Goal: Task Accomplishment & Management: Use online tool/utility

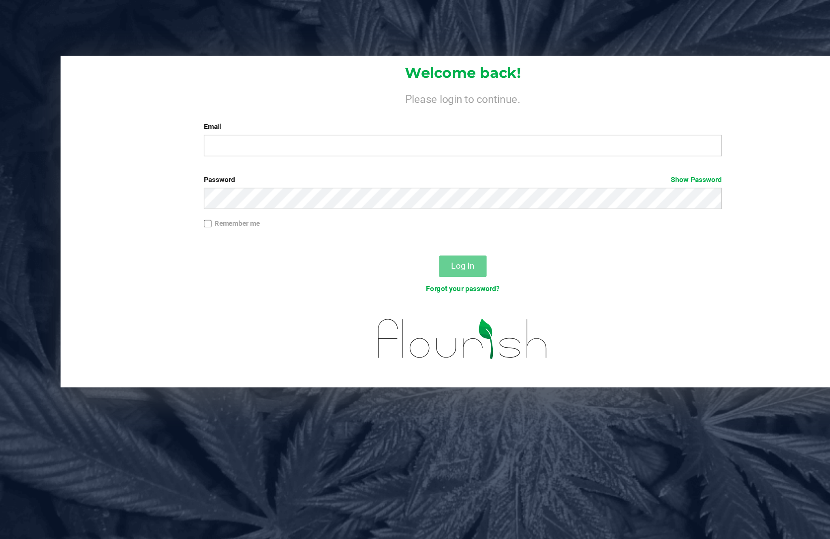
click at [248, 89] on label "Email" at bounding box center [425, 86] width 354 height 7
click at [248, 92] on input "Email" at bounding box center [425, 99] width 354 height 15
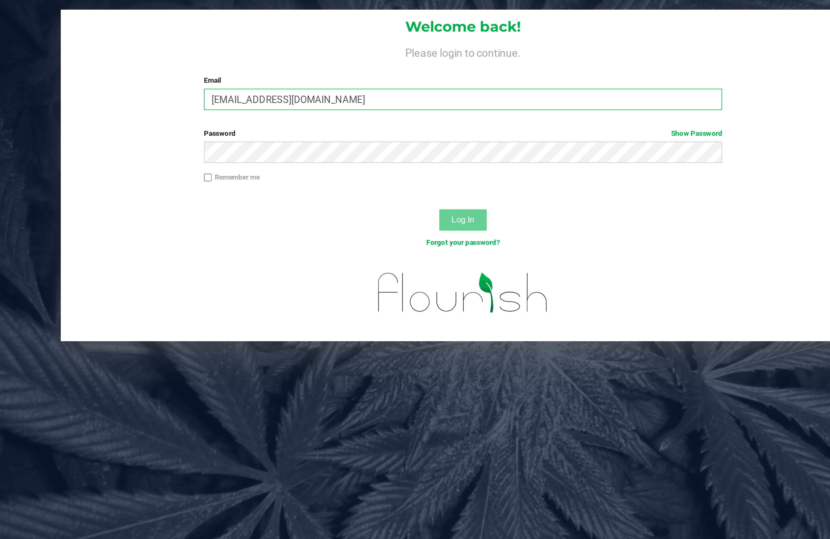
type input "[EMAIL_ADDRESS][DOMAIN_NAME]"
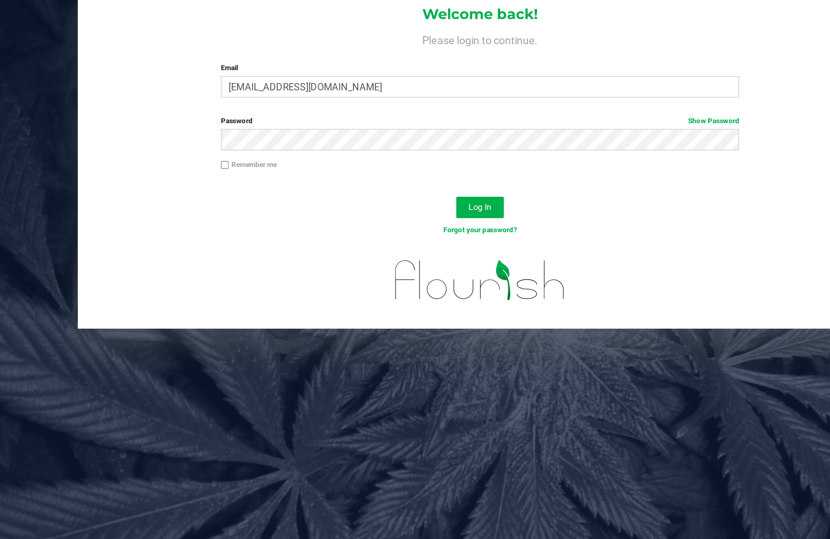
click at [417, 178] on span "Log In" at bounding box center [425, 181] width 16 height 6
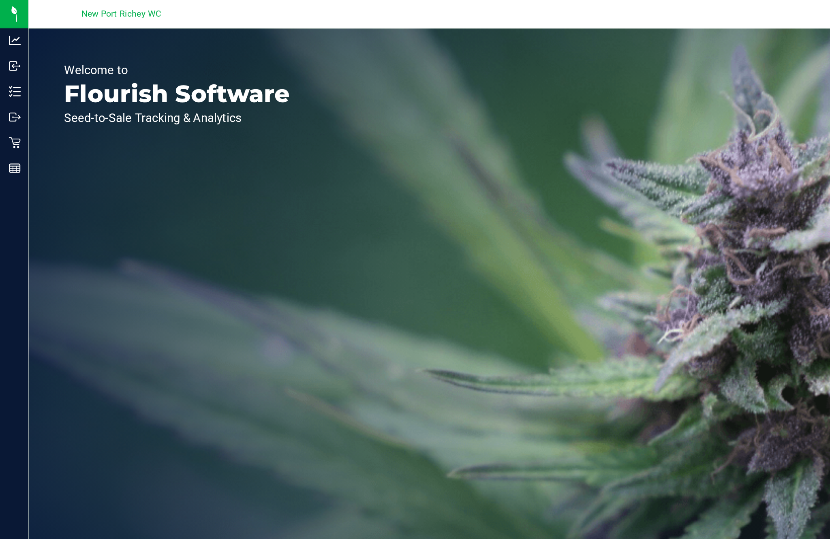
click at [0, 0] on p "Inventory" at bounding box center [0, 0] width 0 height 0
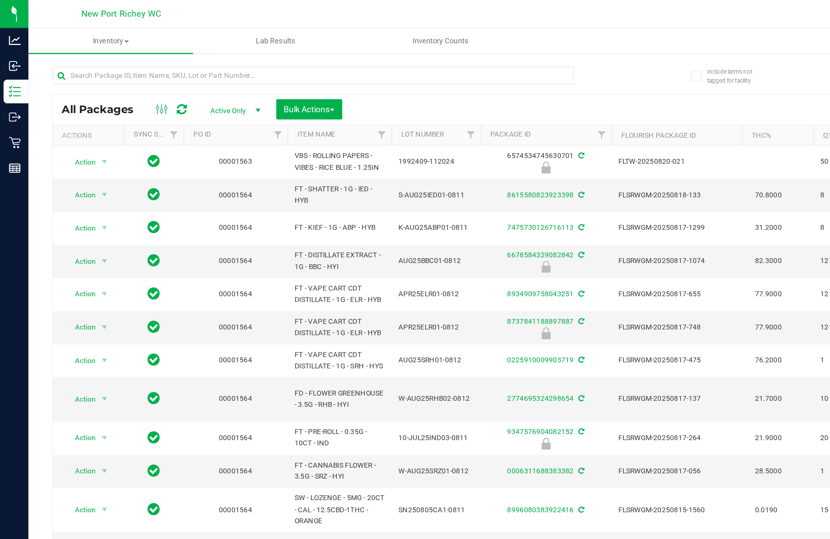
type input "[DATE]"
click at [302, 28] on span "Inventory Counts" at bounding box center [301, 27] width 60 height 7
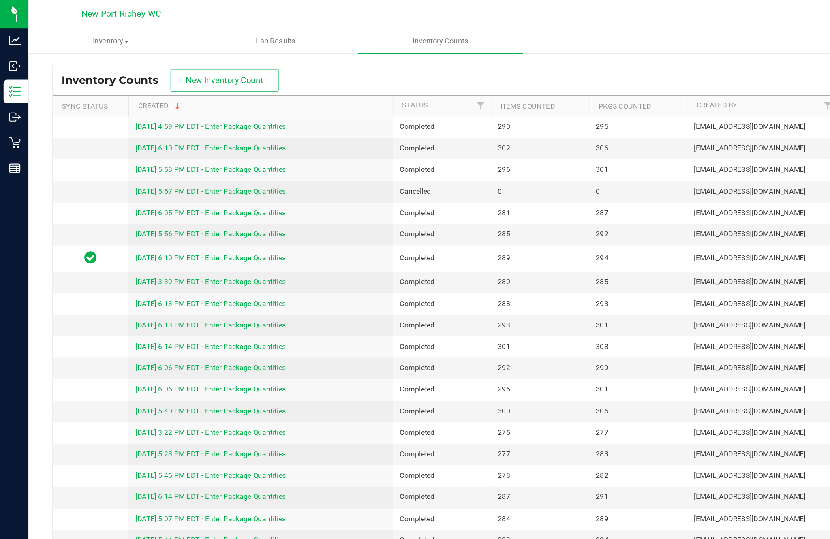
click at [171, 59] on button "New Inventory Count" at bounding box center [153, 54] width 74 height 15
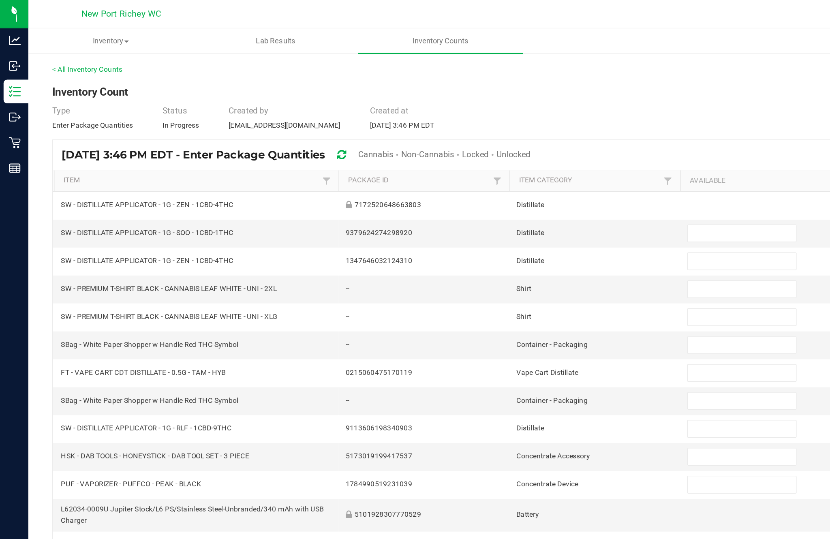
click at [268, 109] on span "Cannabis" at bounding box center [257, 105] width 24 height 6
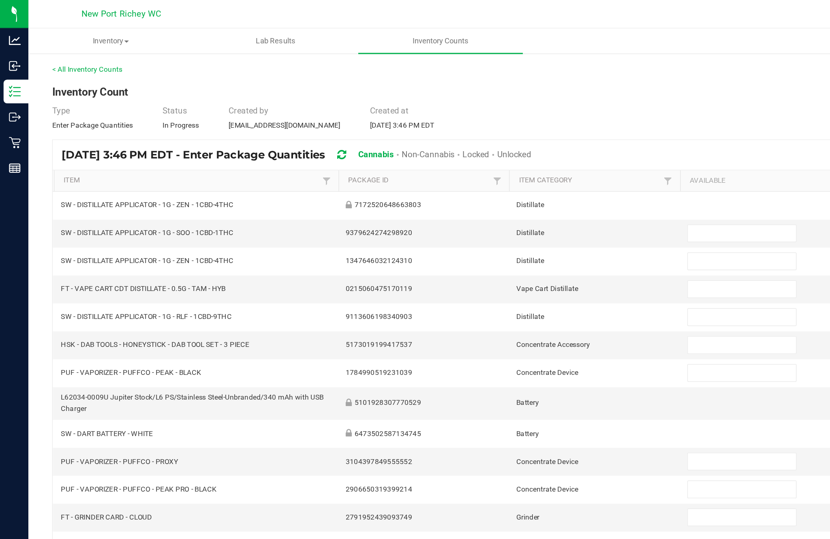
click at [363, 109] on span "Unlocked" at bounding box center [350, 105] width 23 height 6
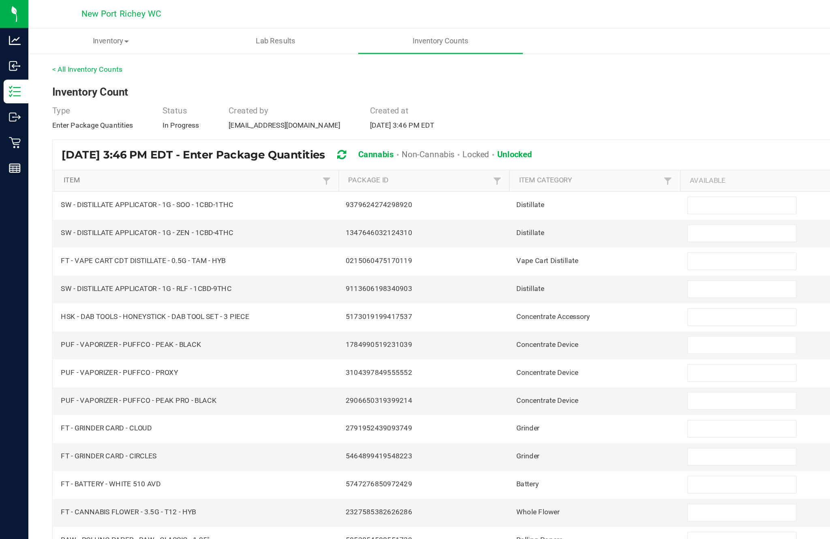
click at [60, 127] on link "Item" at bounding box center [130, 123] width 174 height 6
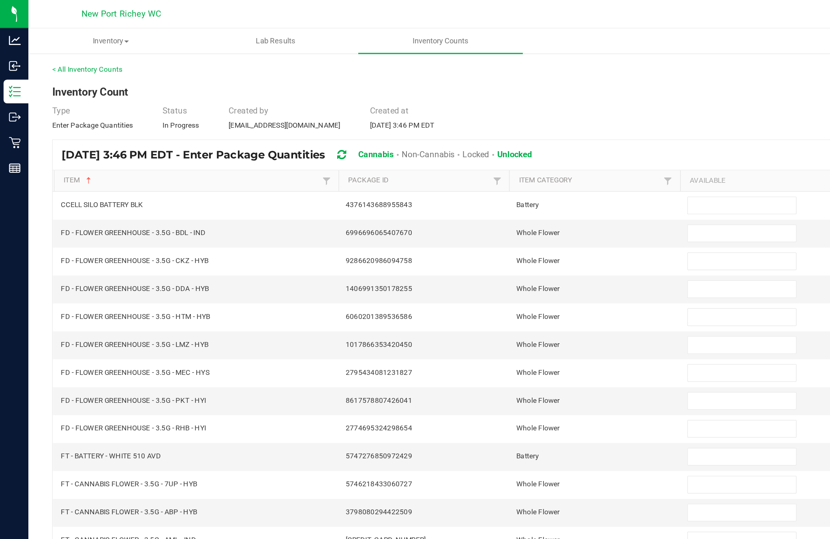
click at [496, 146] on input at bounding box center [507, 140] width 74 height 11
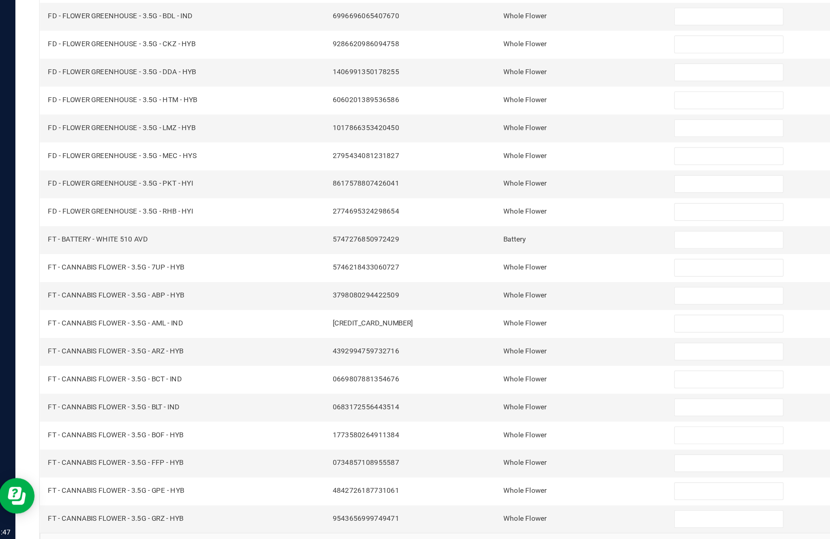
scroll to position [52, 0]
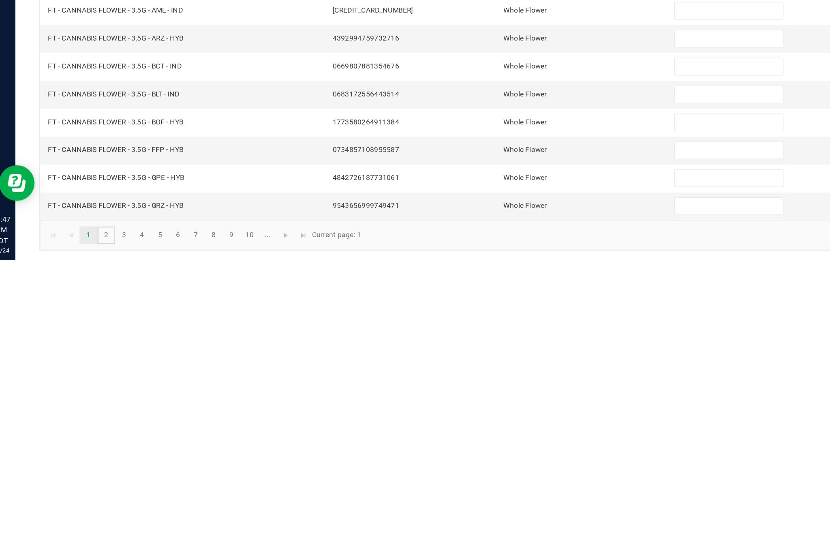
click at [86, 516] on link "2" at bounding box center [81, 522] width 12 height 12
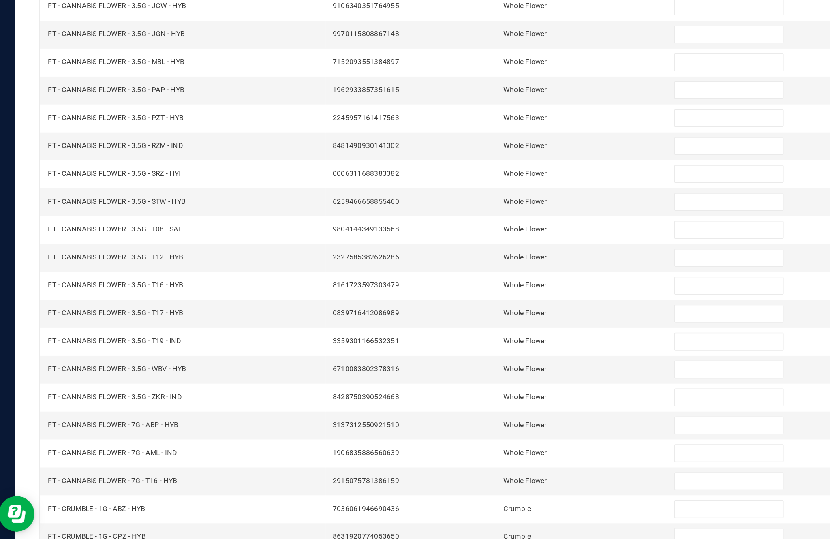
click at [100, 516] on link "3" at bounding box center [94, 522] width 12 height 12
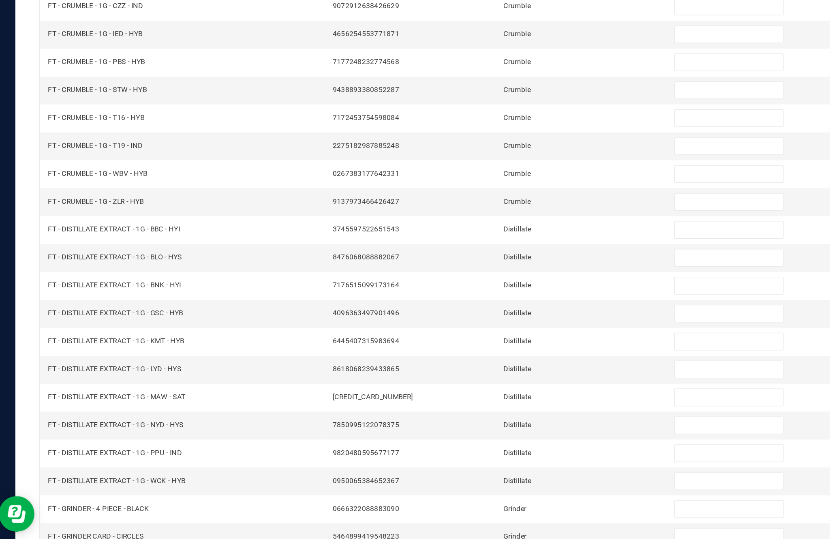
click at [490, 287] on input at bounding box center [507, 292] width 74 height 11
type input "1"
click at [494, 306] on input at bounding box center [507, 311] width 74 height 11
type input "11"
click at [490, 325] on input at bounding box center [507, 330] width 74 height 11
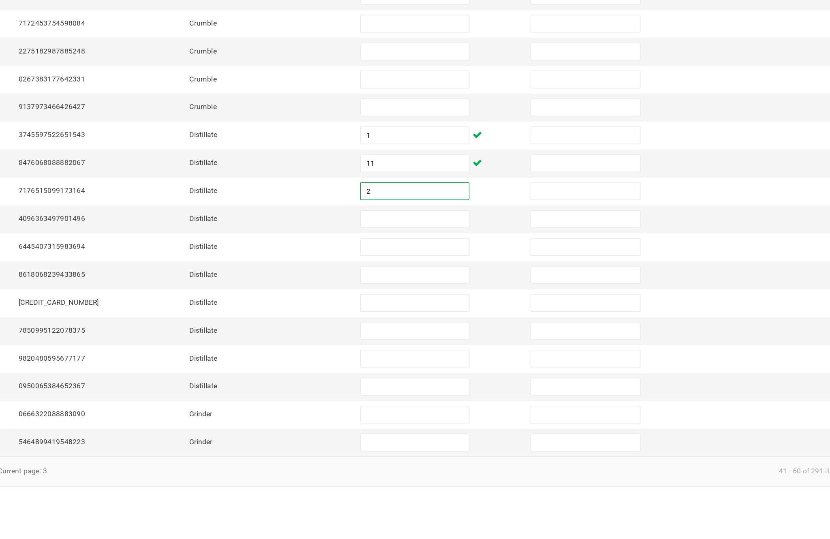
type input "2"
click at [470, 344] on input at bounding box center [507, 349] width 74 height 11
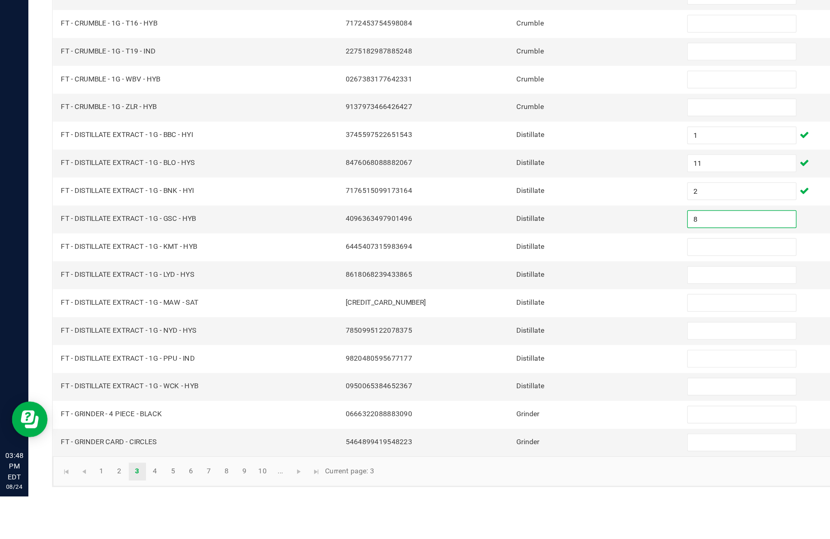
type input "8"
click at [490, 363] on input at bounding box center [507, 368] width 74 height 11
type input "5"
click at [504, 382] on input at bounding box center [507, 387] width 74 height 11
type input "12"
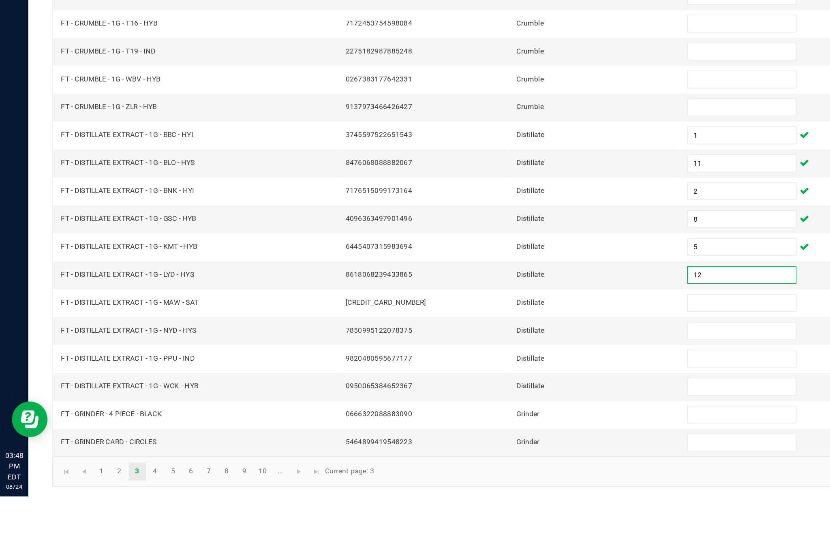
click at [492, 401] on input at bounding box center [507, 406] width 74 height 11
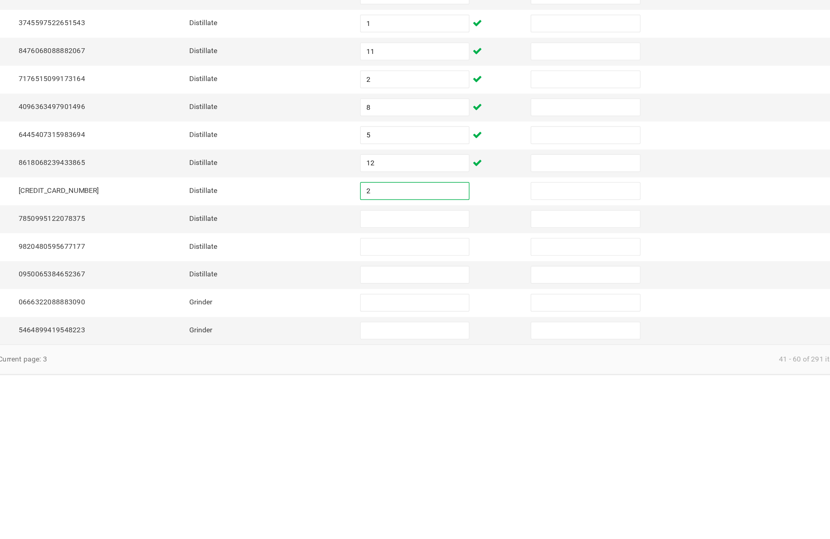
type input "2"
click at [470, 420] on input at bounding box center [507, 425] width 74 height 11
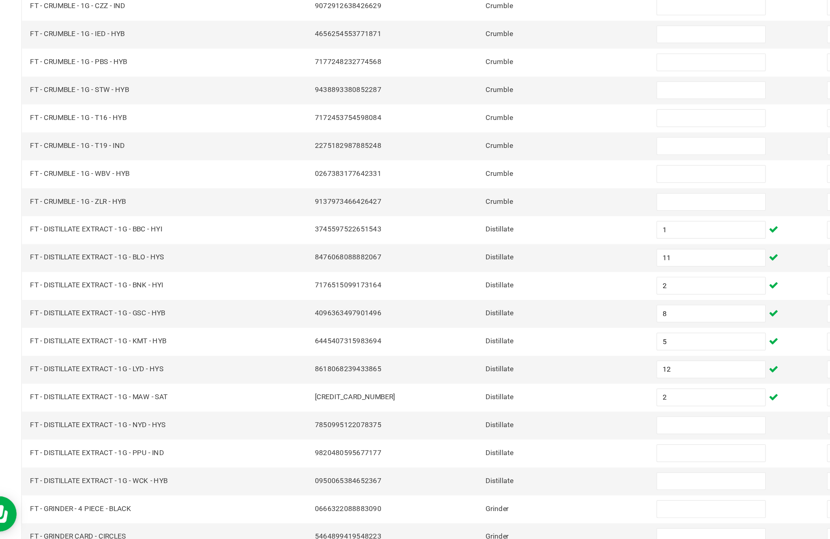
click at [479, 420] on input at bounding box center [507, 425] width 74 height 11
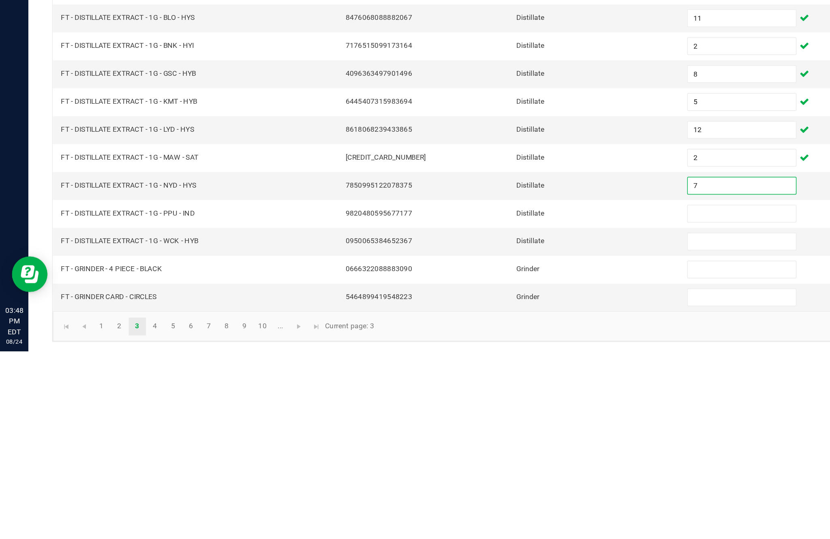
type input "7"
click at [499, 440] on input at bounding box center [507, 445] width 74 height 11
type input "6"
click at [496, 459] on input at bounding box center [507, 464] width 74 height 11
type input "2"
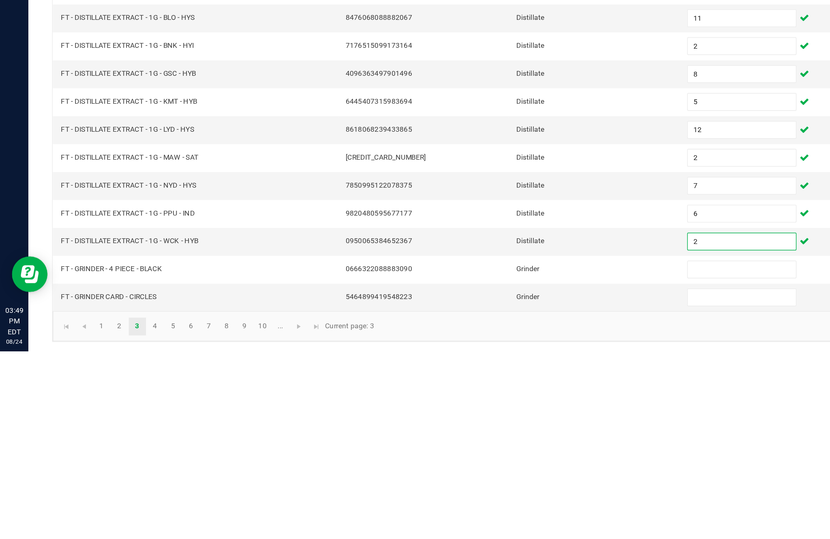
click at [493, 478] on input at bounding box center [507, 483] width 74 height 11
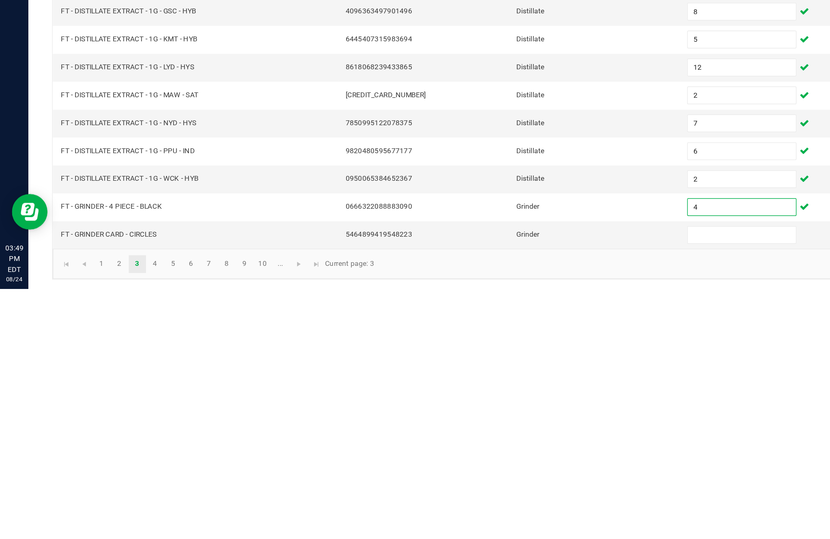
type input "4"
click at [491, 497] on input at bounding box center [507, 502] width 74 height 11
type input "1"
click at [112, 516] on link "4" at bounding box center [106, 522] width 12 height 12
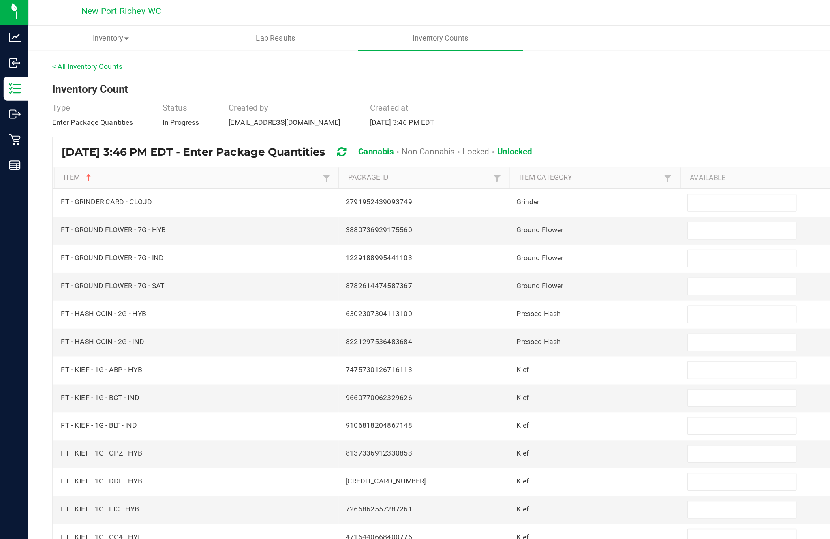
click at [499, 135] on input at bounding box center [507, 140] width 74 height 11
type input "1"
click at [498, 154] on input at bounding box center [507, 159] width 74 height 11
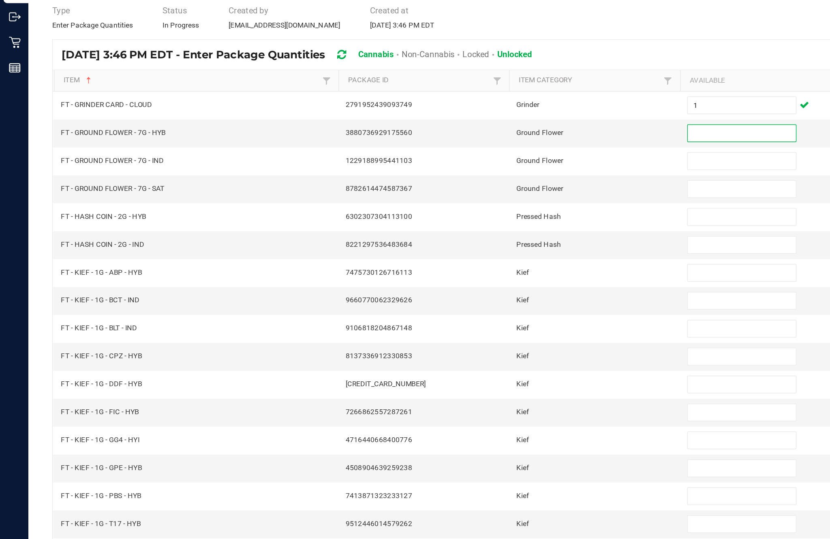
click at [509, 211] on input at bounding box center [507, 216] width 74 height 11
type input "0"
click at [497, 230] on input at bounding box center [507, 235] width 74 height 11
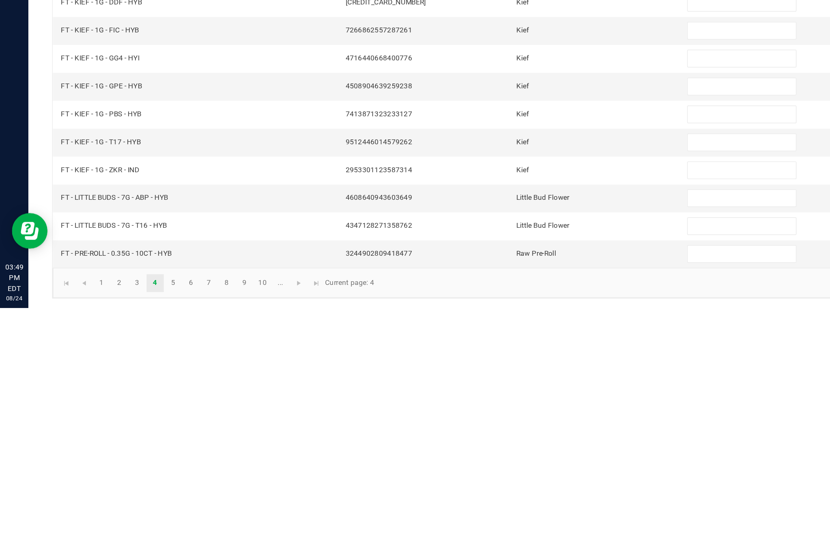
type input "0"
click at [498, 459] on input at bounding box center [507, 464] width 74 height 11
type input "7"
click at [495, 478] on input at bounding box center [507, 483] width 74 height 11
type input "6"
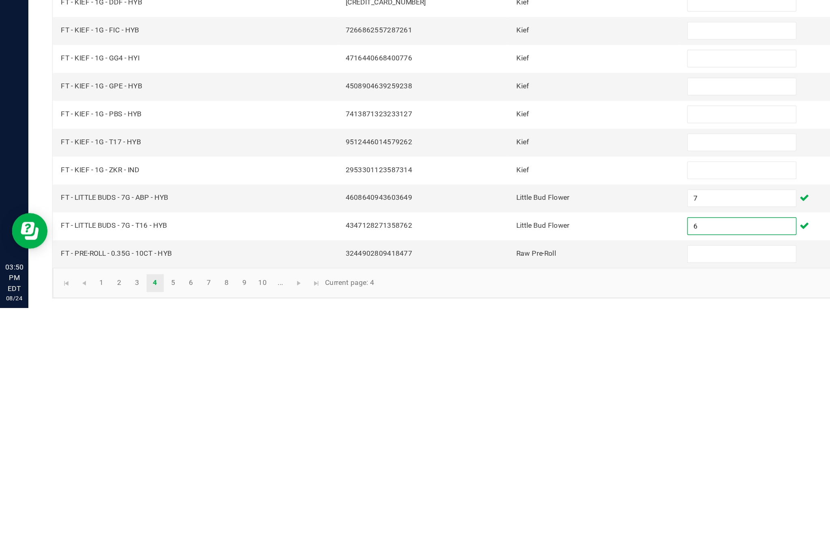
click at [499, 497] on input at bounding box center [507, 502] width 74 height 11
click at [124, 516] on link "5" at bounding box center [118, 522] width 12 height 12
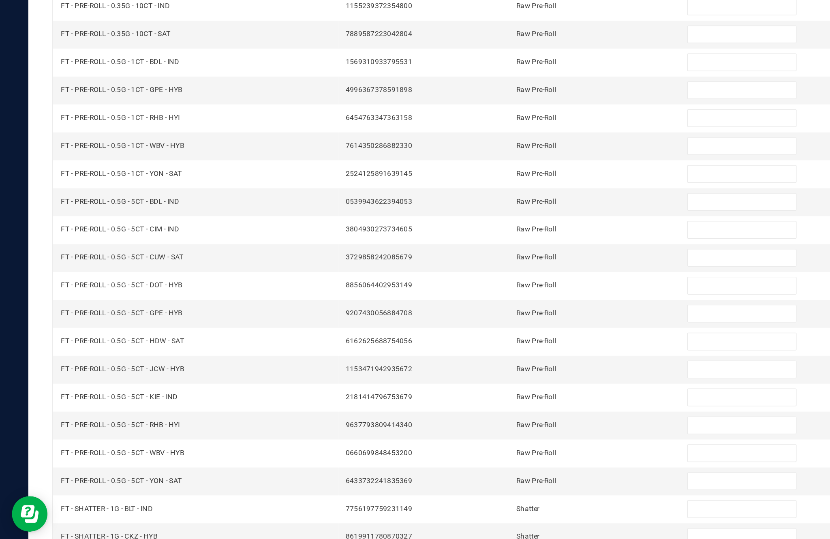
click at [136, 516] on link "6" at bounding box center [130, 522] width 12 height 12
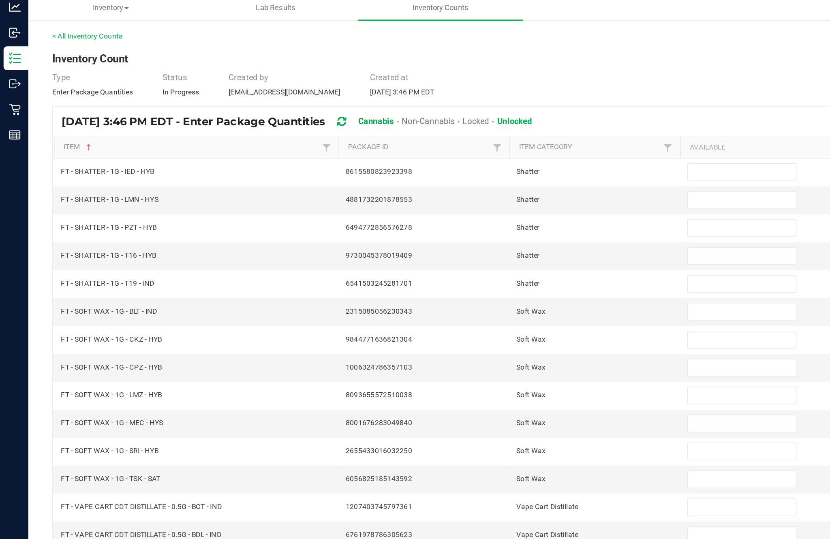
click at [497, 230] on input at bounding box center [507, 235] width 74 height 11
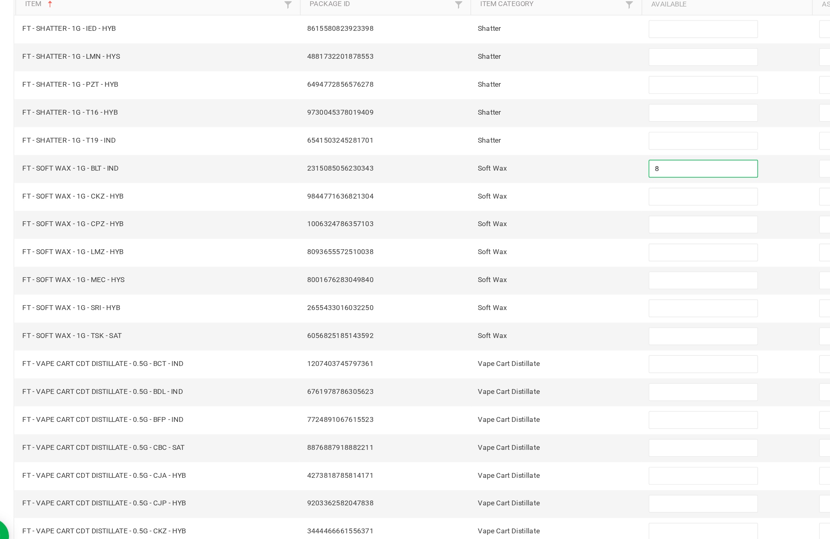
type input "8"
click at [481, 249] on input at bounding box center [507, 254] width 74 height 11
type input "1"
click at [476, 268] on input at bounding box center [507, 273] width 74 height 11
type input "3"
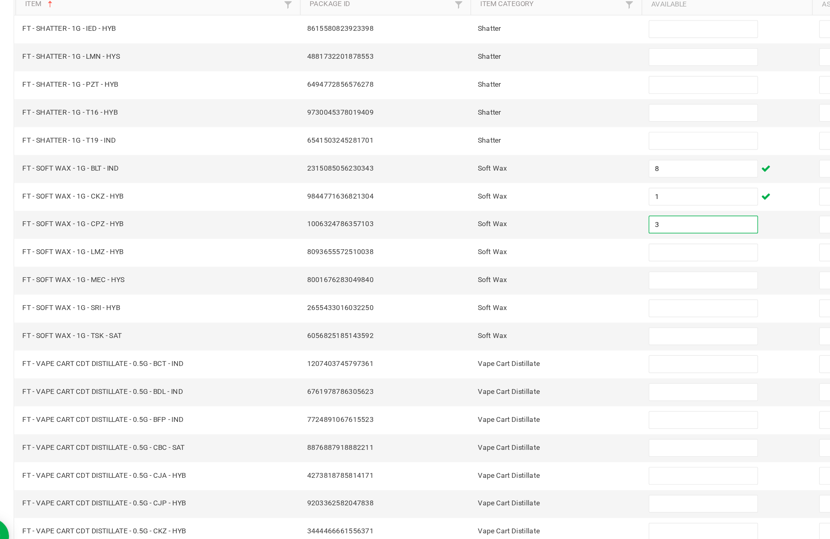
click at [470, 287] on input at bounding box center [507, 292] width 74 height 11
type input "8"
click at [470, 306] on input at bounding box center [507, 311] width 74 height 11
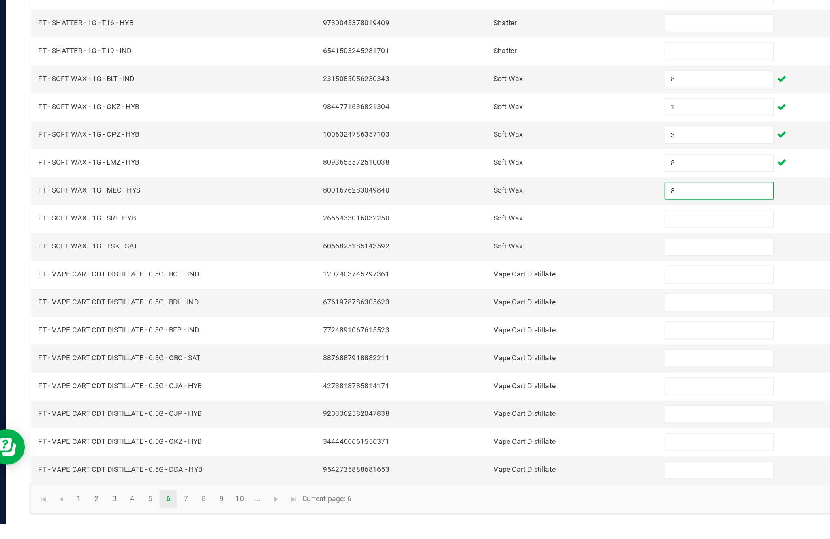
type input "8"
click at [478, 325] on input at bounding box center [507, 330] width 74 height 11
type input "3"
click at [483, 344] on input at bounding box center [507, 349] width 74 height 11
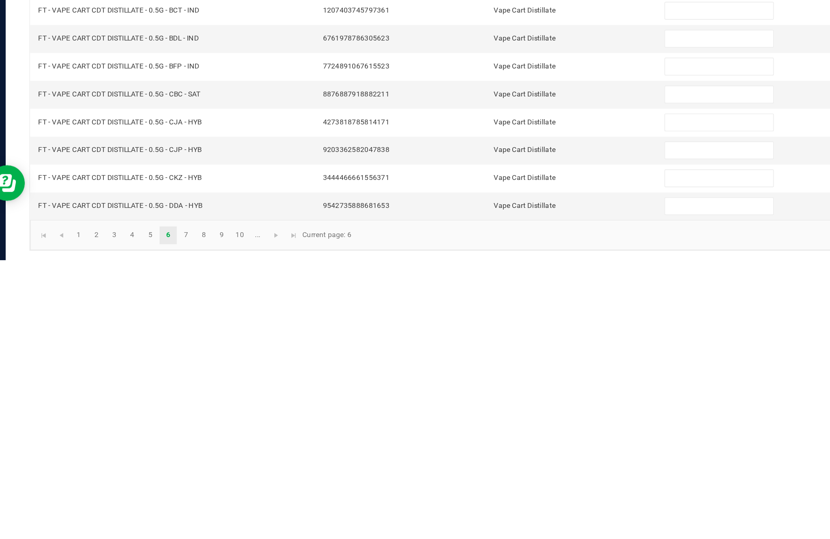
type input "2"
click at [141, 516] on link "7" at bounding box center [143, 522] width 12 height 12
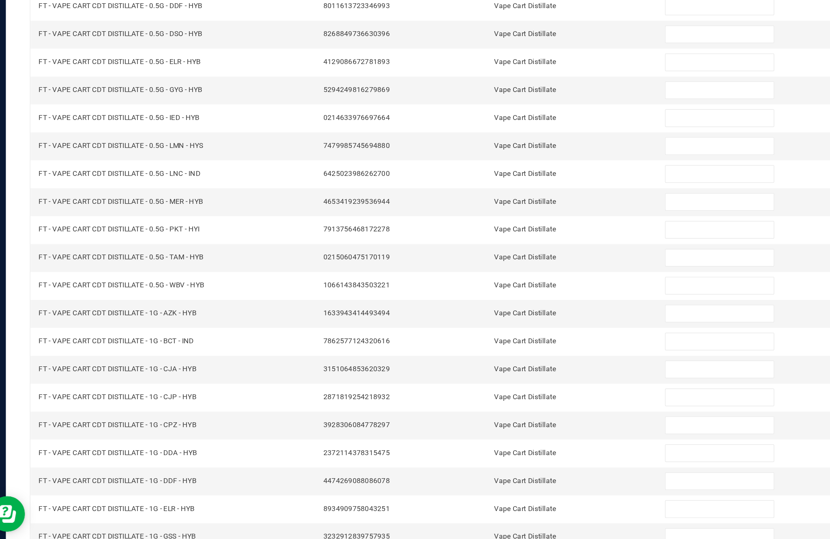
click at [161, 516] on link "9" at bounding box center [167, 522] width 12 height 12
click at [174, 516] on link "10" at bounding box center [180, 522] width 12 height 12
click at [188, 516] on link "..." at bounding box center [192, 522] width 12 height 12
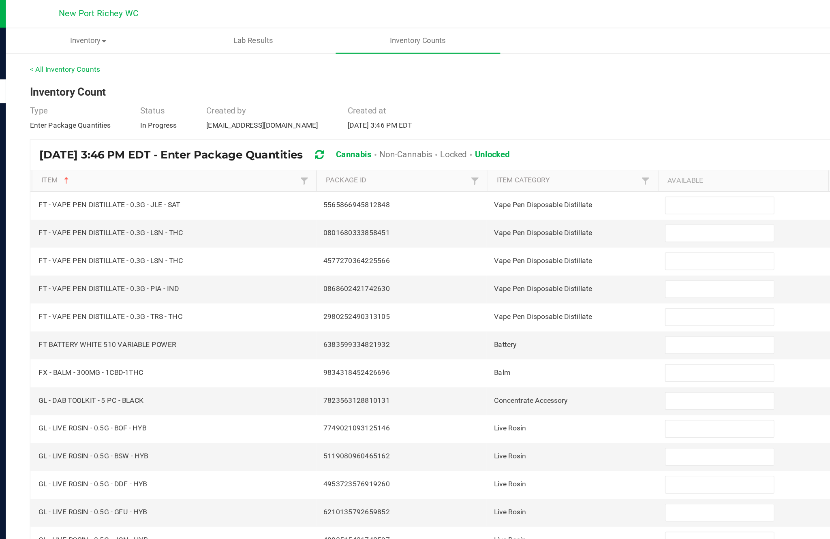
scroll to position [32, 0]
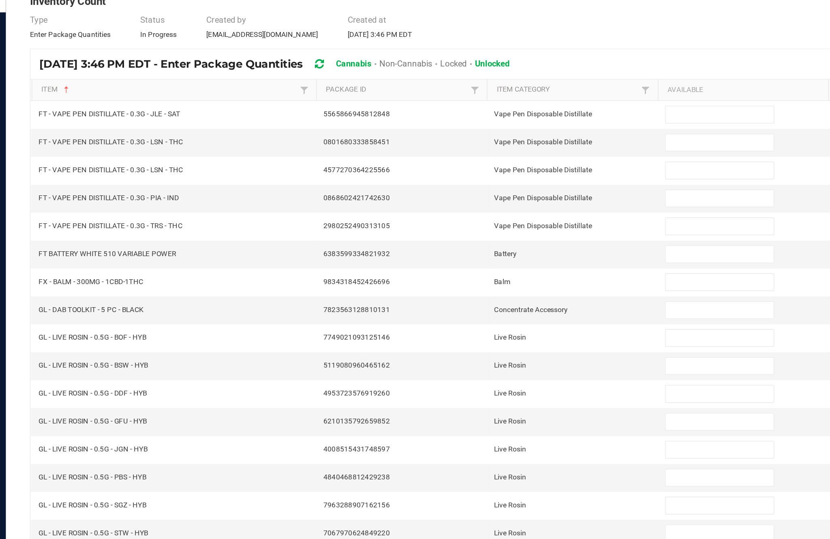
click at [478, 249] on input at bounding box center [507, 254] width 74 height 11
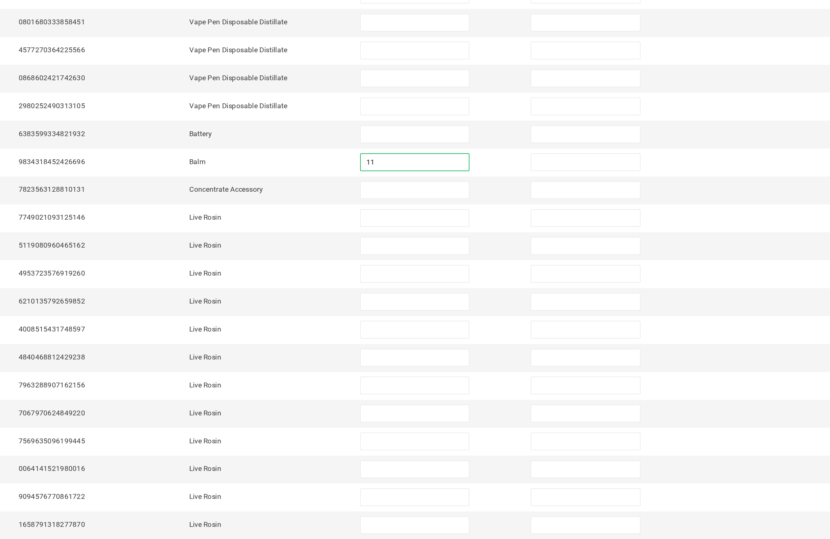
type input "11"
click at [470, 268] on input at bounding box center [507, 273] width 74 height 11
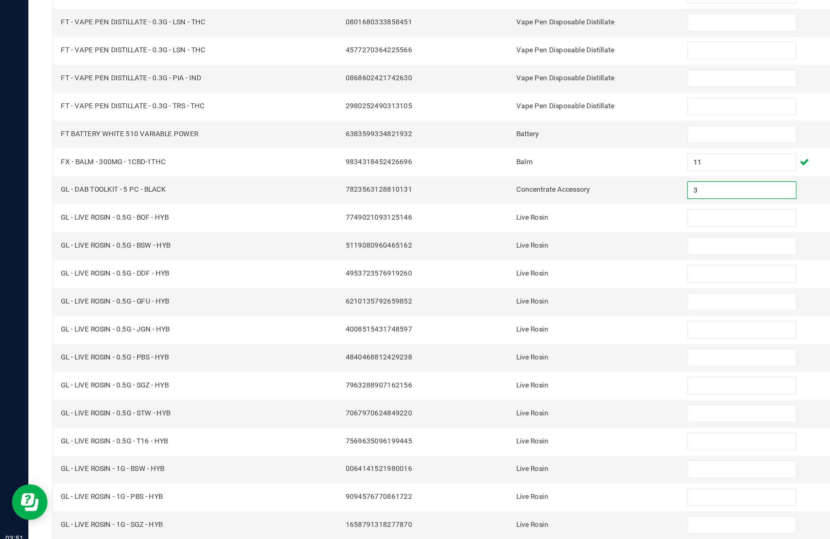
type input "3"
click at [500, 287] on input at bounding box center [507, 292] width 74 height 11
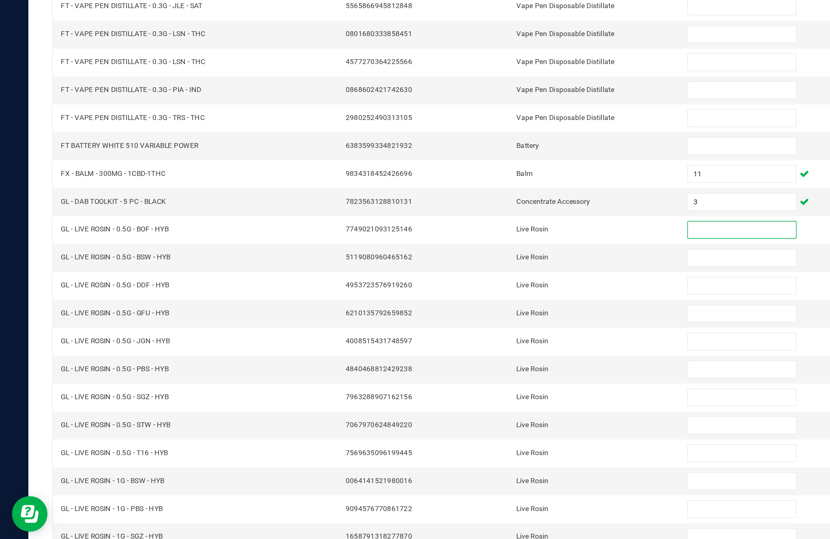
scroll to position [40, 0]
type input "7"
click at [499, 306] on input at bounding box center [507, 311] width 74 height 11
type input "4"
click at [497, 325] on input at bounding box center [507, 330] width 74 height 11
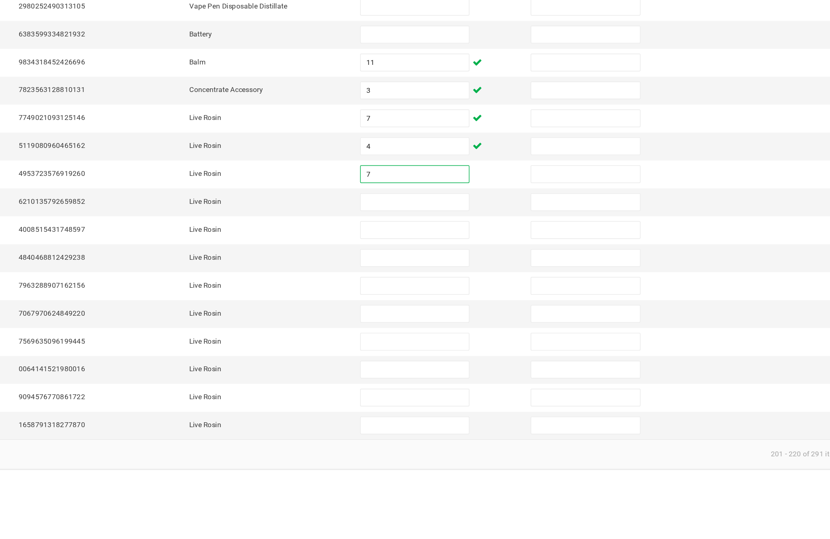
type input "7"
click at [470, 344] on input at bounding box center [507, 349] width 74 height 11
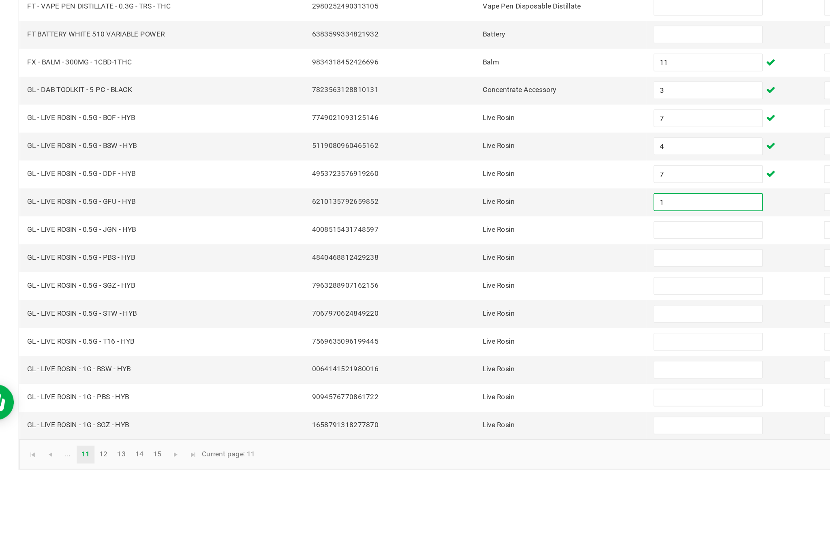
type input "1"
click at [470, 363] on input at bounding box center [507, 368] width 74 height 11
type input "7"
click at [475, 382] on input at bounding box center [507, 387] width 74 height 11
type input "2"
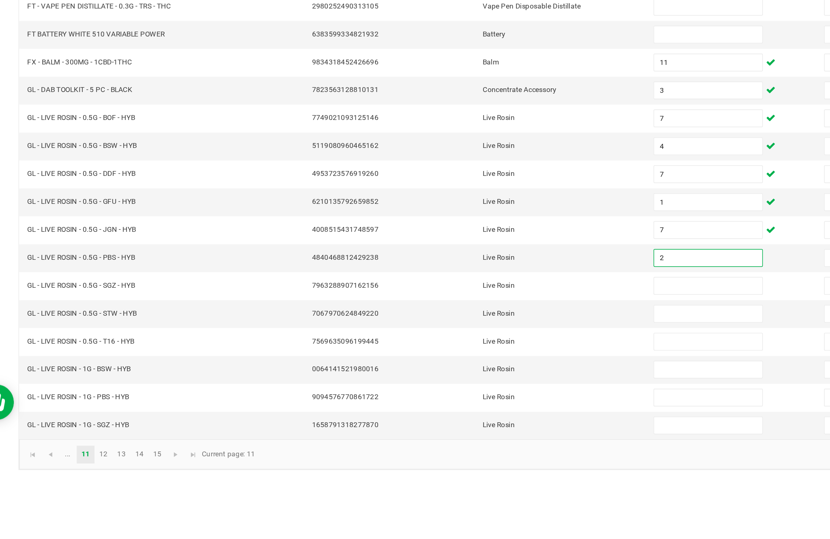
click at [471, 401] on input at bounding box center [507, 406] width 74 height 11
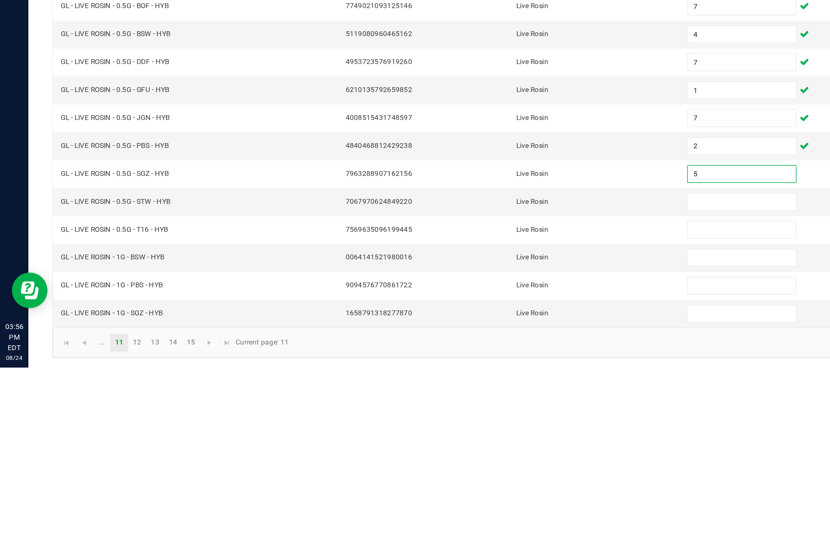
type input "5"
click at [496, 420] on input at bounding box center [507, 425] width 74 height 11
type input "8"
click at [500, 440] on input at bounding box center [507, 445] width 74 height 11
type input "7"
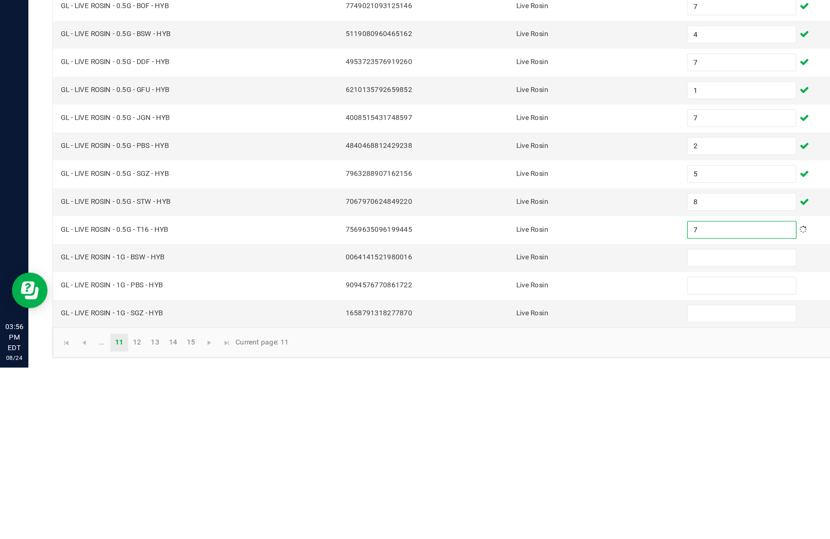
click at [503, 459] on input at bounding box center [507, 464] width 74 height 11
type input "1"
click at [496, 478] on input at bounding box center [507, 483] width 74 height 11
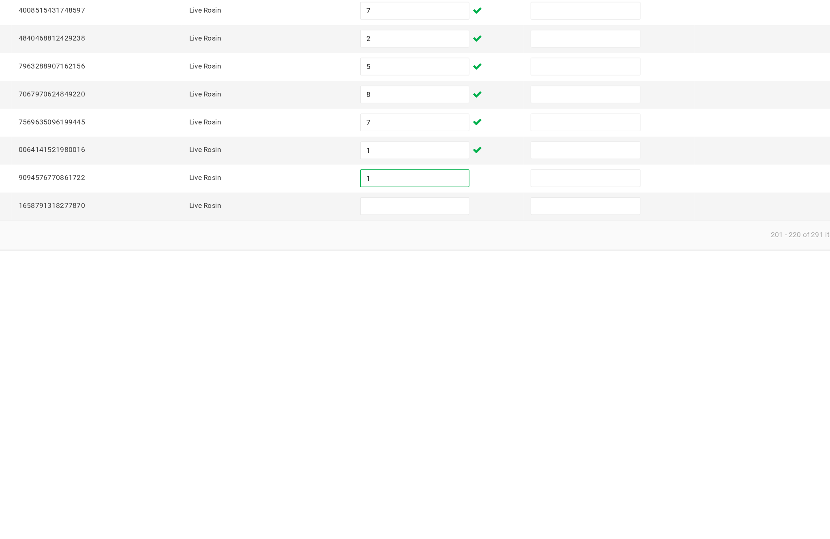
type input "1"
click at [470, 497] on input at bounding box center [507, 502] width 74 height 11
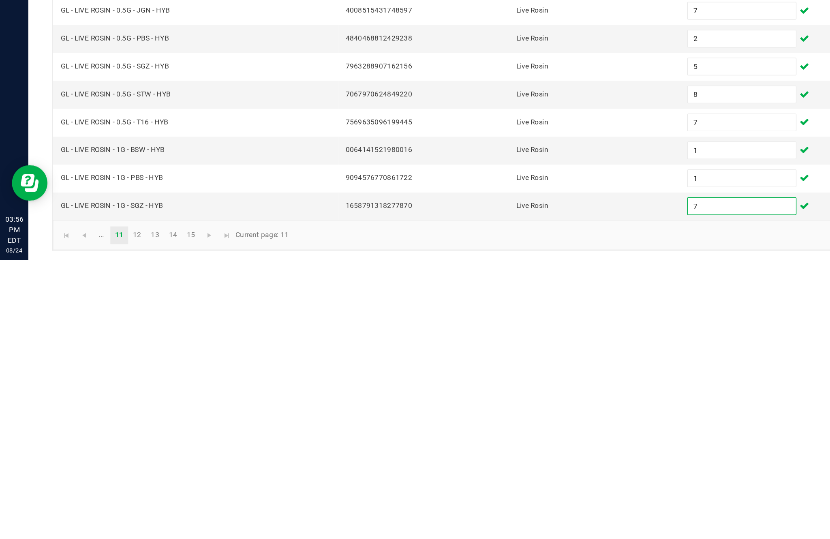
type input "7"
click at [100, 516] on link "12" at bounding box center [94, 522] width 12 height 12
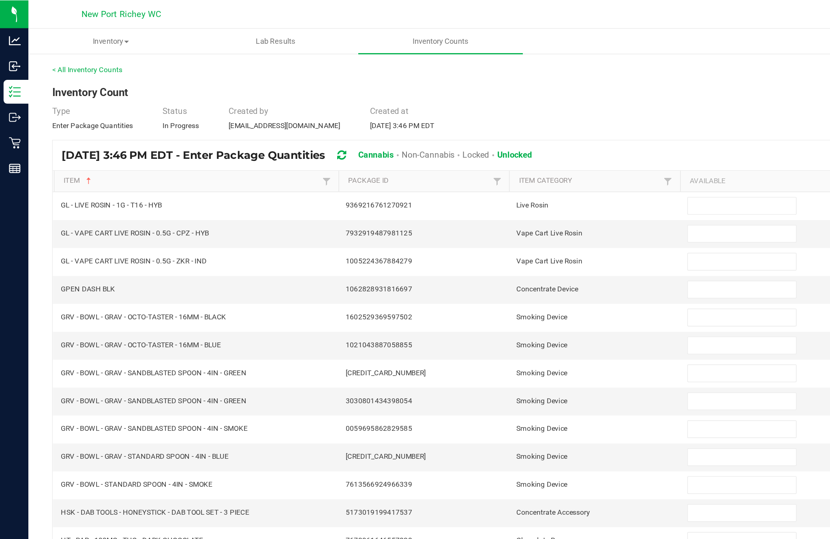
scroll to position [18, 0]
click at [502, 135] on input at bounding box center [507, 140] width 74 height 11
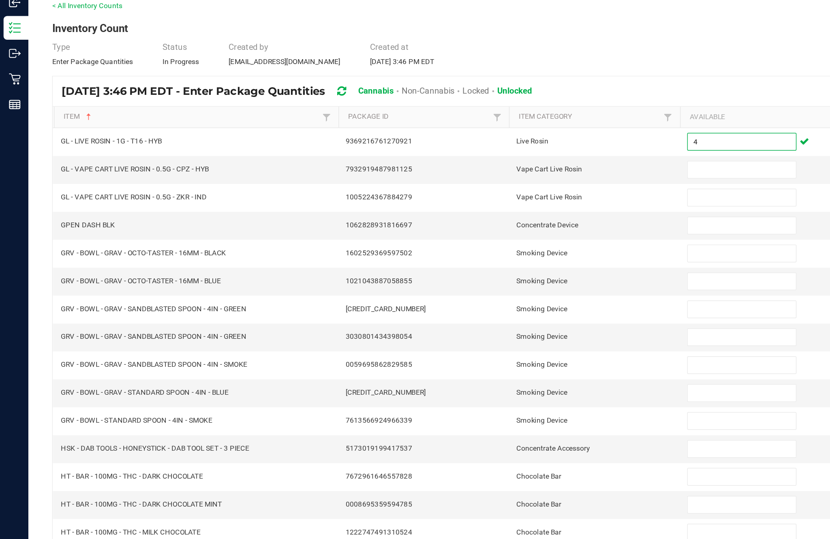
type input "4"
click at [498, 154] on input at bounding box center [507, 159] width 74 height 11
type input "5"
click at [496, 173] on input at bounding box center [507, 178] width 74 height 11
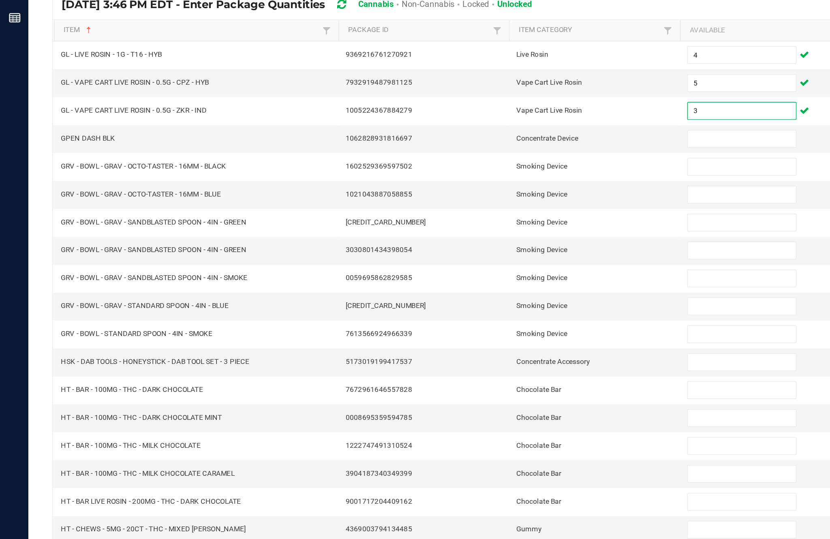
type input "3"
click at [498, 192] on input at bounding box center [507, 197] width 74 height 11
type input "2"
click at [501, 211] on input at bounding box center [507, 216] width 74 height 11
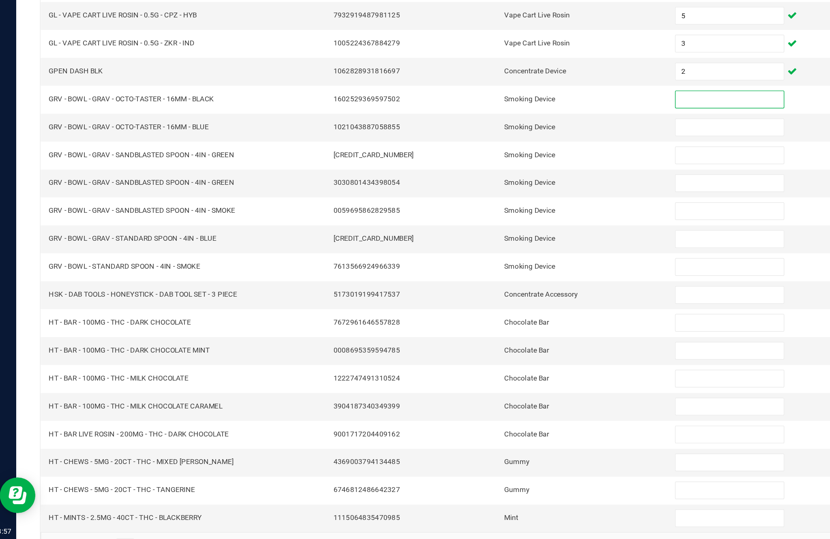
click at [474, 249] on input at bounding box center [507, 254] width 74 height 11
type input "17"
click at [493, 268] on input at bounding box center [507, 273] width 74 height 11
type input "2"
click at [495, 287] on input at bounding box center [507, 292] width 74 height 11
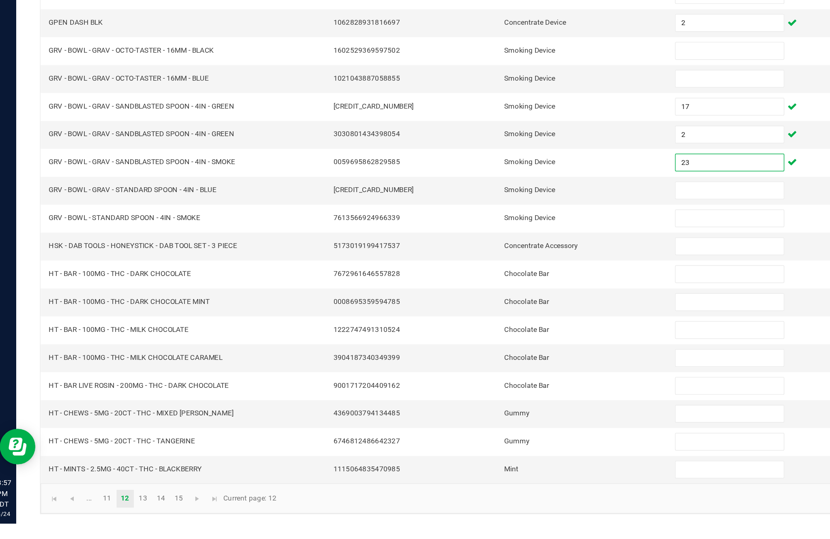
type input "23"
click at [491, 306] on input at bounding box center [507, 311] width 74 height 11
type input "11"
click at [496, 325] on input at bounding box center [507, 330] width 74 height 11
type input "2"
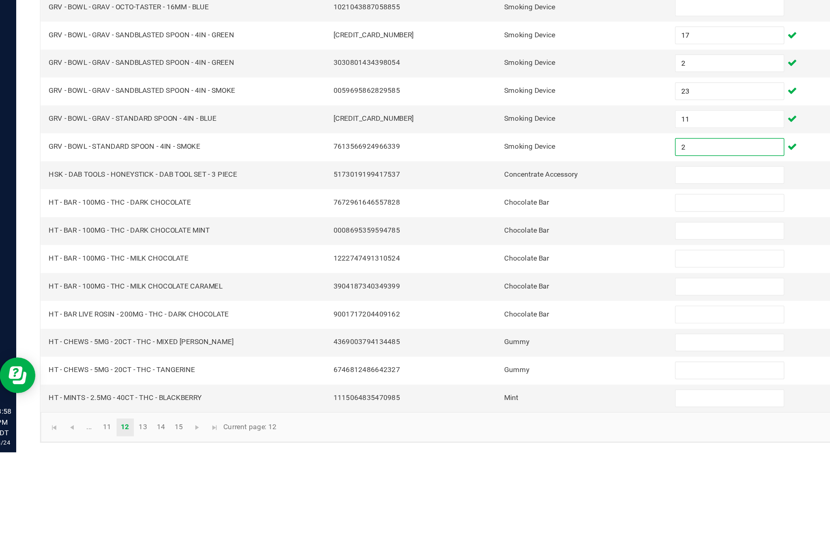
click at [502, 344] on input at bounding box center [507, 349] width 74 height 11
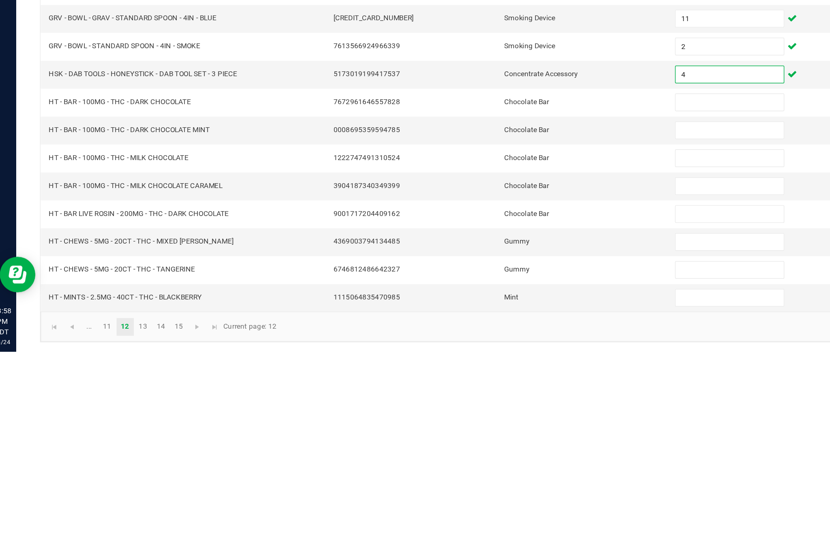
scroll to position [50, 0]
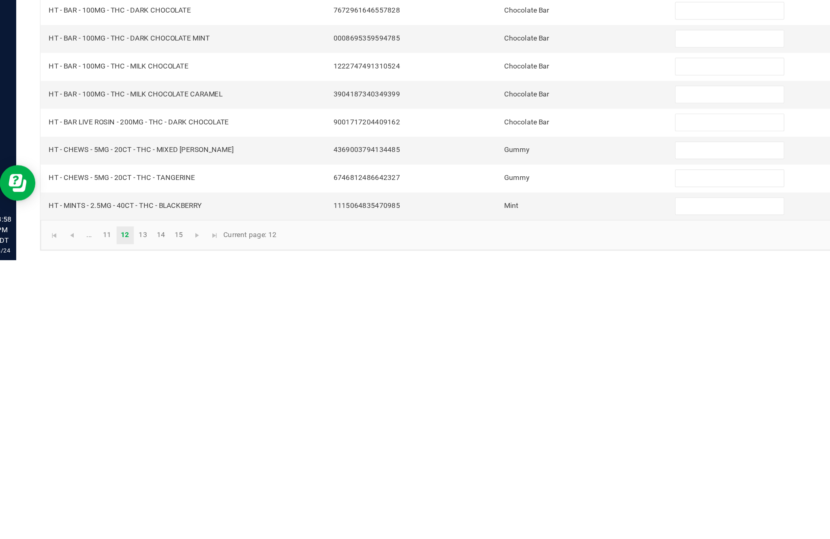
type input "4"
click at [489, 497] on input at bounding box center [507, 502] width 74 height 11
type input "14"
click at [103, 516] on link "13" at bounding box center [106, 522] width 12 height 12
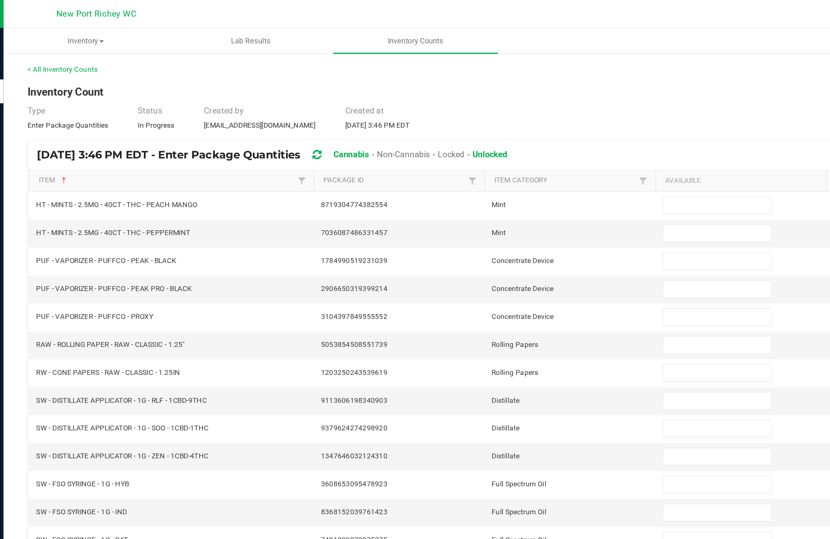
scroll to position [29, 0]
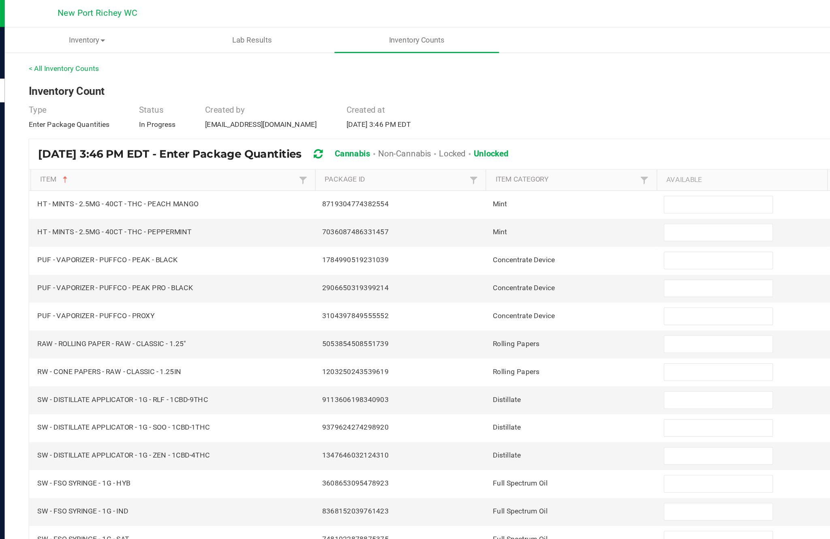
click at [472, 135] on input at bounding box center [507, 140] width 74 height 11
type input "11"
click at [477, 154] on input at bounding box center [507, 159] width 74 height 11
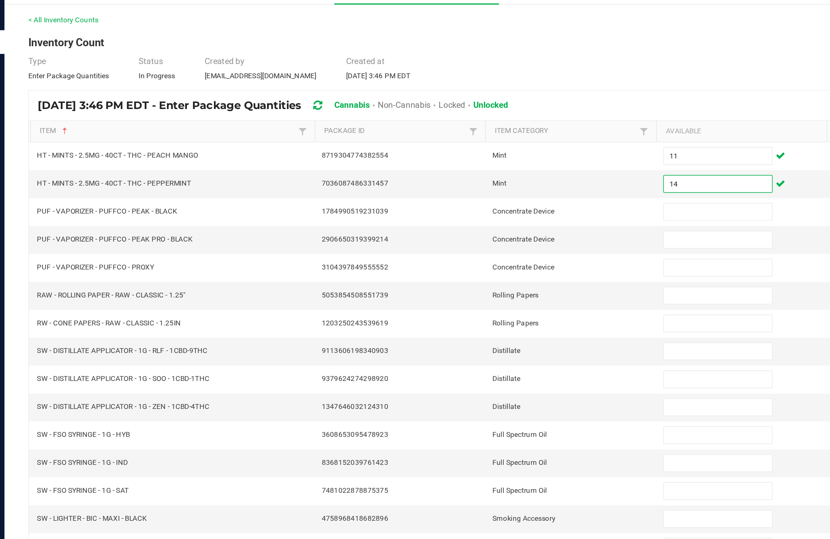
type input "14"
click at [492, 173] on input at bounding box center [507, 178] width 74 height 11
type input "1"
click at [481, 192] on input at bounding box center [507, 197] width 74 height 11
type input "5"
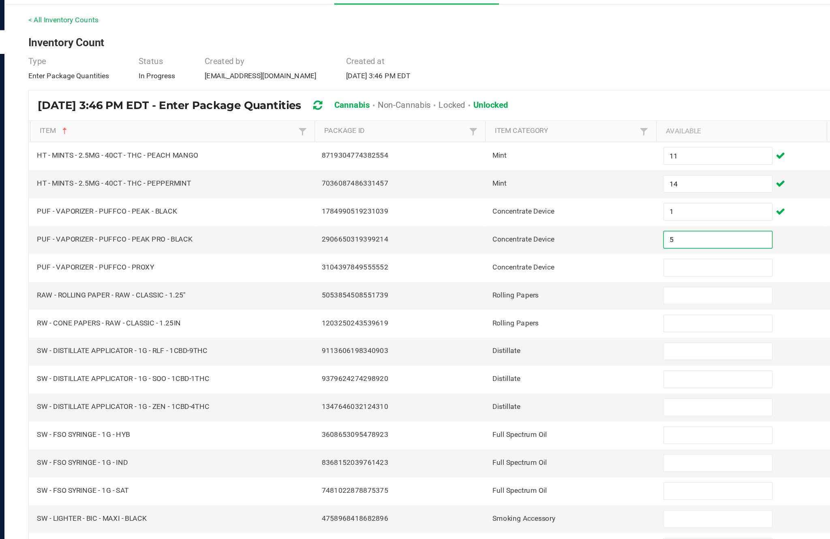
click at [481, 211] on input at bounding box center [507, 216] width 74 height 11
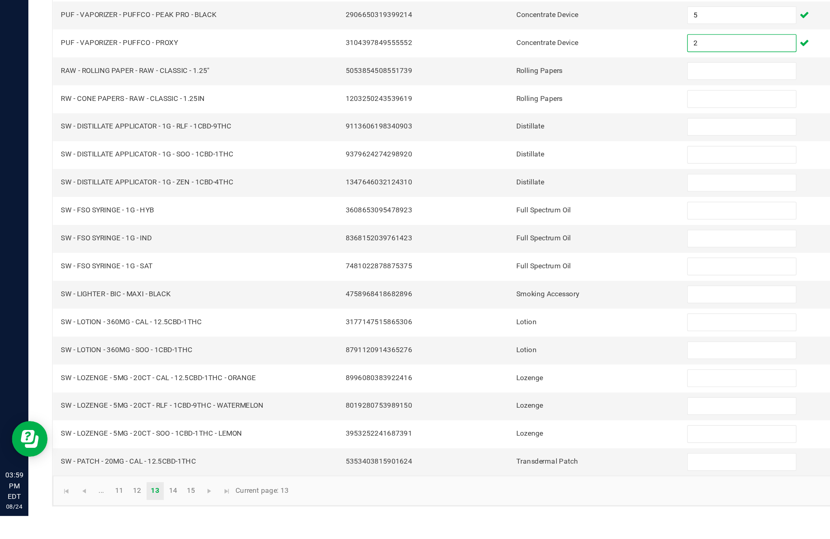
type input "2"
click at [495, 268] on input at bounding box center [507, 273] width 74 height 11
type input "8"
click at [499, 287] on input at bounding box center [507, 292] width 74 height 11
type input "1"
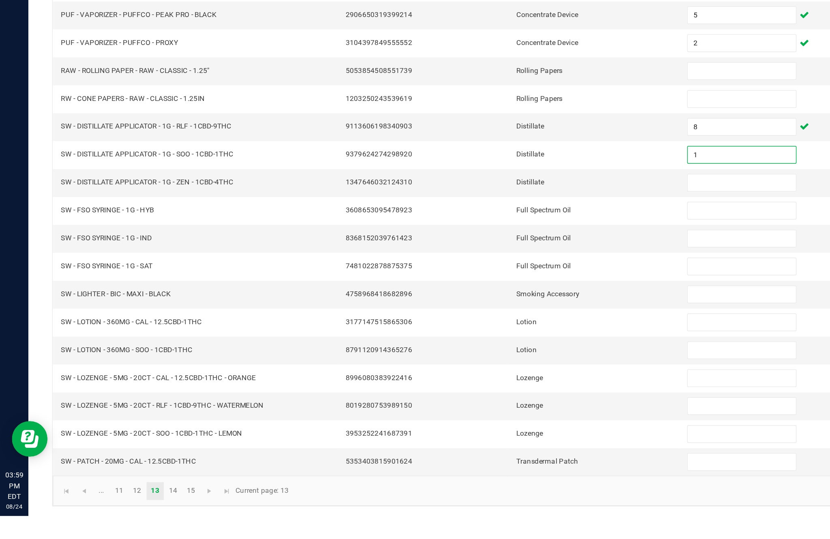
click at [505, 306] on input at bounding box center [507, 311] width 74 height 11
type input "3"
click at [494, 325] on input at bounding box center [507, 330] width 74 height 11
type input "11"
click at [492, 344] on input at bounding box center [507, 349] width 74 height 11
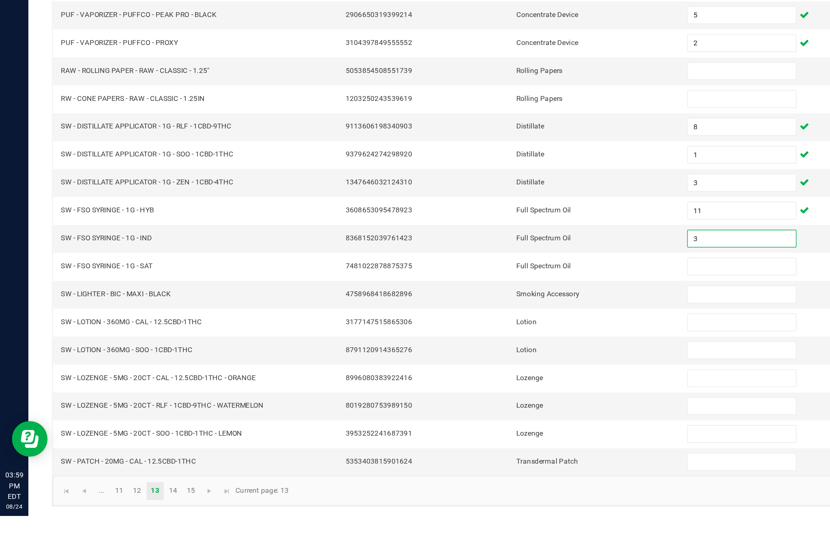
type input "3"
click at [499, 363] on input at bounding box center [507, 368] width 74 height 11
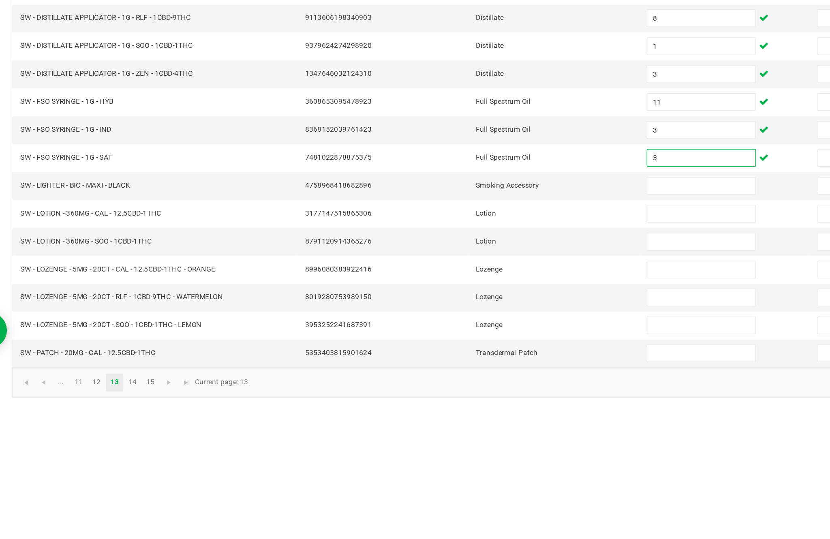
type input "3"
click at [474, 382] on input at bounding box center [507, 387] width 74 height 11
click at [472, 401] on input at bounding box center [507, 406] width 74 height 11
type input "7"
click at [470, 420] on input at bounding box center [507, 425] width 74 height 11
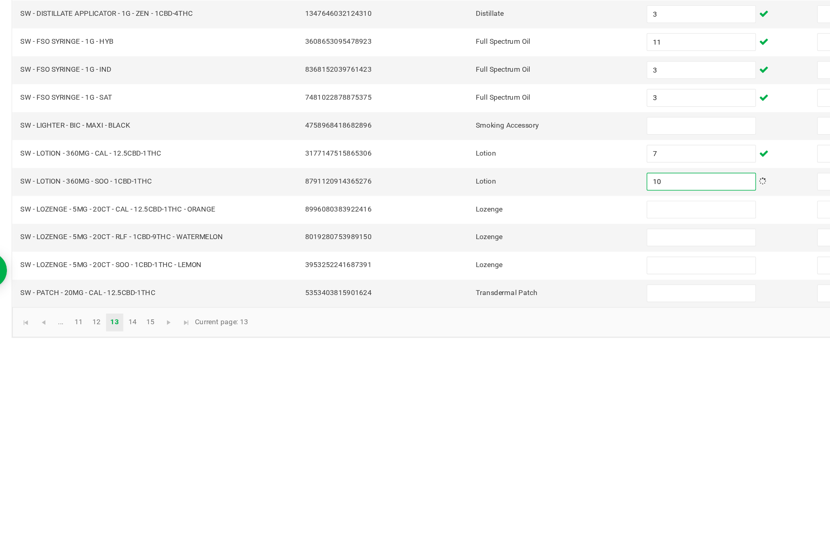
type input "10"
click at [470, 440] on input at bounding box center [507, 445] width 74 height 11
type input "15"
click at [475, 459] on input at bounding box center [507, 464] width 74 height 11
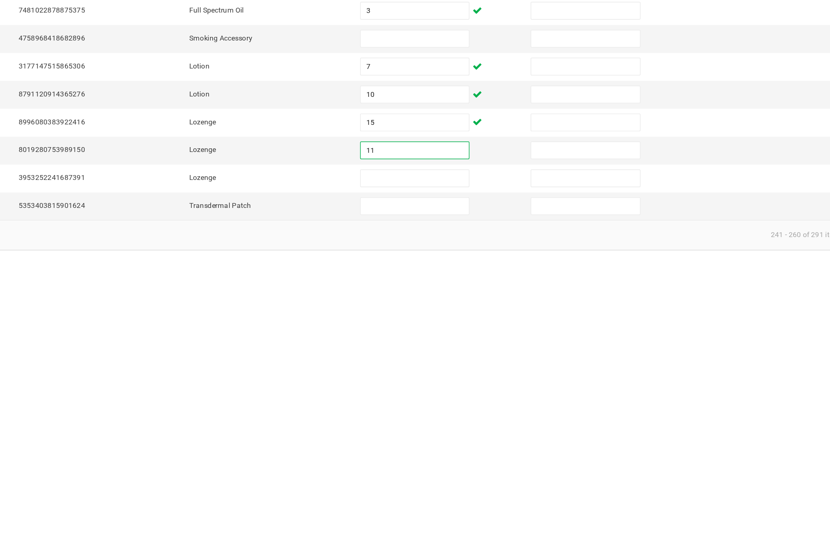
type input "11"
click at [470, 478] on input at bounding box center [507, 483] width 74 height 11
type input "7"
click at [470, 497] on input at bounding box center [507, 502] width 74 height 11
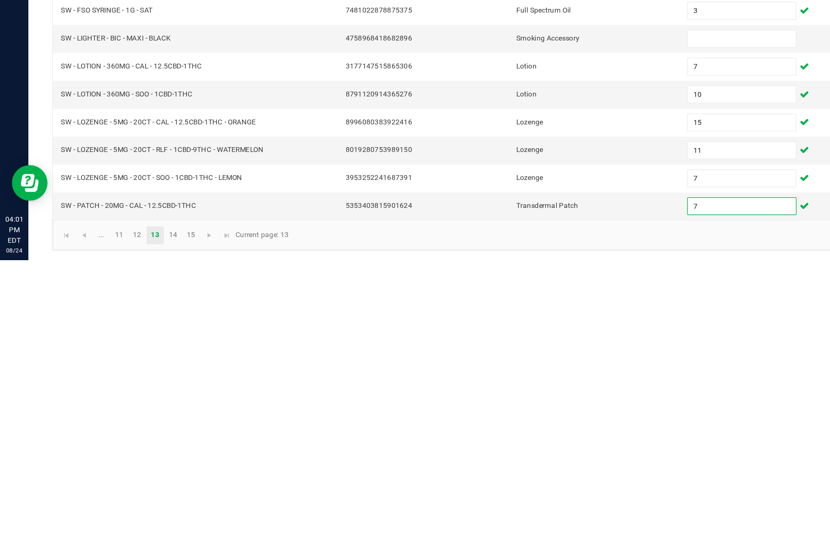
type input "7"
click at [124, 516] on link "14" at bounding box center [118, 522] width 12 height 12
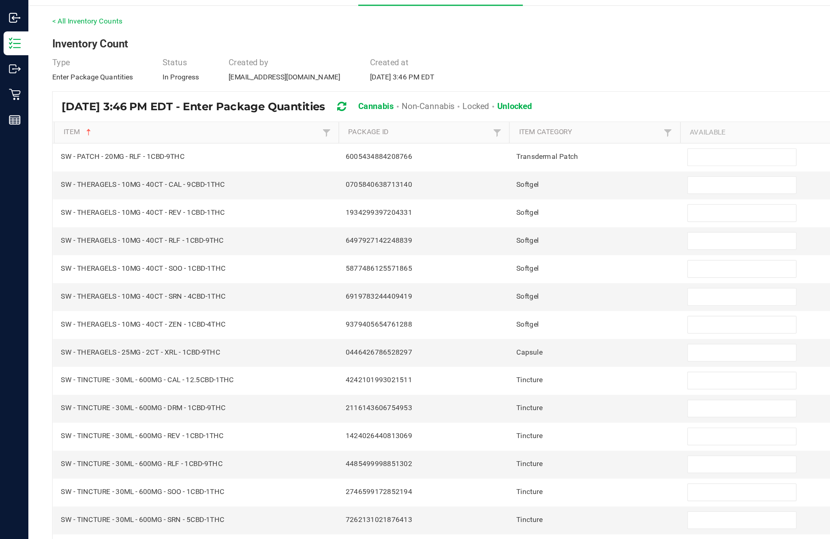
scroll to position [13, 0]
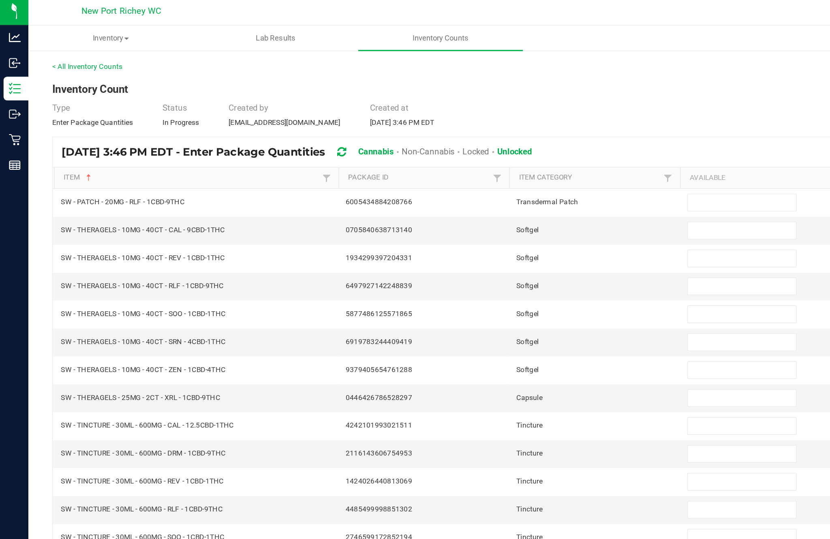
click at [508, 137] on input at bounding box center [507, 140] width 74 height 11
type input "13"
click at [502, 156] on input at bounding box center [507, 159] width 74 height 11
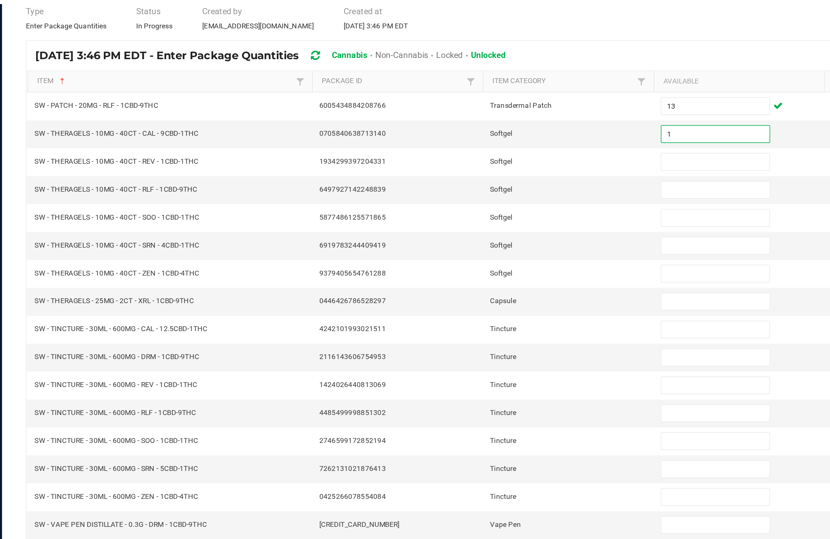
type input "1"
click at [486, 173] on input at bounding box center [507, 178] width 74 height 11
type input "6"
click at [485, 192] on input at bounding box center [507, 197] width 74 height 11
type input "1"
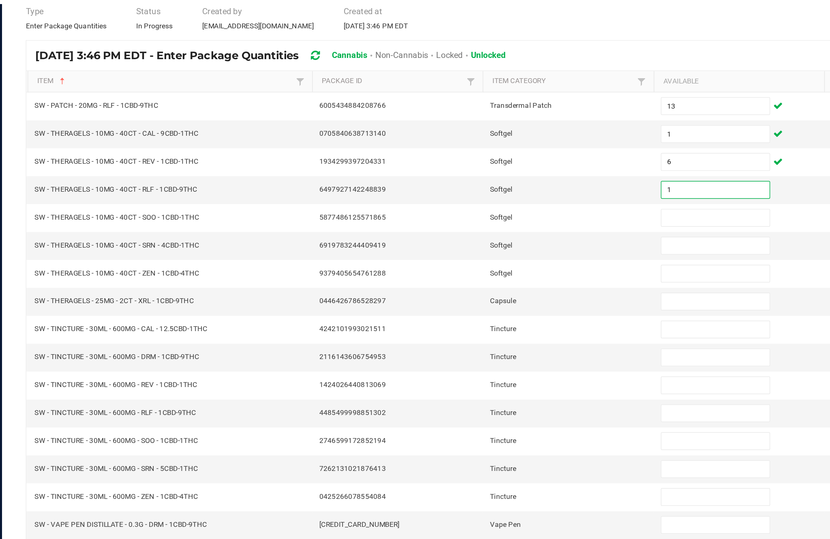
click at [478, 211] on input at bounding box center [507, 216] width 74 height 11
type input "3"
click at [491, 230] on input at bounding box center [507, 235] width 74 height 11
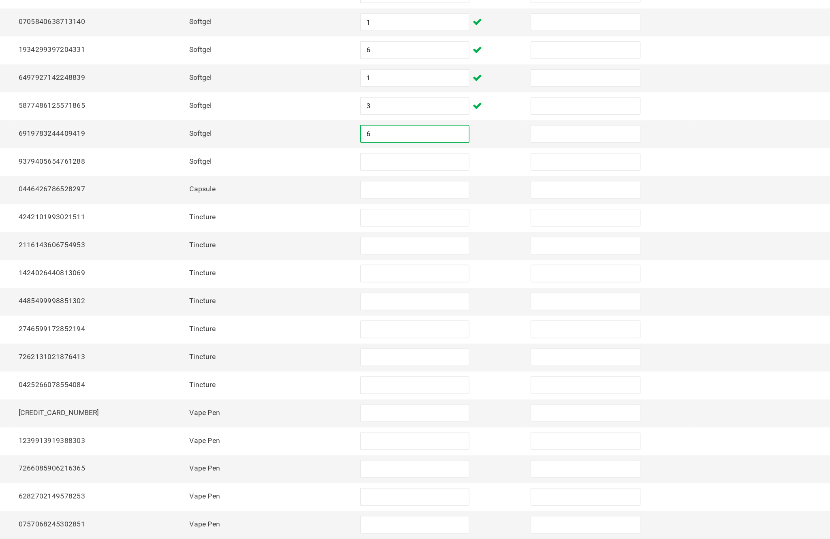
type input "6"
click at [470, 249] on input at bounding box center [507, 254] width 74 height 11
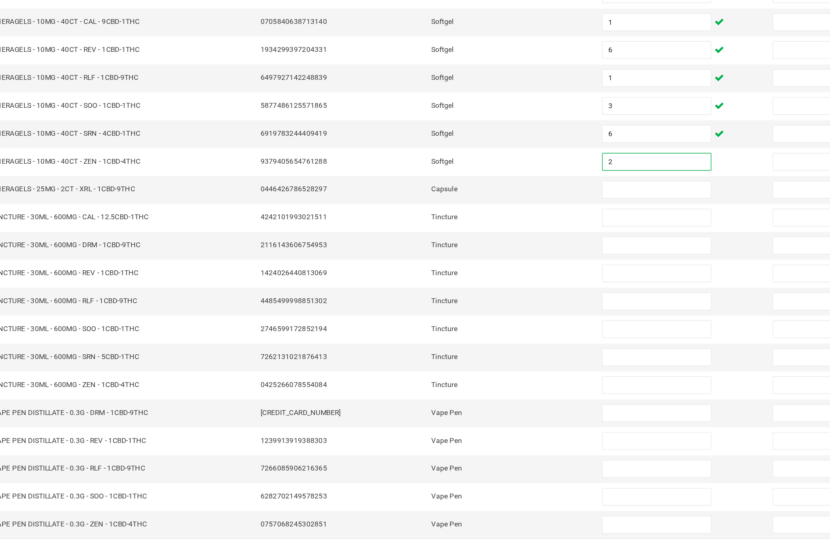
type input "2"
click at [470, 268] on input at bounding box center [507, 273] width 74 height 11
type input "5"
click at [470, 287] on input at bounding box center [507, 292] width 74 height 11
type input "17"
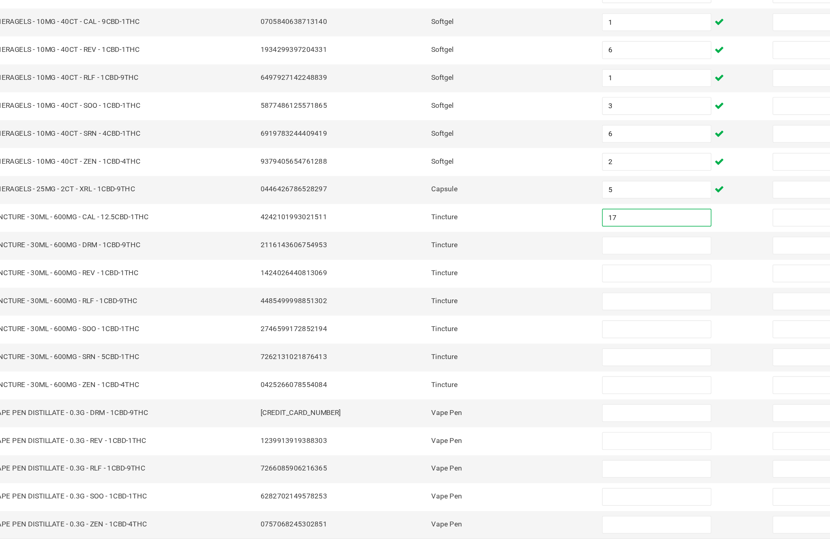
click at [470, 306] on input at bounding box center [507, 311] width 74 height 11
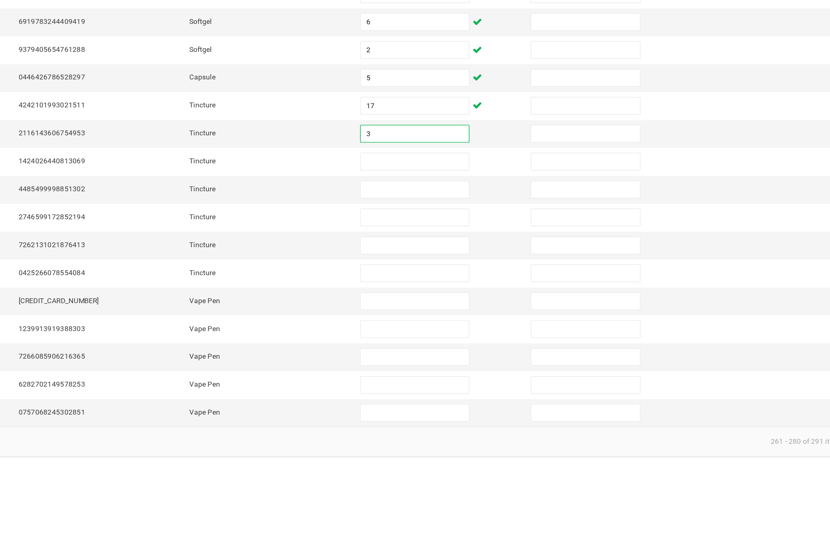
type input "3"
click at [470, 325] on input at bounding box center [507, 330] width 74 height 11
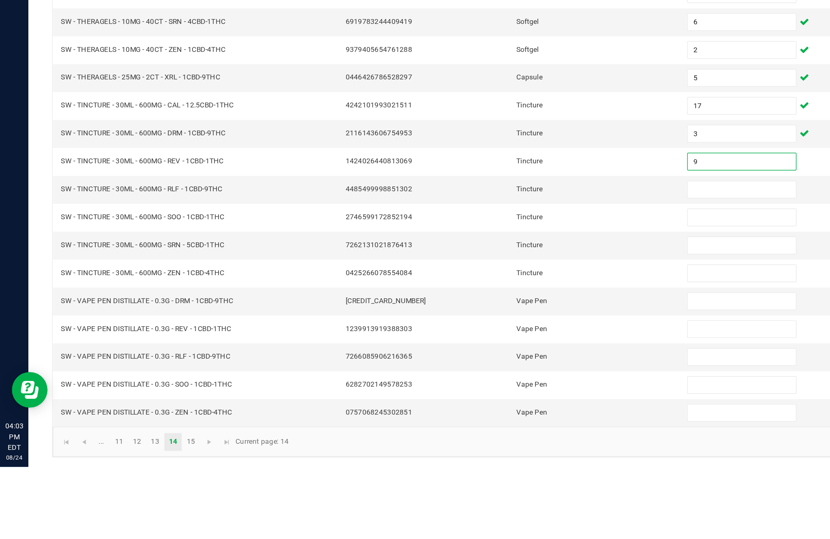
type input "9"
click at [495, 344] on input at bounding box center [507, 349] width 74 height 11
type input "14"
click at [511, 363] on input at bounding box center [507, 368] width 74 height 11
type input "6"
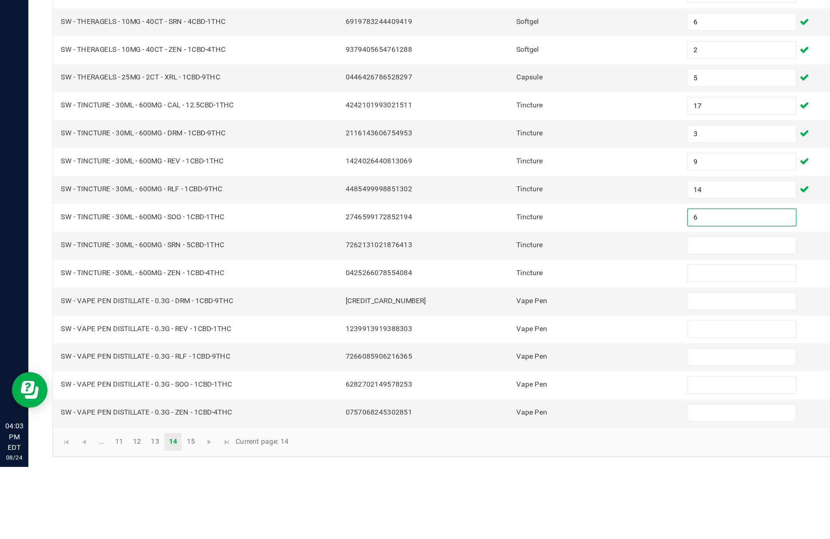
click at [490, 382] on input at bounding box center [507, 387] width 74 height 11
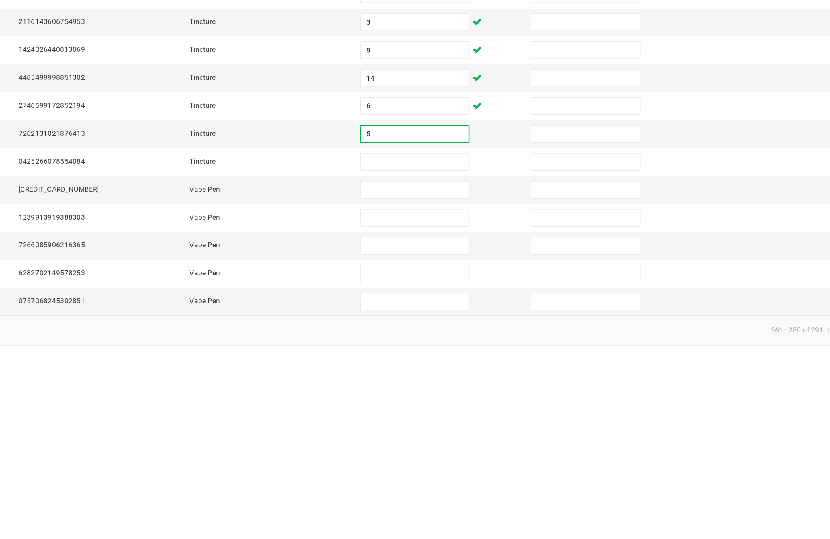
type input "5"
click at [470, 401] on input at bounding box center [507, 406] width 74 height 11
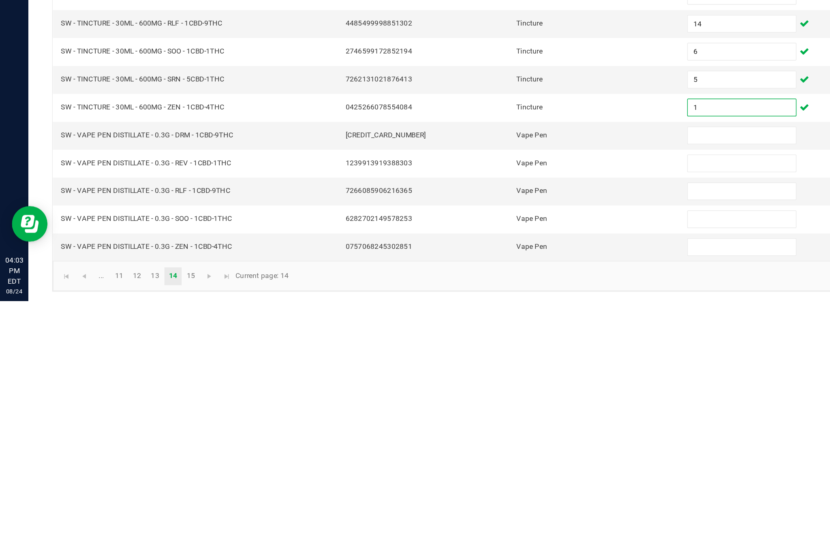
scroll to position [52, 0]
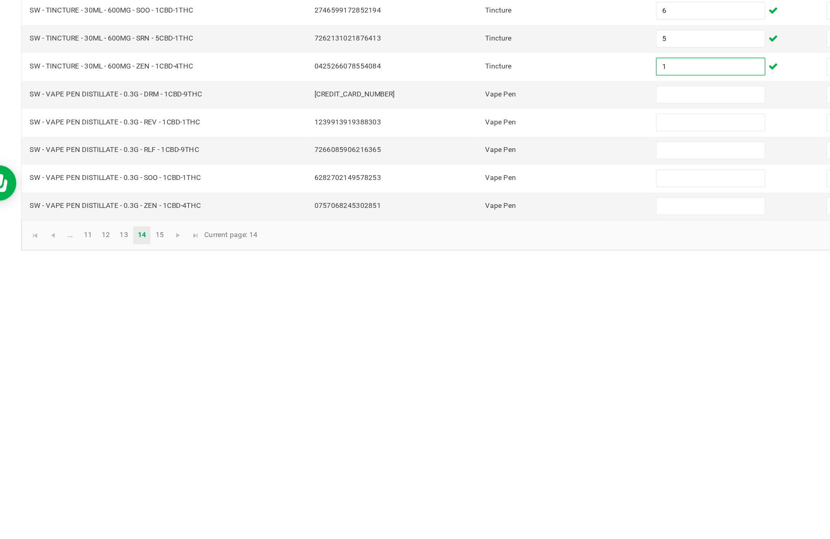
type input "1"
click at [124, 516] on link "15" at bounding box center [130, 522] width 12 height 12
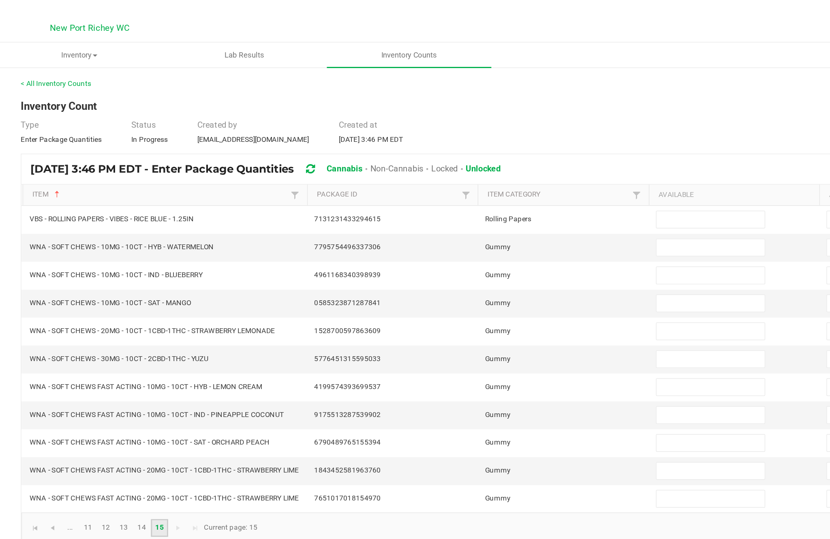
scroll to position [0, 0]
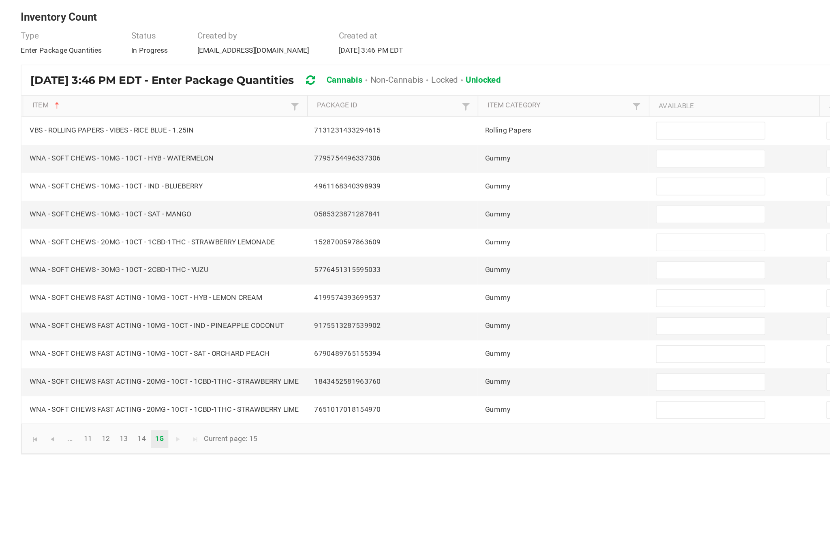
click at [482, 154] on input at bounding box center [507, 159] width 74 height 11
type input "3"
click at [487, 173] on input at bounding box center [507, 178] width 74 height 11
type input "39"
click at [481, 192] on input at bounding box center [507, 197] width 74 height 11
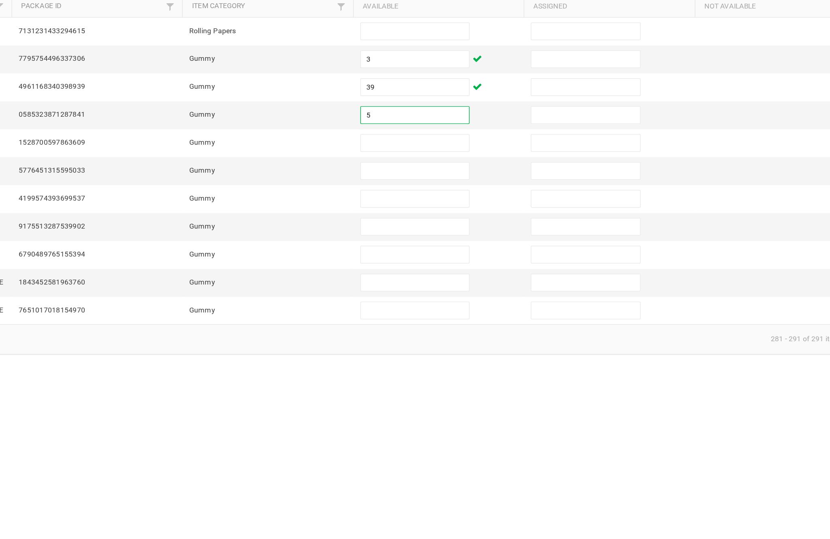
type input "5"
click at [470, 211] on input at bounding box center [507, 216] width 74 height 11
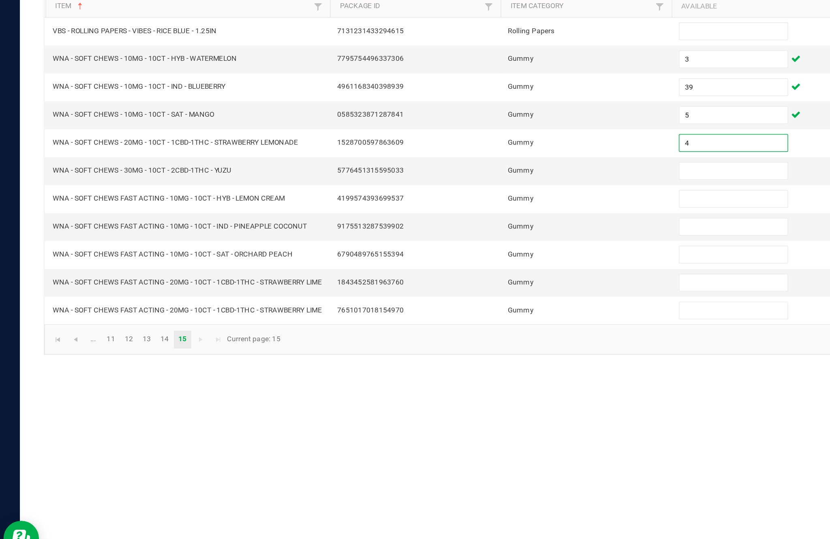
type input "4"
click at [496, 230] on input at bounding box center [507, 235] width 74 height 11
type input "18"
click at [487, 249] on input at bounding box center [507, 254] width 74 height 11
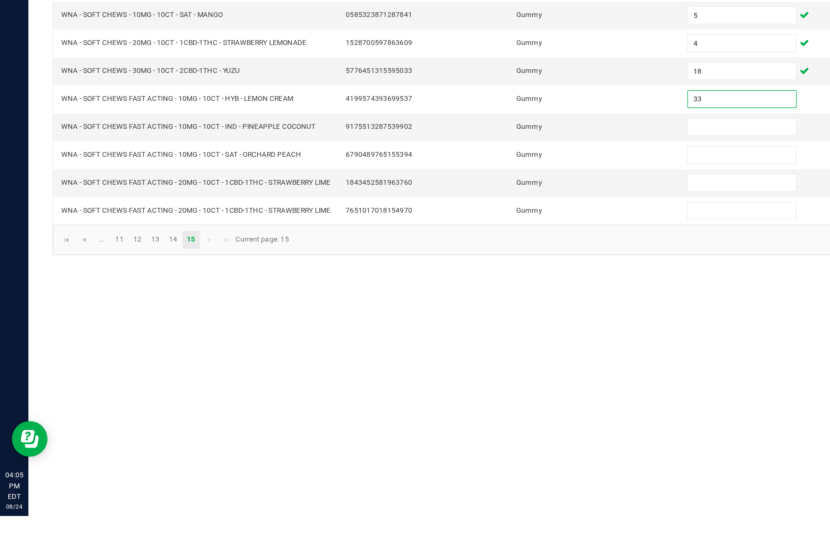
type input "33"
click at [495, 268] on input at bounding box center [507, 273] width 74 height 11
type input "1"
click at [500, 287] on input at bounding box center [507, 292] width 74 height 11
type input "16"
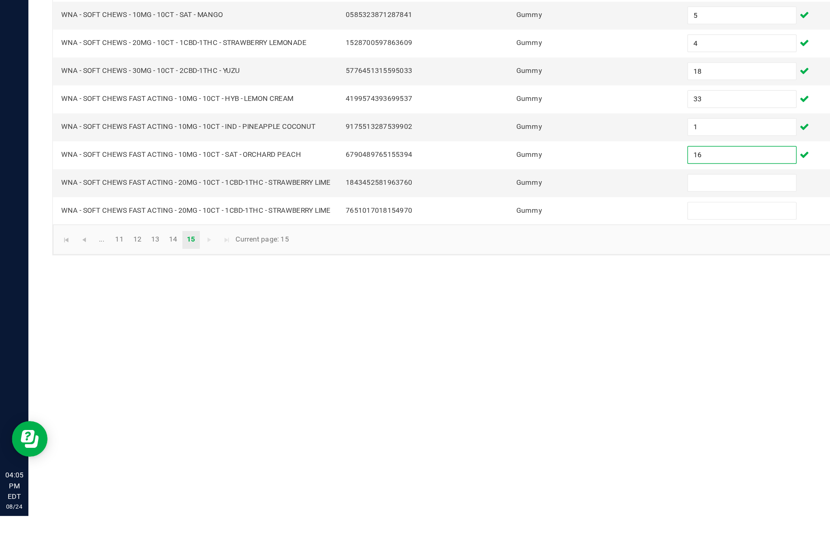
click at [481, 306] on input at bounding box center [507, 311] width 74 height 11
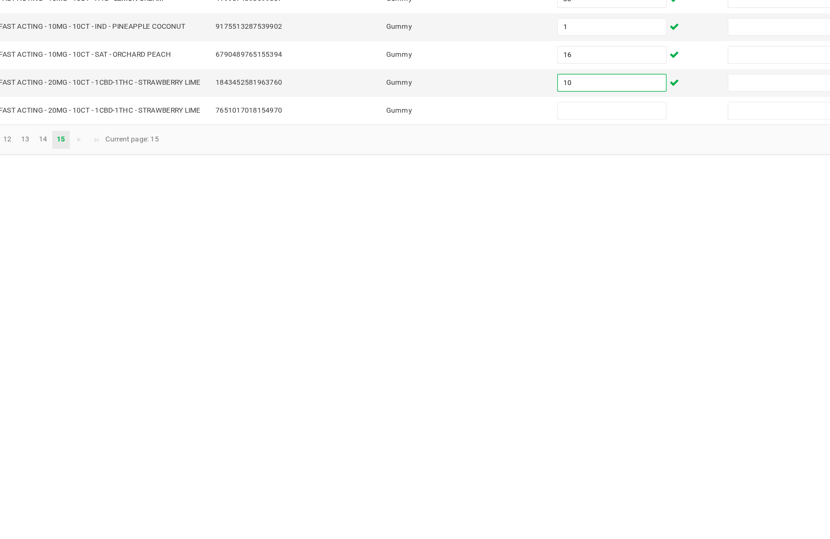
type input "10"
click at [470, 325] on input at bounding box center [507, 330] width 74 height 11
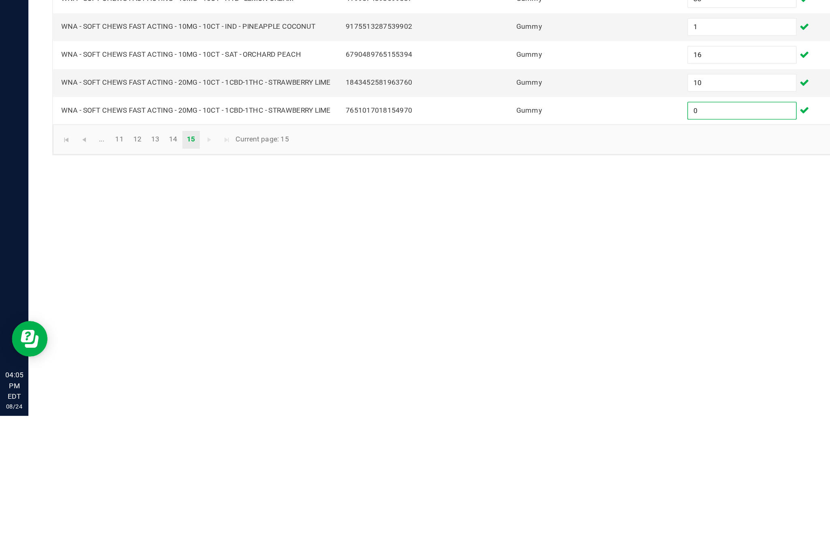
type input "0"
click at [87, 345] on link "11" at bounding box center [81, 351] width 12 height 12
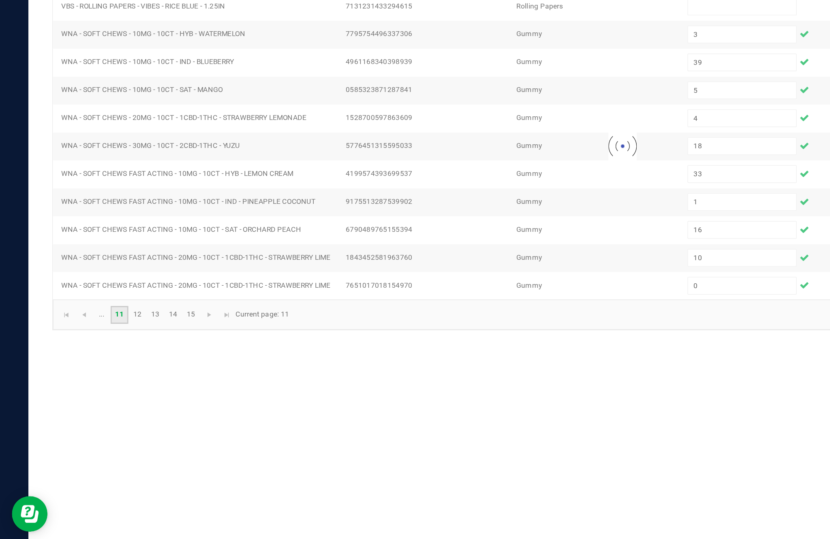
type input "11"
type input "4"
type input "7"
type input "3"
type input "7"
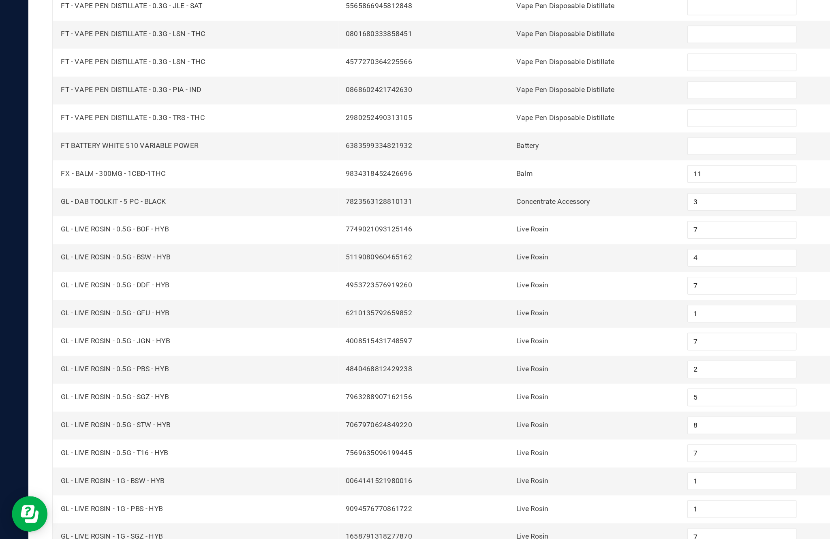
click at [75, 516] on link "..." at bounding box center [69, 522] width 12 height 12
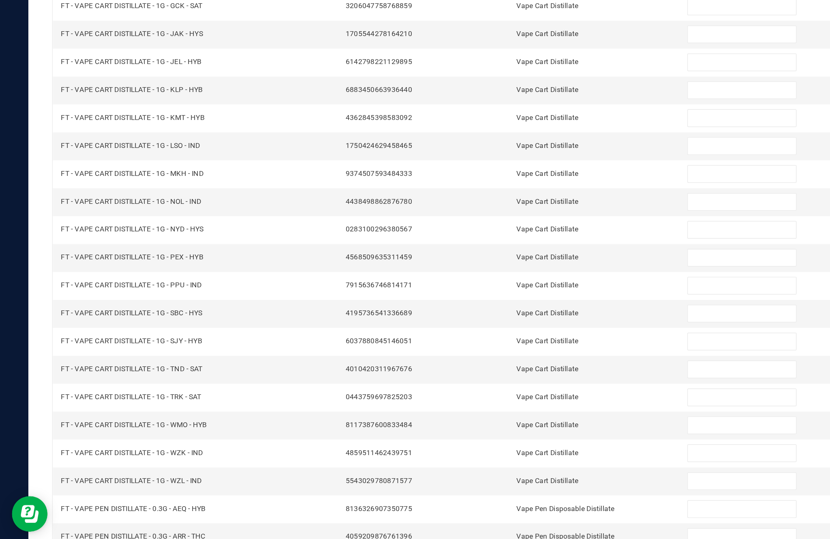
click at [75, 516] on link "1" at bounding box center [69, 522] width 12 height 12
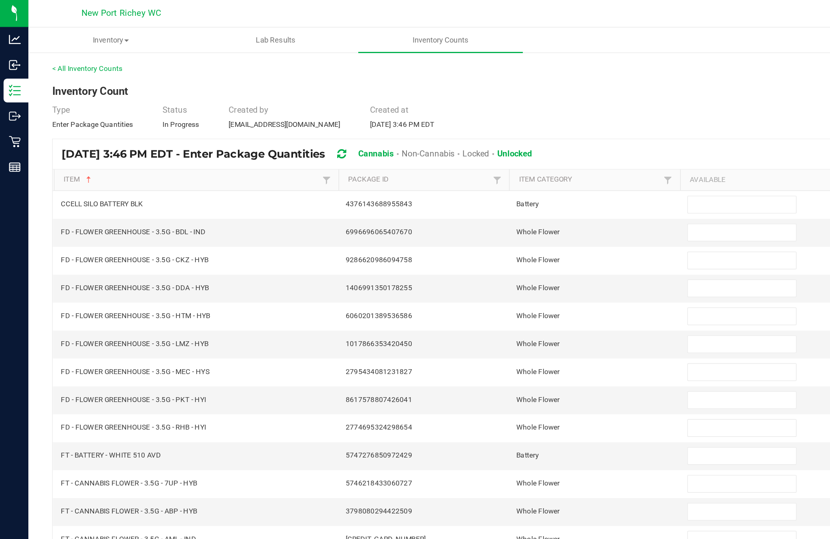
scroll to position [4, 0]
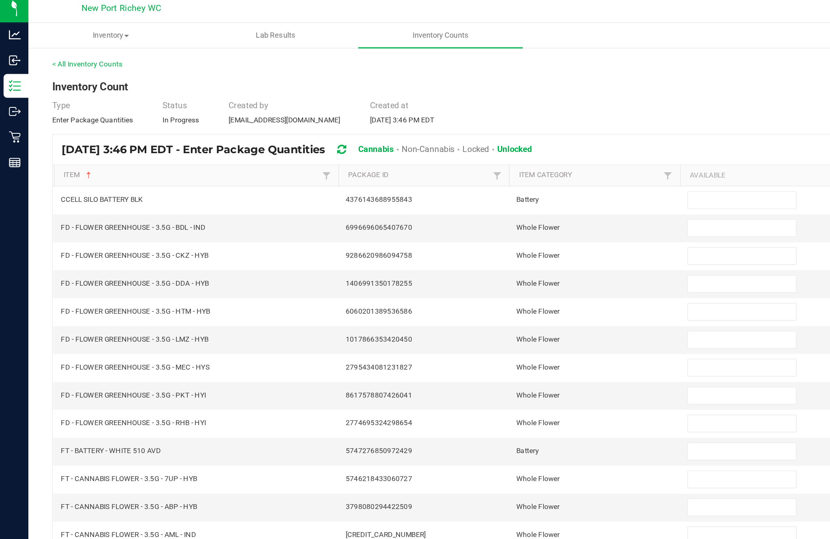
click at [495, 146] on input at bounding box center [507, 140] width 74 height 11
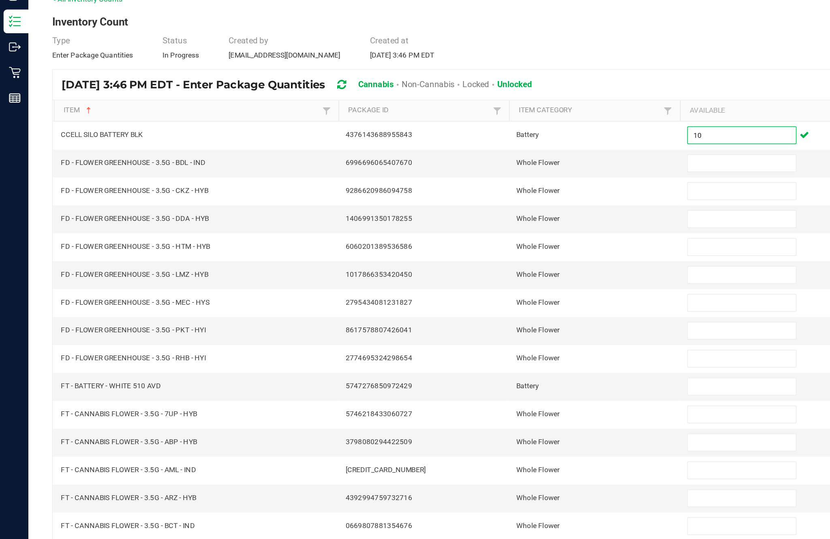
type input "10"
click at [495, 154] on input at bounding box center [507, 159] width 74 height 11
type input "9"
click at [494, 173] on input at bounding box center [507, 178] width 74 height 11
type input "4"
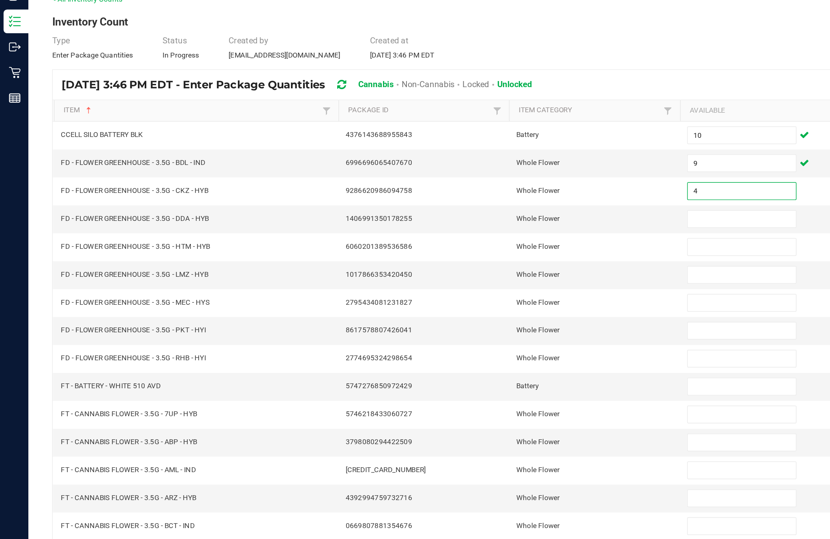
click at [494, 192] on input at bounding box center [507, 197] width 74 height 11
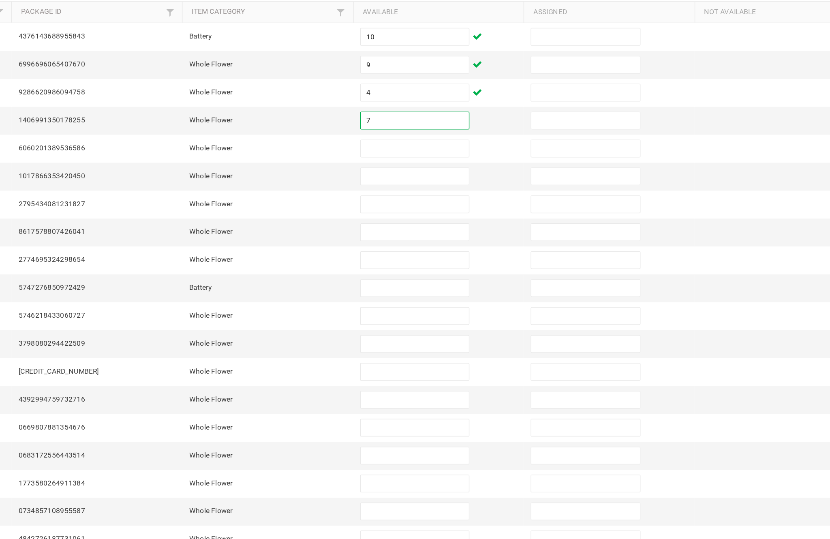
type input "7"
click at [470, 211] on input at bounding box center [507, 216] width 74 height 11
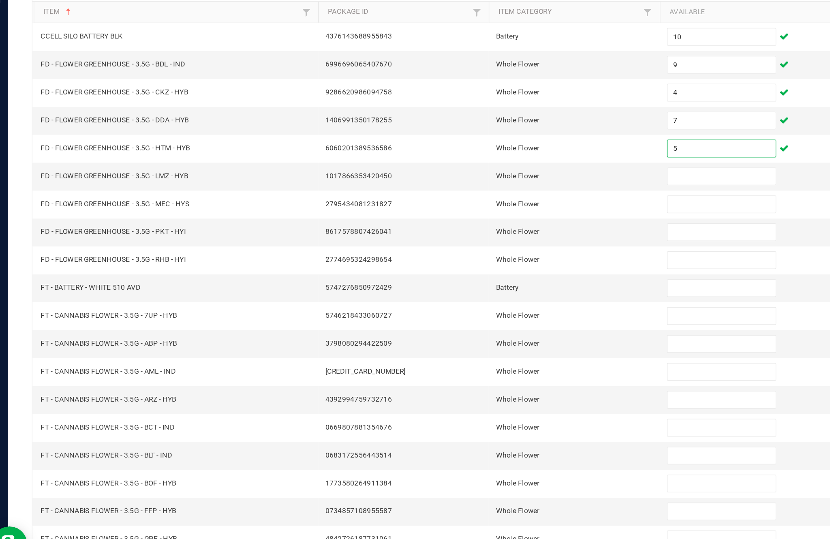
type input "5"
click at [478, 230] on input at bounding box center [507, 235] width 74 height 11
type input "0"
click at [478, 249] on input at bounding box center [507, 254] width 74 height 11
click at [477, 268] on input at bounding box center [507, 273] width 74 height 11
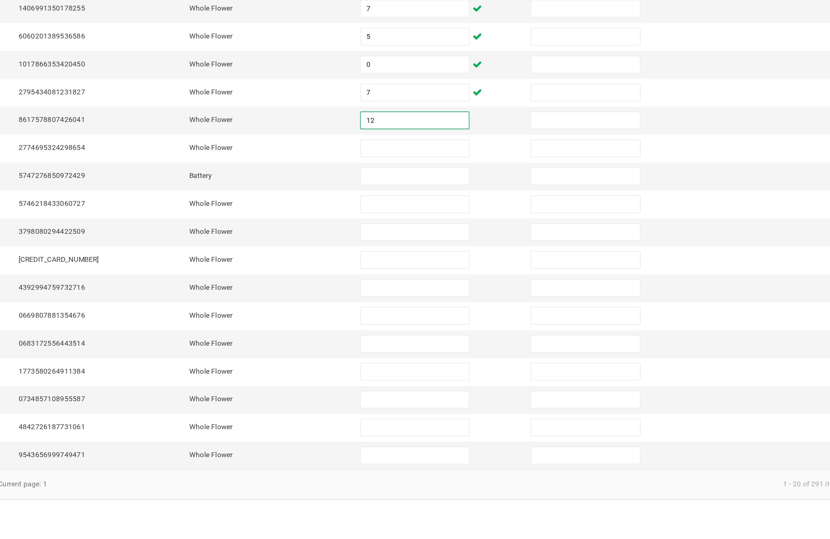
click at [470, 287] on input at bounding box center [507, 292] width 74 height 11
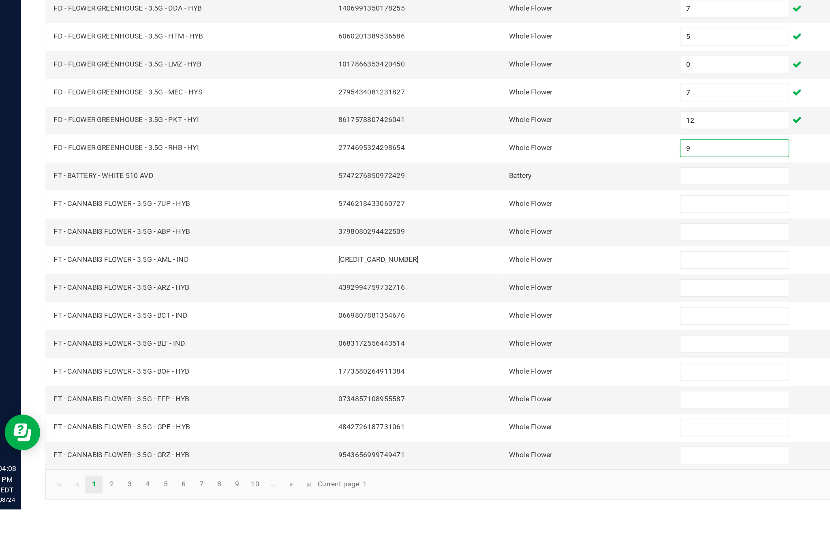
click at [490, 306] on input at bounding box center [507, 311] width 74 height 11
click at [491, 325] on input at bounding box center [507, 330] width 74 height 11
click at [494, 344] on input at bounding box center [507, 349] width 74 height 11
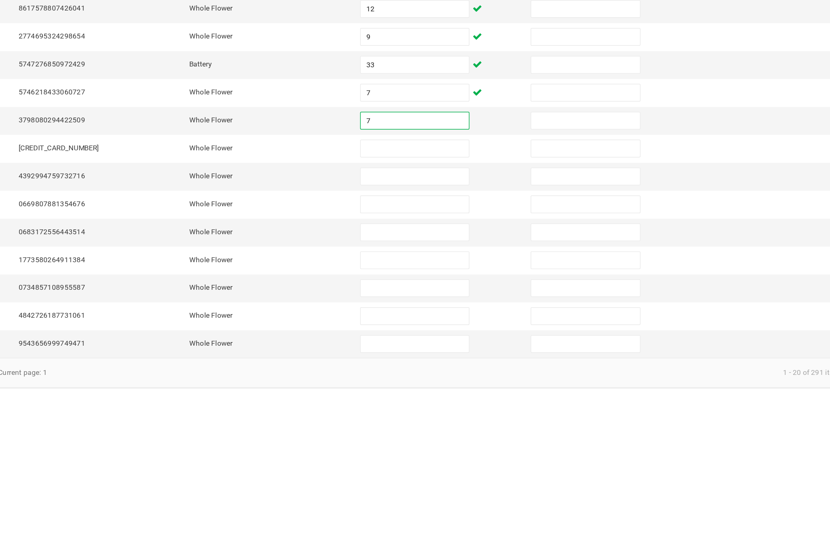
click at [470, 363] on input at bounding box center [507, 368] width 74 height 11
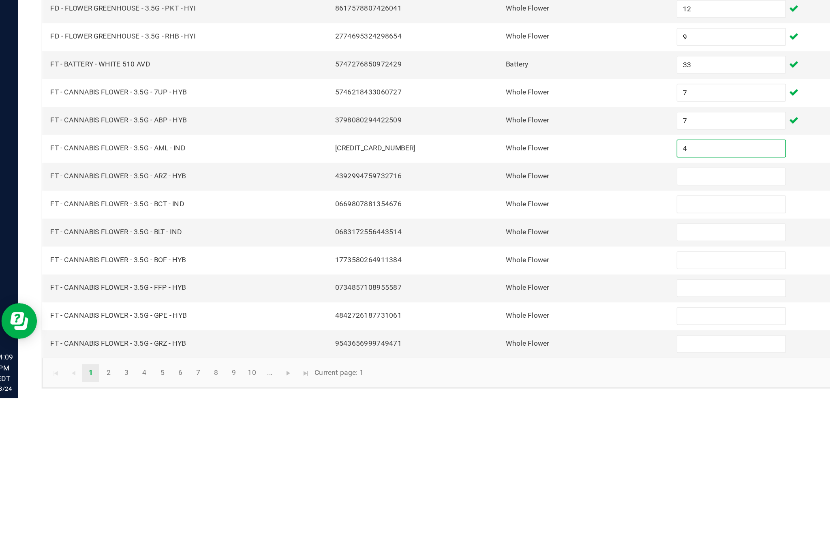
click at [497, 382] on input at bounding box center [507, 387] width 74 height 11
click at [500, 401] on input at bounding box center [507, 406] width 74 height 11
click at [491, 420] on input at bounding box center [507, 425] width 74 height 11
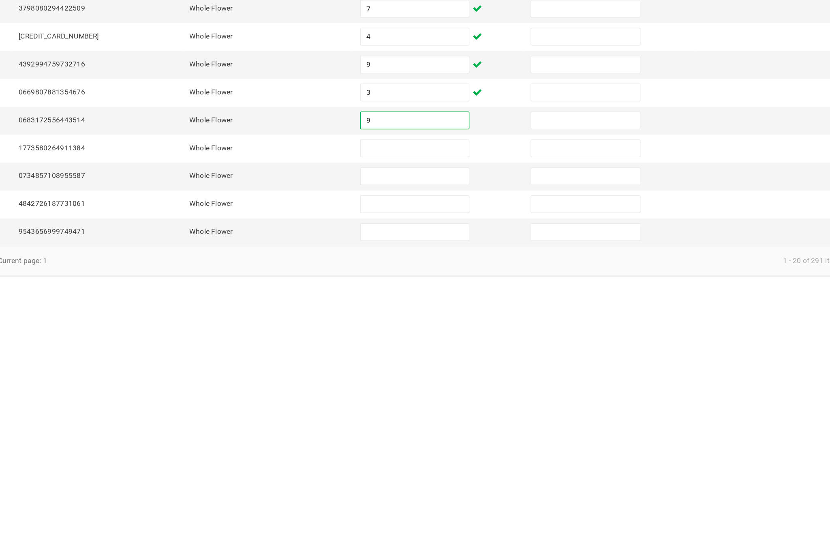
click at [470, 440] on input at bounding box center [507, 445] width 74 height 11
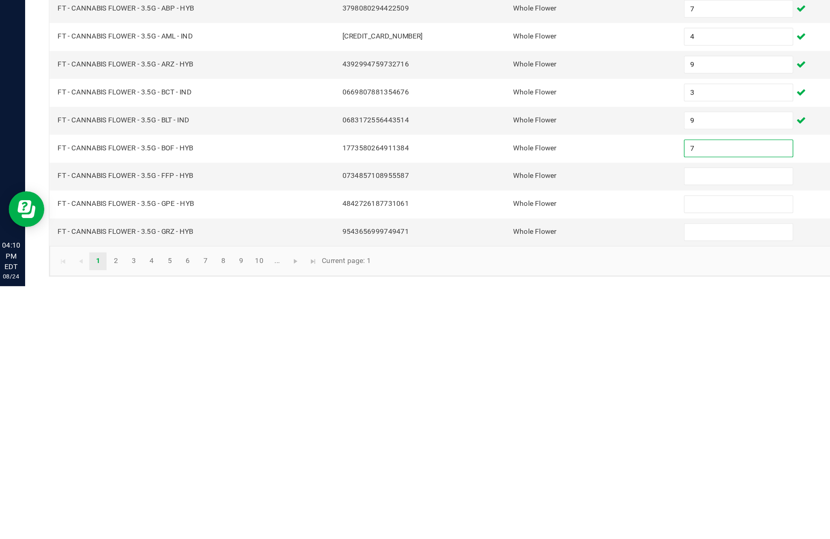
click at [499, 459] on input at bounding box center [507, 464] width 74 height 11
click at [497, 478] on input at bounding box center [507, 483] width 74 height 11
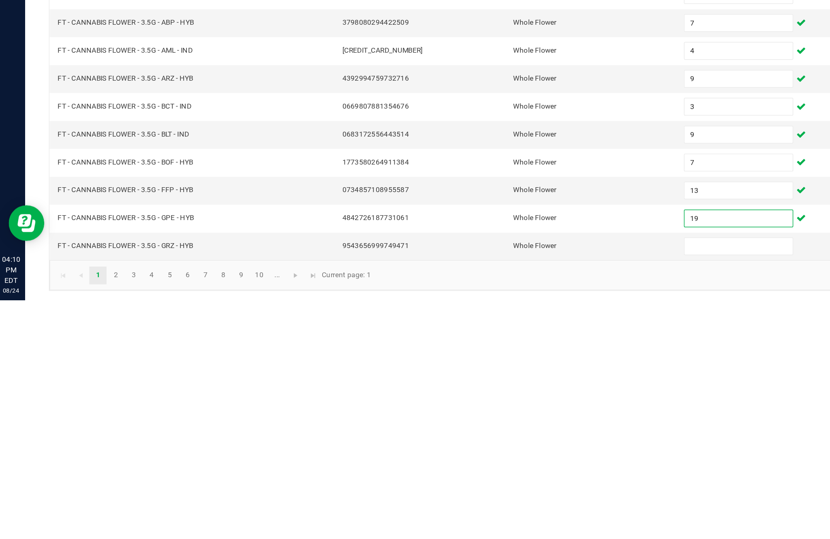
scroll to position [52, 0]
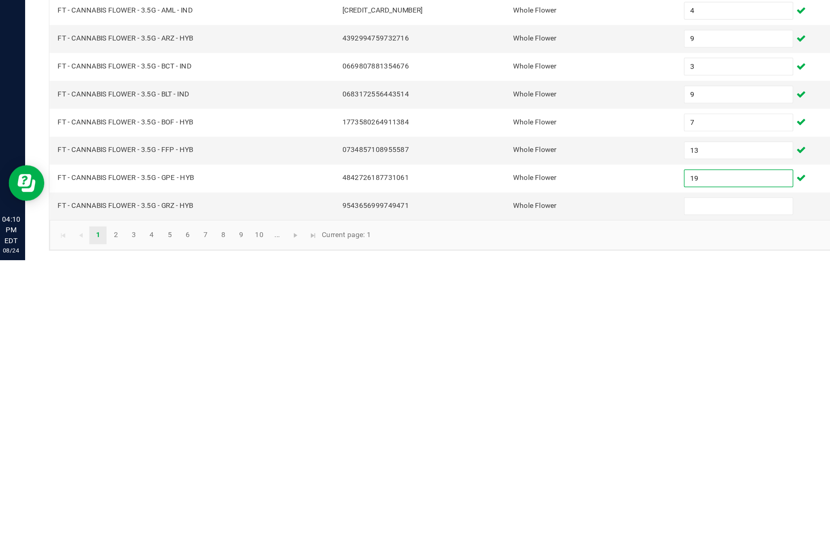
click at [489, 497] on input at bounding box center [507, 502] width 74 height 11
click at [95, 516] on link "3" at bounding box center [94, 522] width 12 height 12
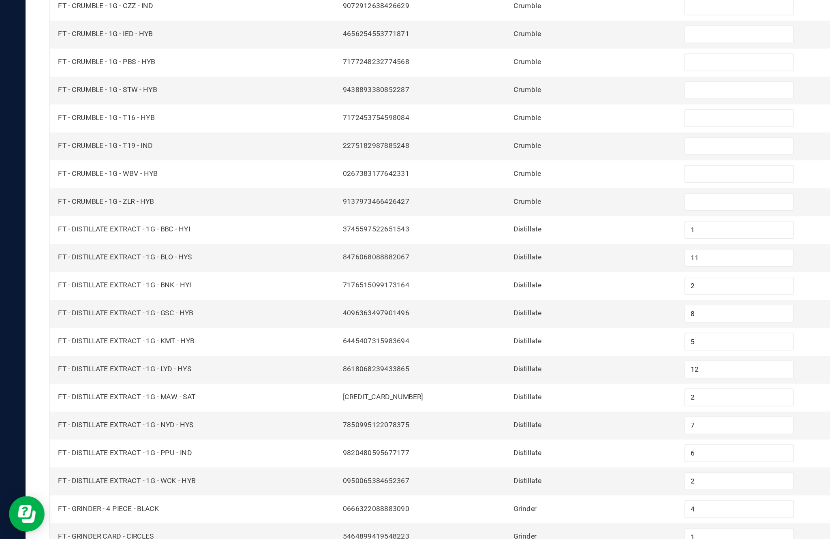
click at [87, 516] on link "2" at bounding box center [81, 522] width 12 height 12
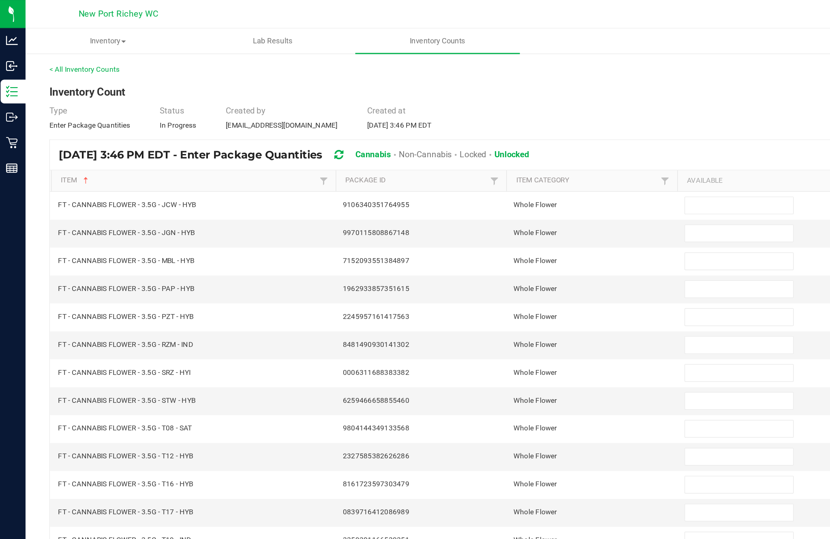
scroll to position [1, 0]
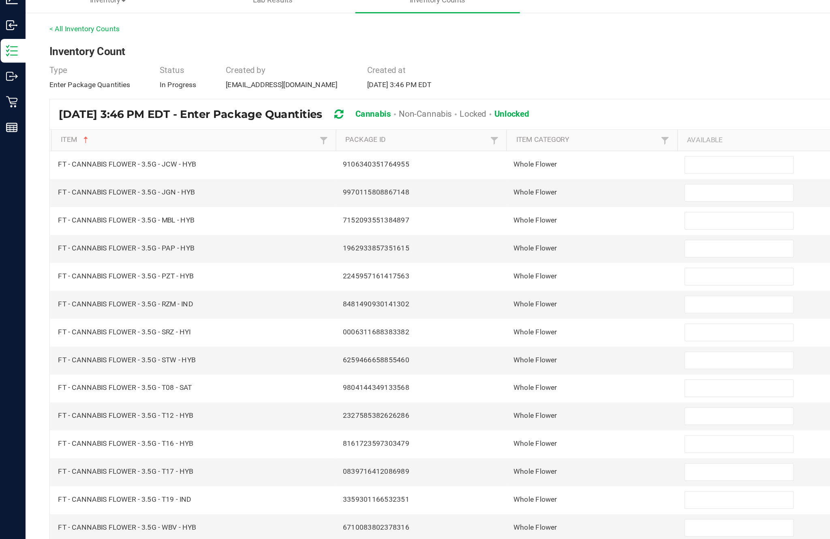
click at [496, 135] on input at bounding box center [507, 140] width 74 height 11
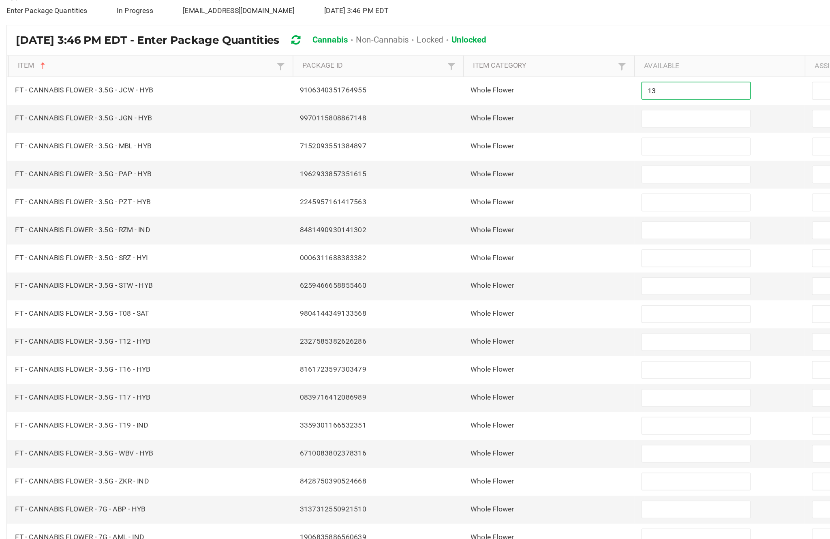
click at [470, 154] on input at bounding box center [507, 159] width 74 height 11
click at [472, 173] on input at bounding box center [507, 178] width 74 height 11
click at [472, 192] on input at bounding box center [507, 197] width 74 height 11
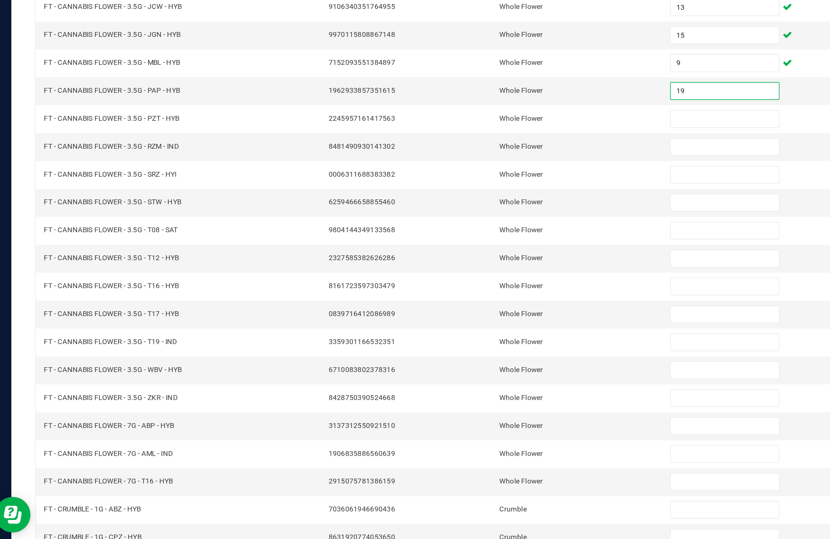
click at [493, 211] on input at bounding box center [507, 216] width 74 height 11
click at [484, 230] on input at bounding box center [507, 235] width 74 height 11
click at [494, 249] on input at bounding box center [507, 254] width 74 height 11
click at [477, 268] on input at bounding box center [507, 273] width 74 height 11
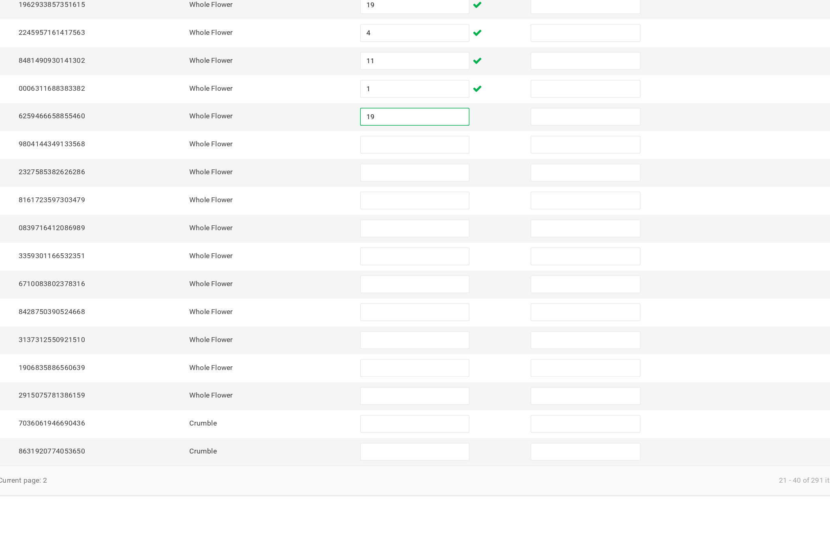
click at [470, 287] on input at bounding box center [507, 292] width 74 height 11
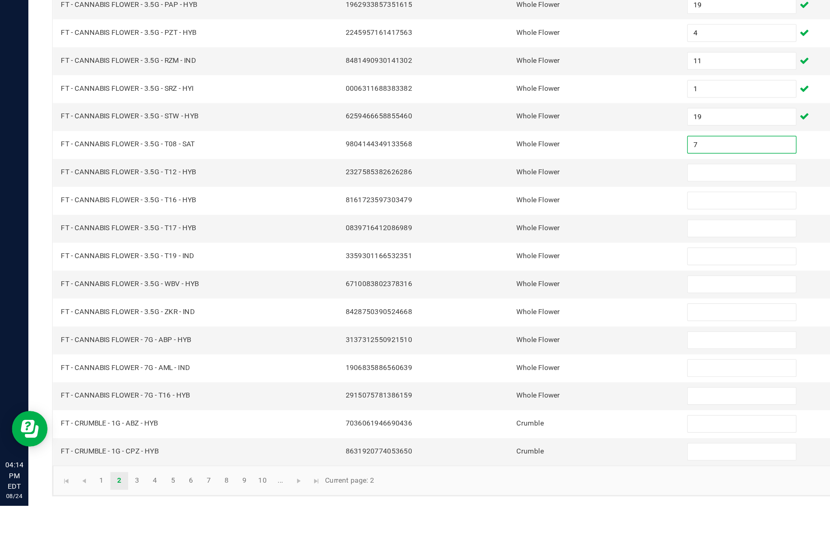
click at [503, 306] on input at bounding box center [507, 311] width 74 height 11
click at [491, 325] on input at bounding box center [507, 330] width 74 height 11
click at [487, 344] on input at bounding box center [507, 349] width 74 height 11
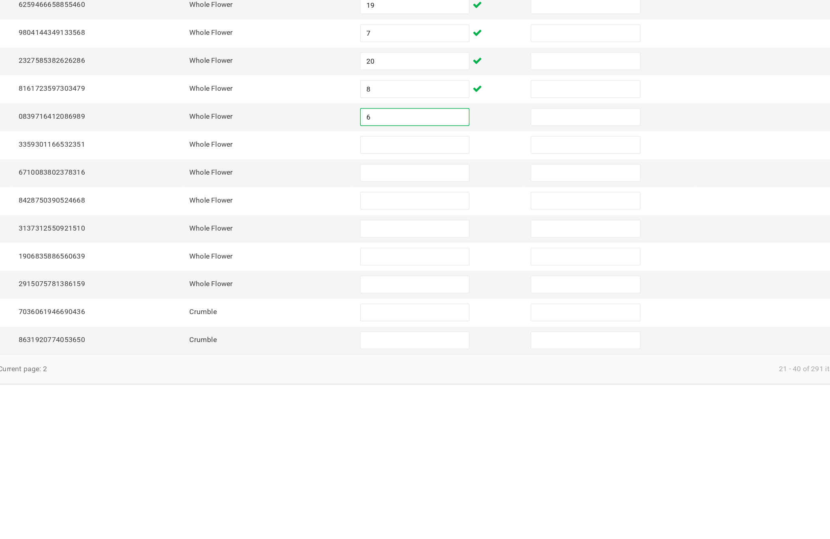
click at [470, 363] on input at bounding box center [507, 368] width 74 height 11
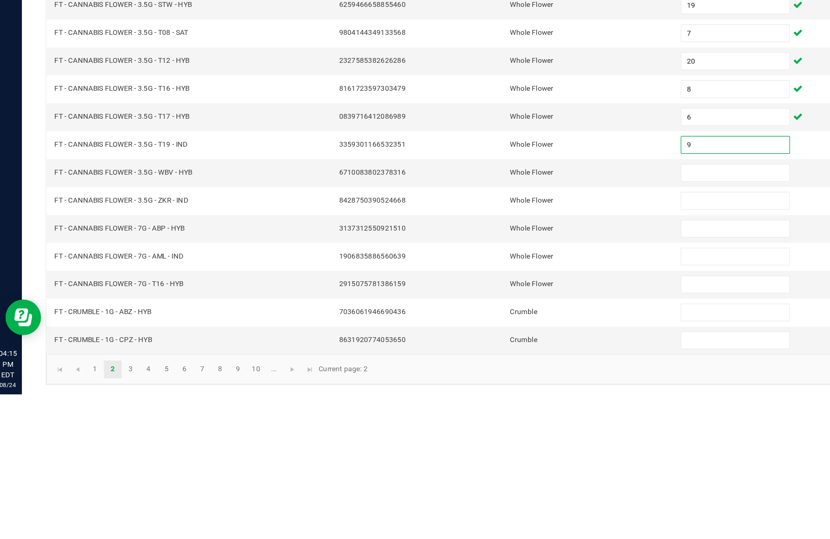
click at [490, 382] on input at bounding box center [507, 387] width 74 height 11
click at [498, 401] on input at bounding box center [507, 406] width 74 height 11
click at [491, 382] on input at bounding box center [507, 387] width 74 height 11
click at [480, 363] on input "9" at bounding box center [507, 368] width 74 height 11
click at [489, 344] on input "6" at bounding box center [507, 349] width 74 height 11
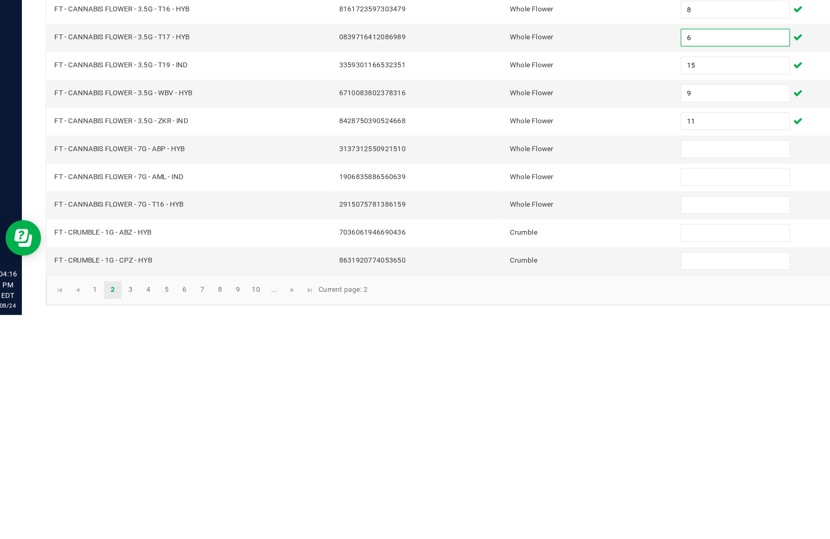
click at [492, 420] on input at bounding box center [507, 425] width 74 height 11
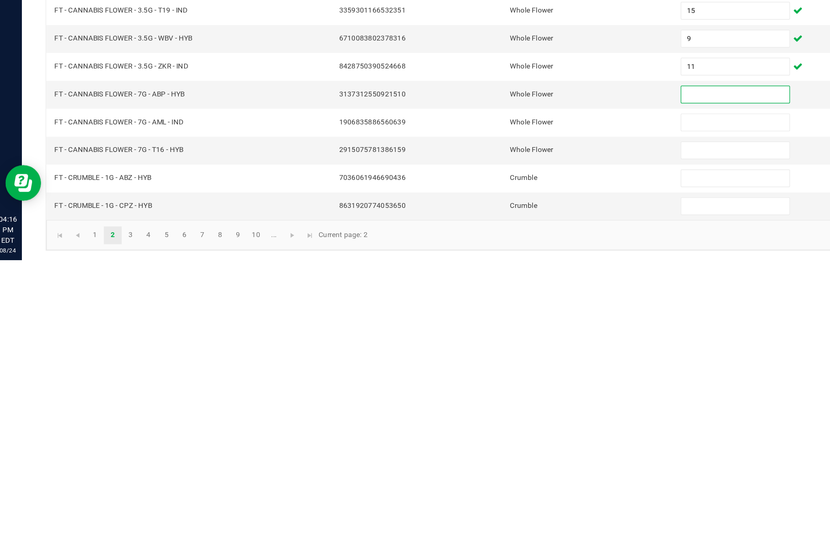
click at [482, 478] on input at bounding box center [507, 483] width 74 height 11
click at [496, 497] on input at bounding box center [507, 502] width 74 height 11
click at [100, 516] on link "3" at bounding box center [94, 522] width 12 height 12
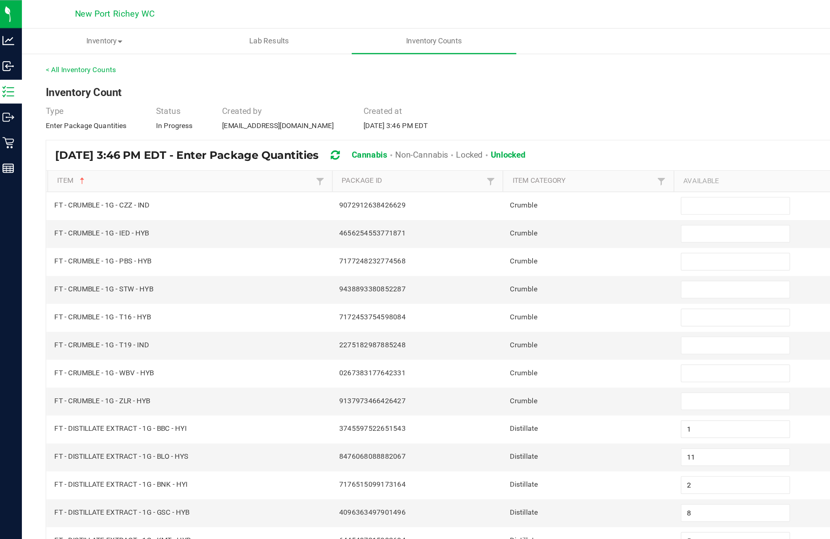
scroll to position [45, 0]
click at [496, 135] on input at bounding box center [507, 140] width 74 height 11
click at [507, 154] on input at bounding box center [507, 159] width 74 height 11
click at [501, 173] on input at bounding box center [507, 178] width 74 height 11
click at [483, 192] on input at bounding box center [507, 197] width 74 height 11
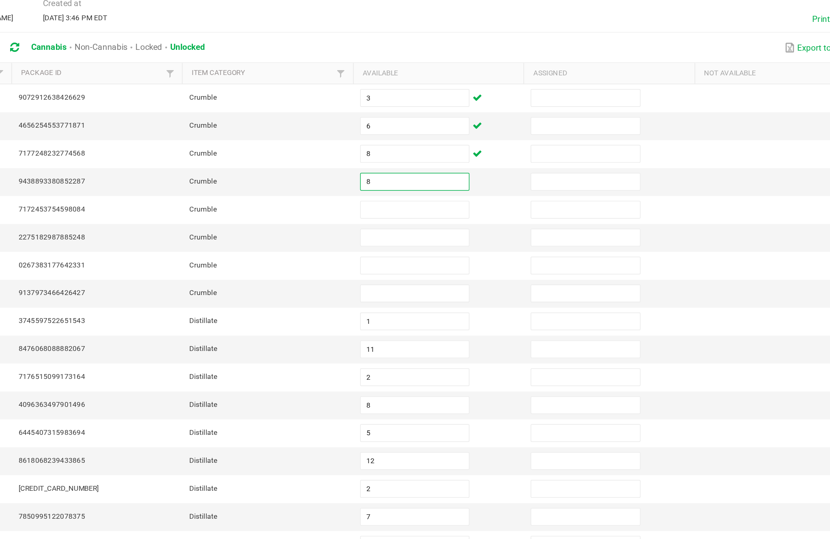
click at [470, 211] on input at bounding box center [507, 216] width 74 height 11
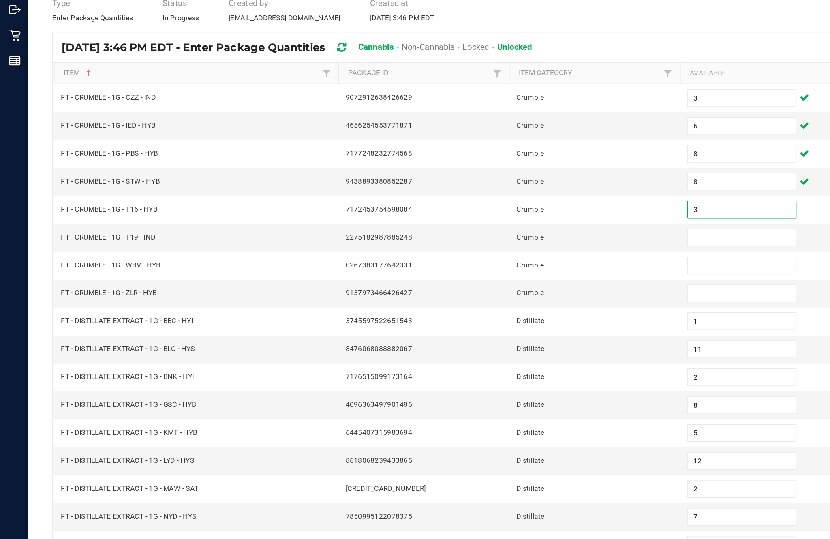
click at [500, 230] on input at bounding box center [507, 235] width 74 height 11
click at [493, 249] on input at bounding box center [507, 254] width 74 height 11
click at [508, 268] on input at bounding box center [507, 273] width 74 height 11
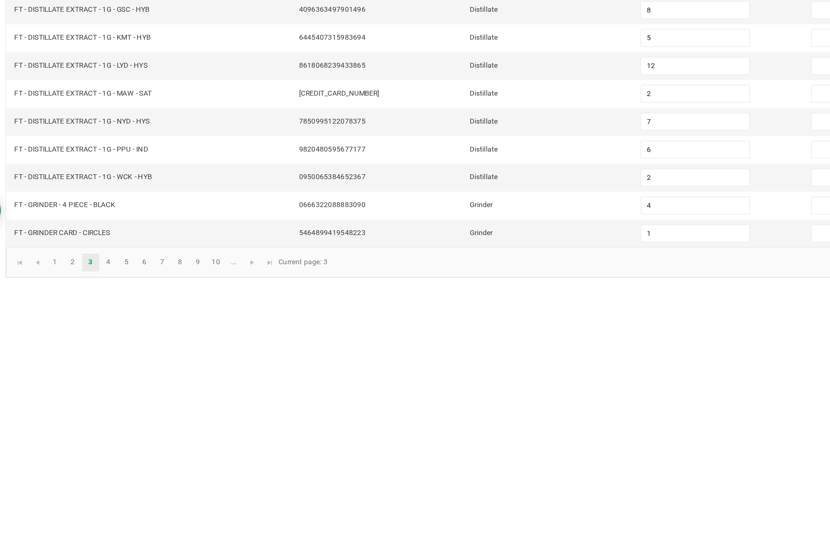
scroll to position [52, 0]
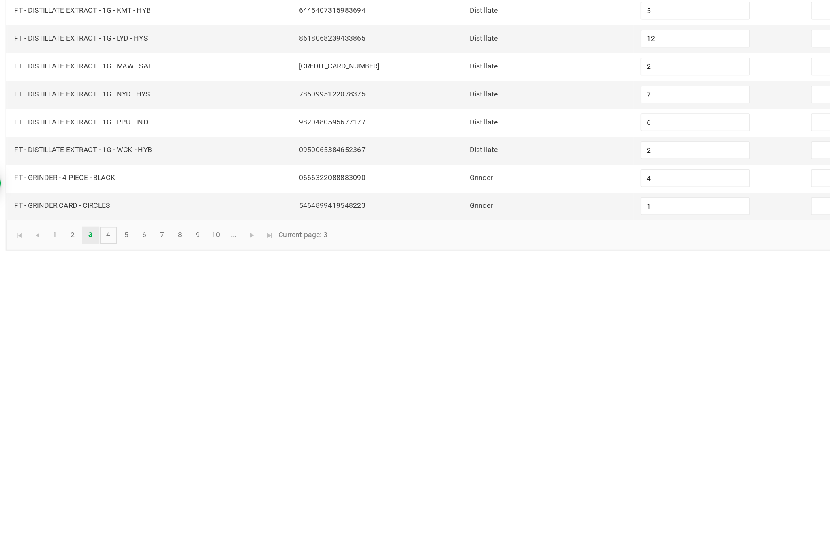
click at [100, 516] on link "4" at bounding box center [106, 522] width 12 height 12
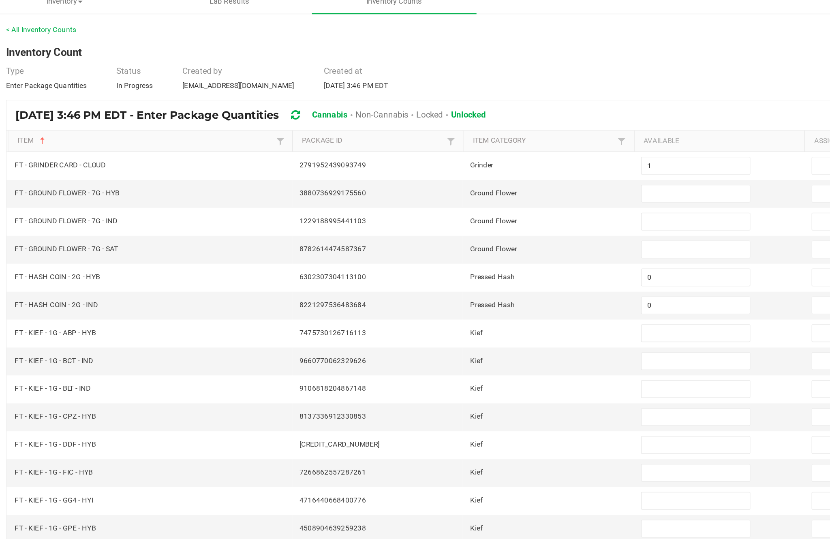
click at [470, 154] on input at bounding box center [507, 159] width 74 height 11
click at [470, 173] on input at bounding box center [507, 178] width 74 height 11
click at [470, 192] on input at bounding box center [507, 197] width 74 height 11
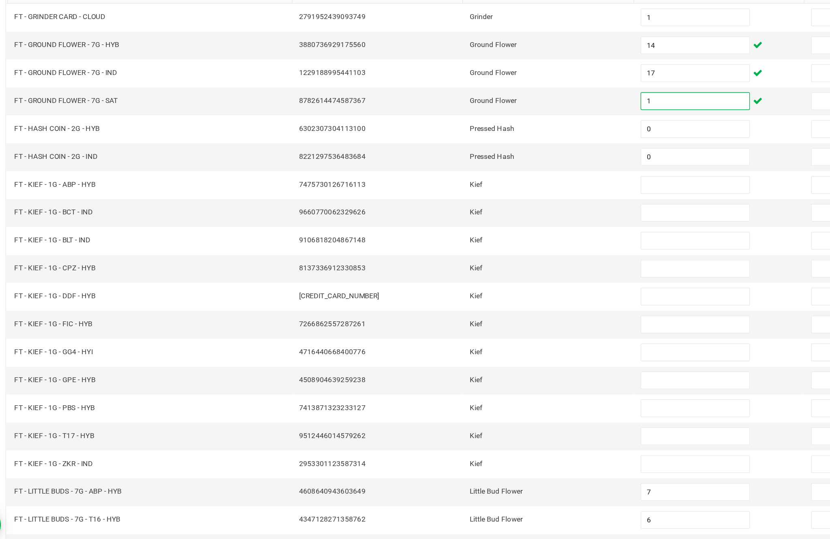
click at [474, 249] on input at bounding box center [507, 254] width 74 height 11
click at [470, 268] on input at bounding box center [507, 273] width 74 height 11
click at [478, 287] on input at bounding box center [507, 292] width 74 height 11
click at [471, 306] on input at bounding box center [507, 311] width 74 height 11
click at [473, 325] on input at bounding box center [507, 330] width 74 height 11
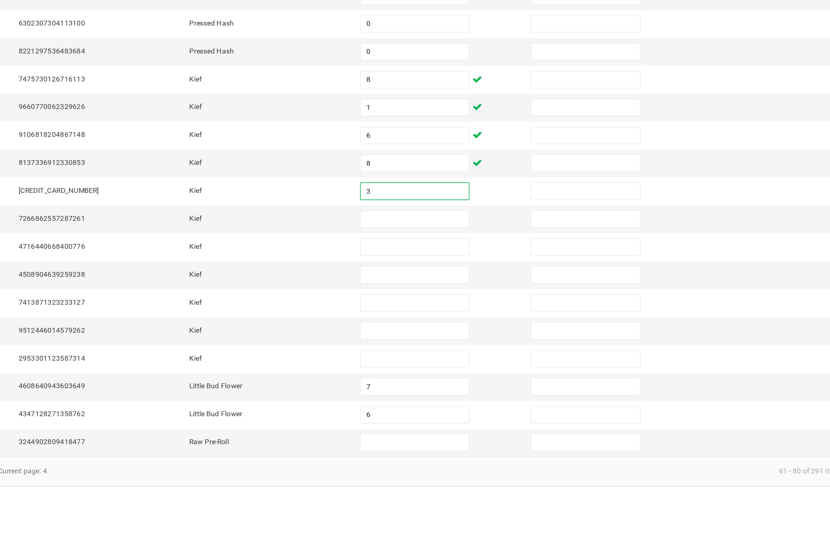
click at [470, 344] on input at bounding box center [507, 349] width 74 height 11
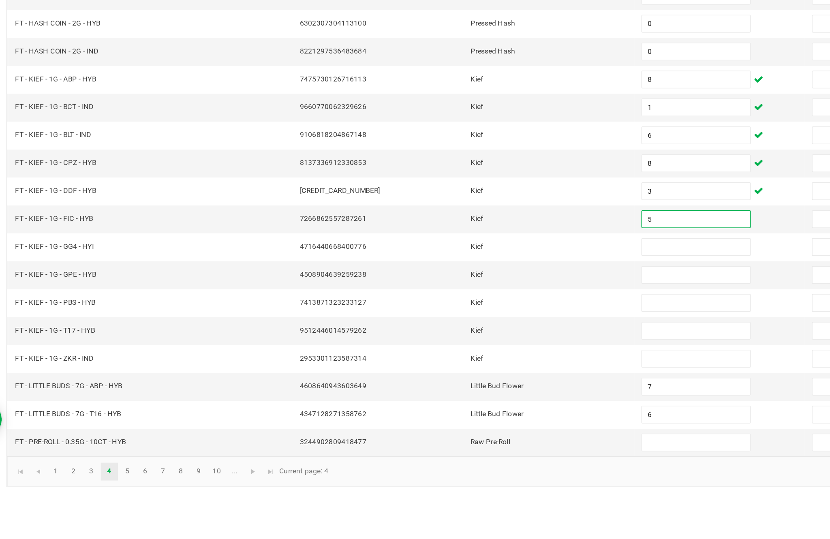
click at [473, 363] on input at bounding box center [507, 368] width 74 height 11
click at [470, 382] on input at bounding box center [507, 387] width 74 height 11
click at [470, 401] on input at bounding box center [507, 406] width 74 height 11
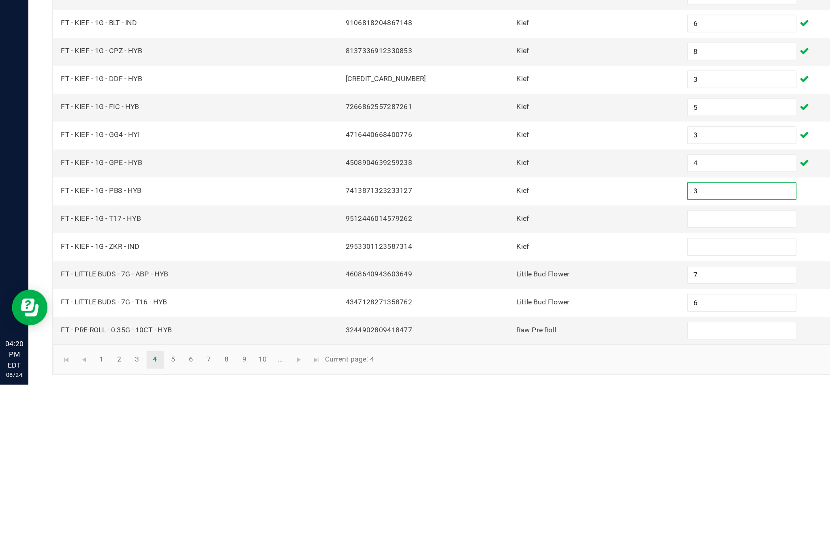
click at [496, 420] on input at bounding box center [507, 425] width 74 height 11
click at [508, 440] on input at bounding box center [507, 445] width 74 height 11
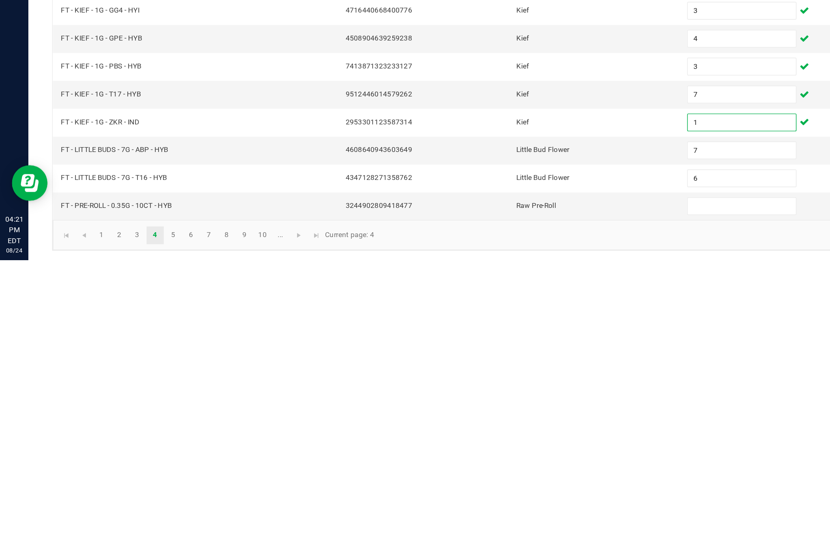
click at [489, 497] on input at bounding box center [507, 502] width 74 height 11
click at [124, 516] on link "5" at bounding box center [118, 522] width 12 height 12
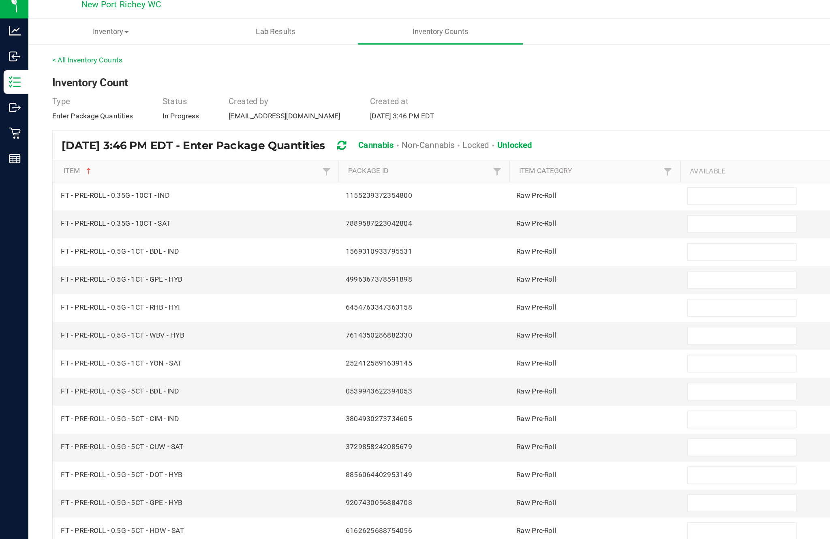
click at [494, 135] on input at bounding box center [507, 140] width 74 height 11
click at [485, 154] on input at bounding box center [507, 159] width 74 height 11
click at [499, 173] on input at bounding box center [507, 178] width 74 height 11
click at [489, 192] on input at bounding box center [507, 197] width 74 height 11
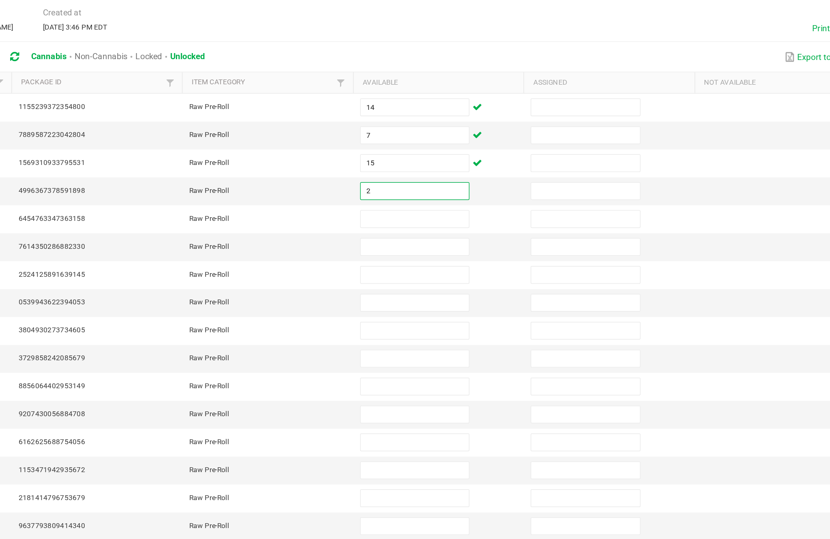
click at [470, 211] on input at bounding box center [507, 216] width 74 height 11
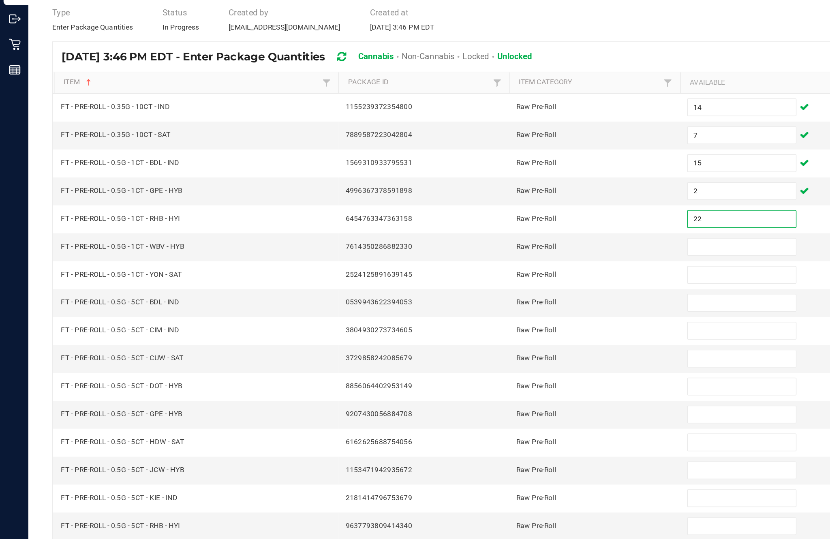
click at [488, 230] on input at bounding box center [507, 235] width 74 height 11
click at [490, 249] on input at bounding box center [507, 254] width 74 height 11
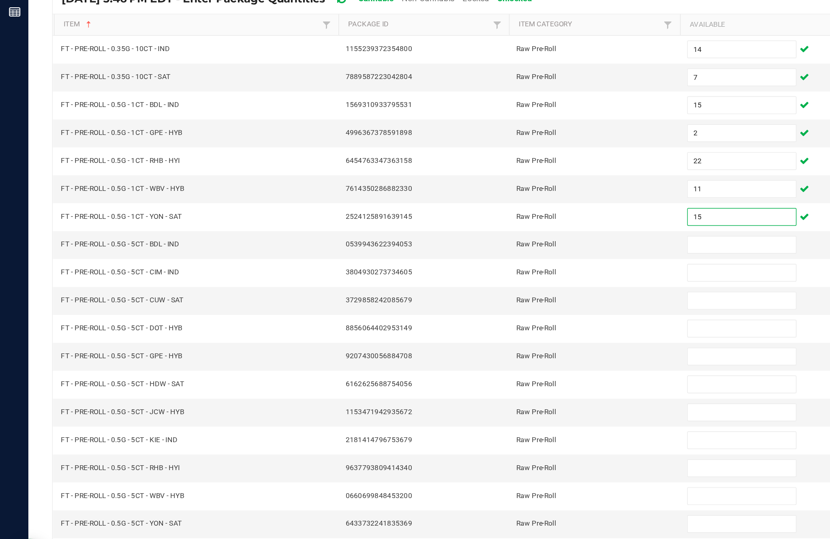
click at [487, 268] on input at bounding box center [507, 273] width 74 height 11
click at [501, 287] on input at bounding box center [507, 292] width 74 height 11
click at [506, 306] on input at bounding box center [507, 311] width 74 height 11
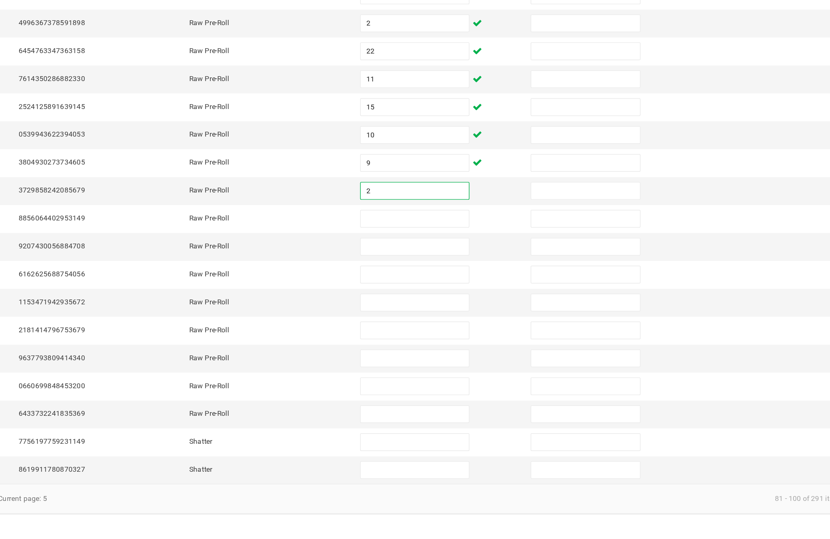
click at [470, 325] on input at bounding box center [507, 330] width 74 height 11
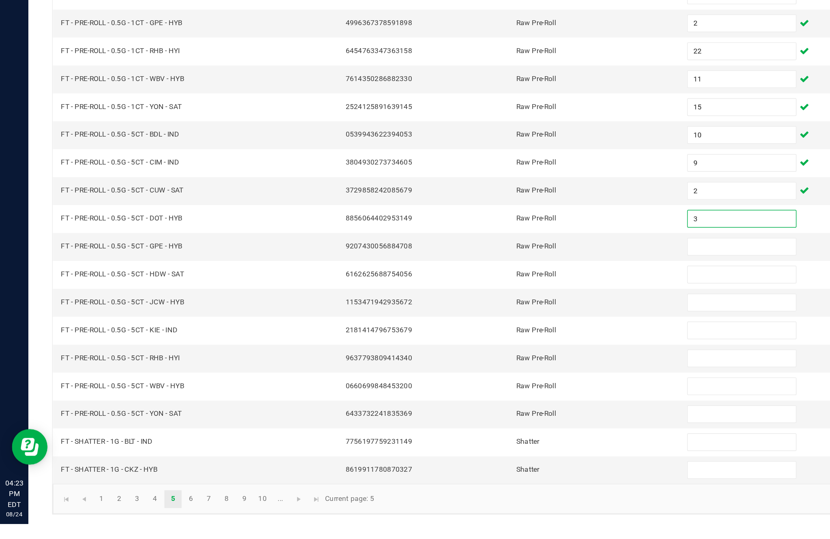
click at [509, 344] on input at bounding box center [507, 349] width 74 height 11
click at [510, 363] on input at bounding box center [507, 368] width 74 height 11
click at [511, 382] on input at bounding box center [507, 387] width 74 height 11
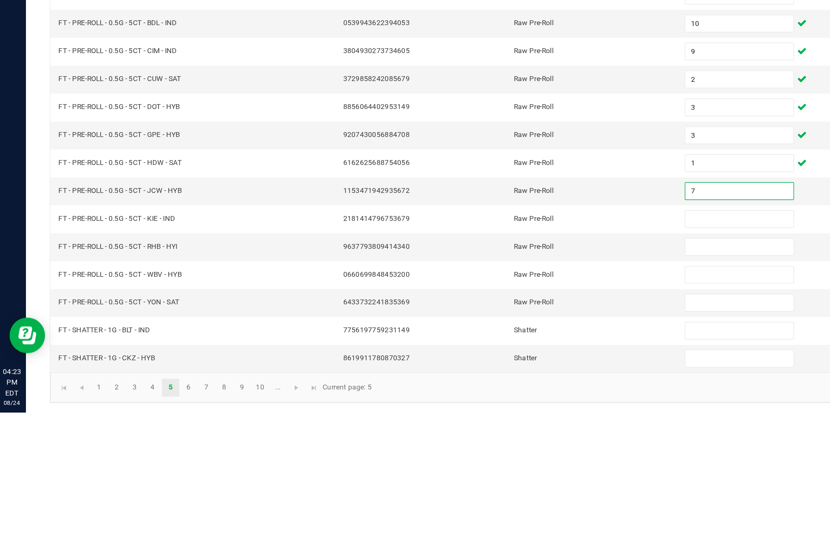
click at [493, 401] on input at bounding box center [507, 406] width 74 height 11
click at [512, 420] on input at bounding box center [507, 425] width 74 height 11
click at [503, 440] on input at bounding box center [507, 445] width 74 height 11
click at [508, 459] on input at bounding box center [507, 464] width 74 height 11
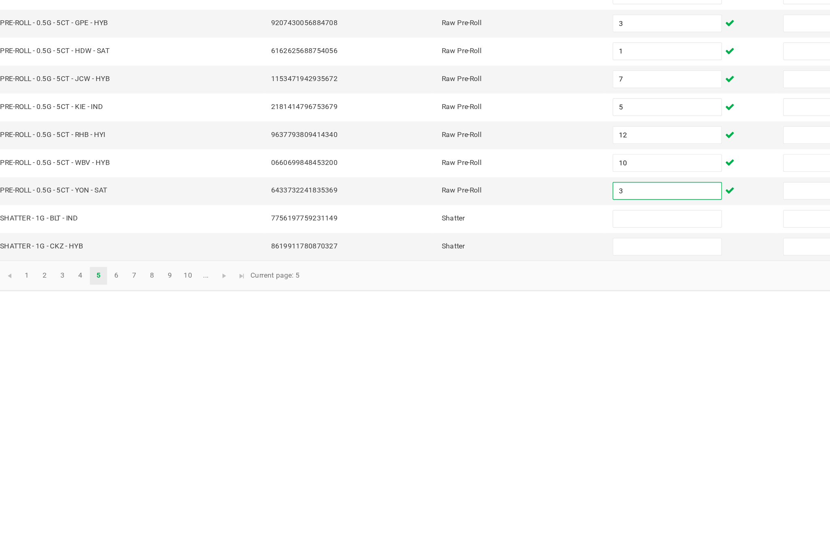
click at [470, 478] on input at bounding box center [507, 483] width 74 height 11
click at [470, 497] on input at bounding box center [507, 502] width 74 height 11
click at [124, 516] on link "6" at bounding box center [130, 522] width 12 height 12
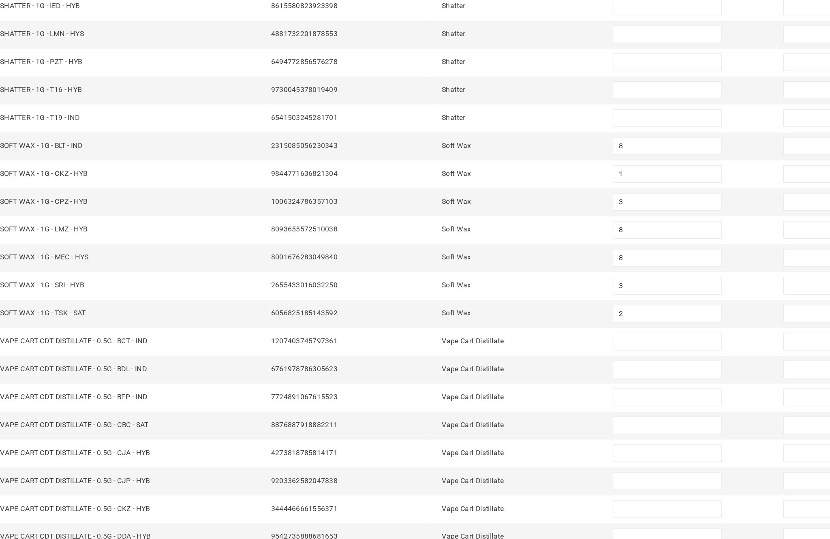
click at [470, 363] on input at bounding box center [507, 368] width 74 height 11
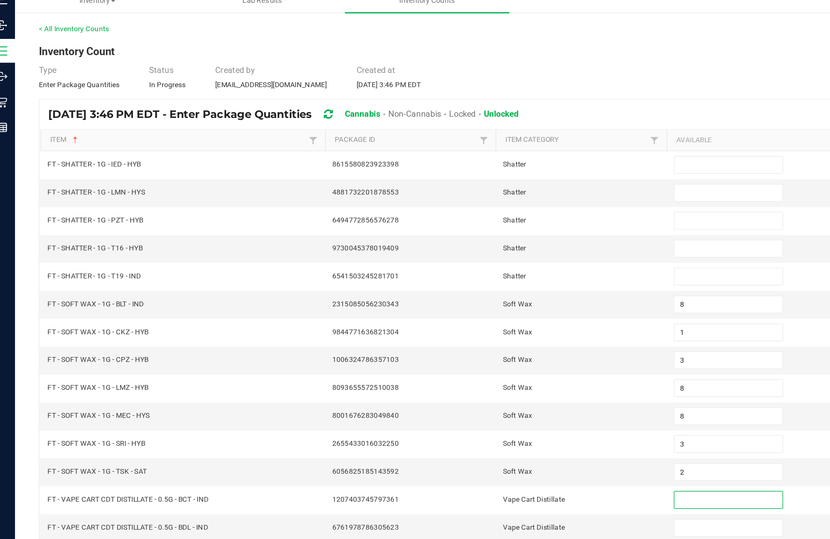
click at [483, 135] on input at bounding box center [507, 140] width 74 height 11
click at [496, 154] on input at bounding box center [507, 159] width 74 height 11
click at [498, 173] on input at bounding box center [507, 178] width 74 height 11
click at [488, 192] on input at bounding box center [507, 197] width 74 height 11
click at [472, 211] on input at bounding box center [507, 216] width 74 height 11
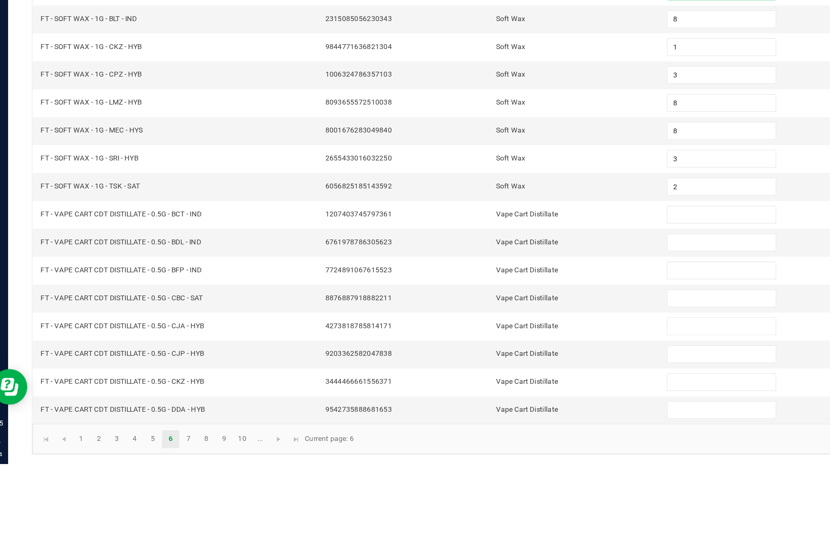
click at [487, 363] on input at bounding box center [507, 368] width 74 height 11
click at [488, 382] on input at bounding box center [507, 387] width 74 height 11
click at [500, 401] on input at bounding box center [507, 406] width 74 height 11
click at [496, 420] on input at bounding box center [507, 425] width 74 height 11
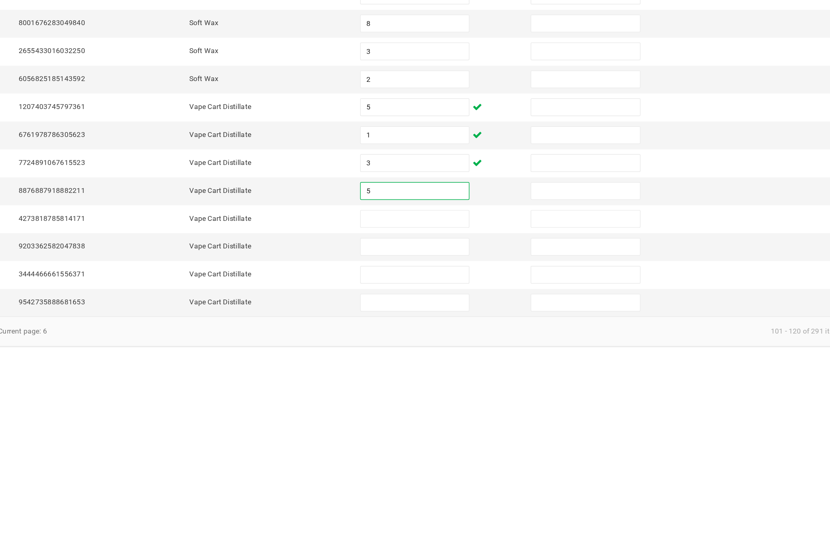
click at [470, 440] on input at bounding box center [507, 445] width 74 height 11
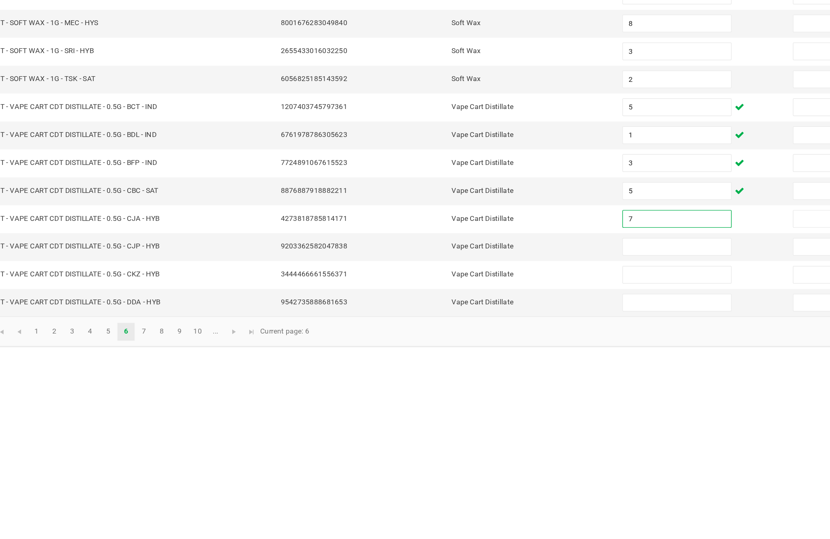
click at [470, 459] on input at bounding box center [507, 464] width 74 height 11
click at [470, 478] on input at bounding box center [507, 483] width 74 height 11
click at [481, 497] on input at bounding box center [507, 502] width 74 height 11
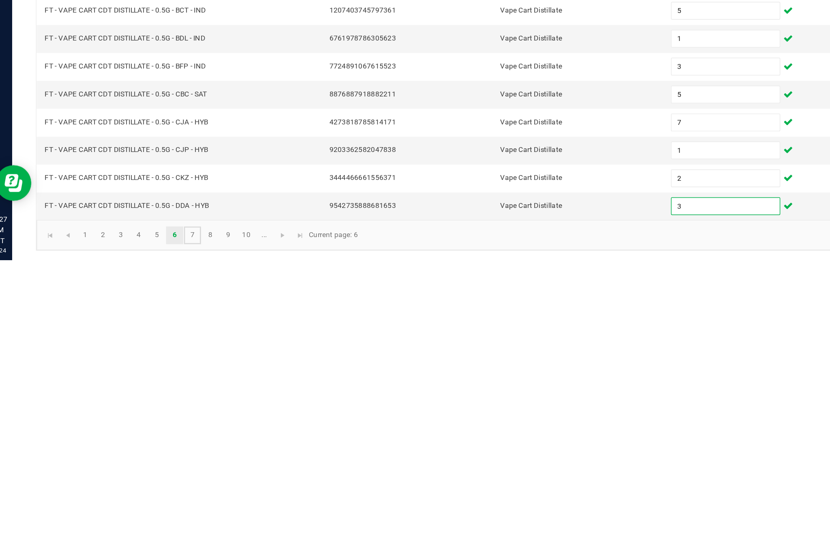
click at [142, 516] on link "7" at bounding box center [143, 522] width 12 height 12
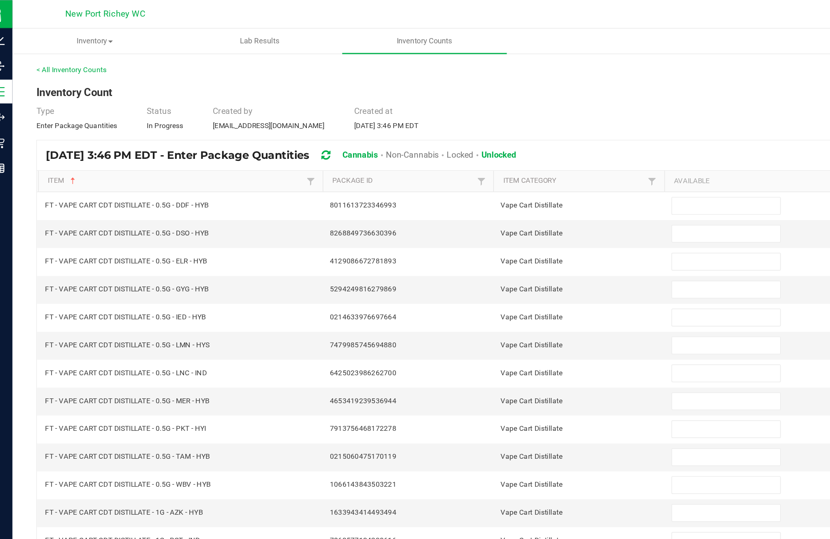
scroll to position [34, 0]
click at [486, 135] on input at bounding box center [507, 140] width 74 height 11
click at [496, 154] on input at bounding box center [507, 159] width 74 height 11
click at [501, 173] on input at bounding box center [507, 178] width 74 height 11
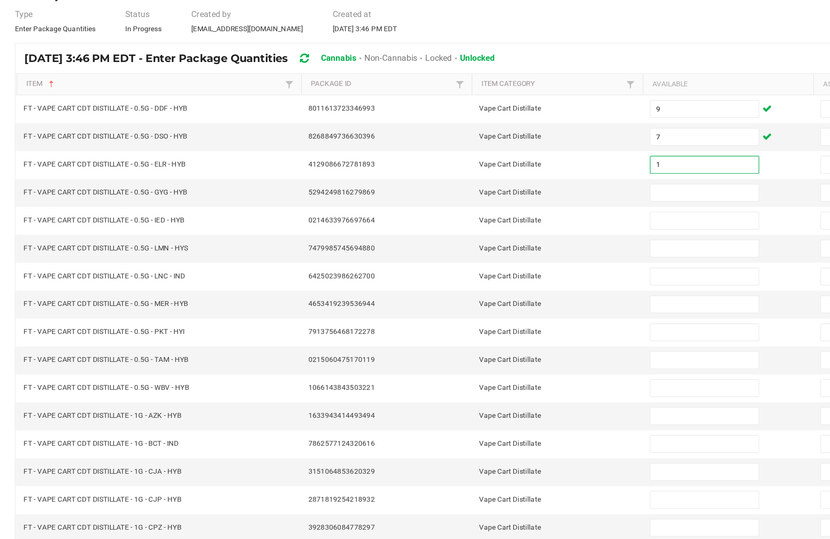
click at [483, 192] on input at bounding box center [507, 197] width 74 height 11
click at [490, 211] on input at bounding box center [507, 216] width 74 height 11
click at [470, 230] on input at bounding box center [507, 235] width 74 height 11
click at [479, 249] on input at bounding box center [507, 254] width 74 height 11
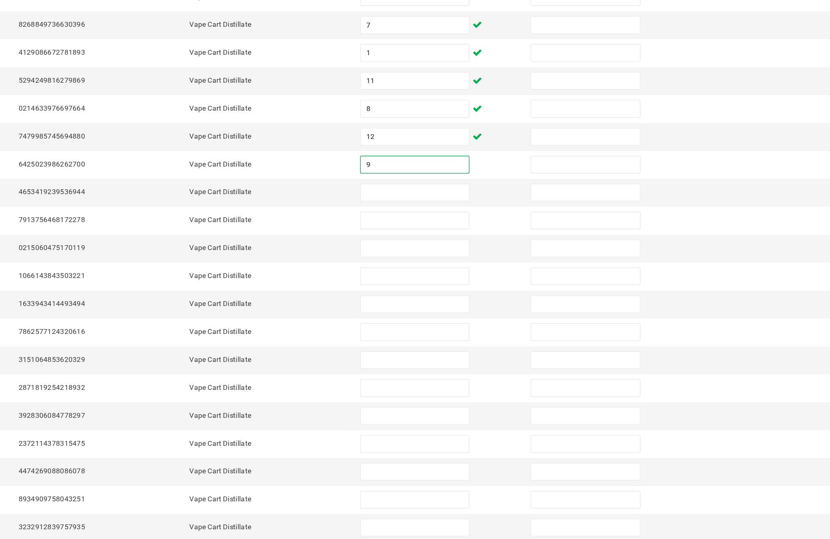
click at [470, 268] on input at bounding box center [507, 273] width 74 height 11
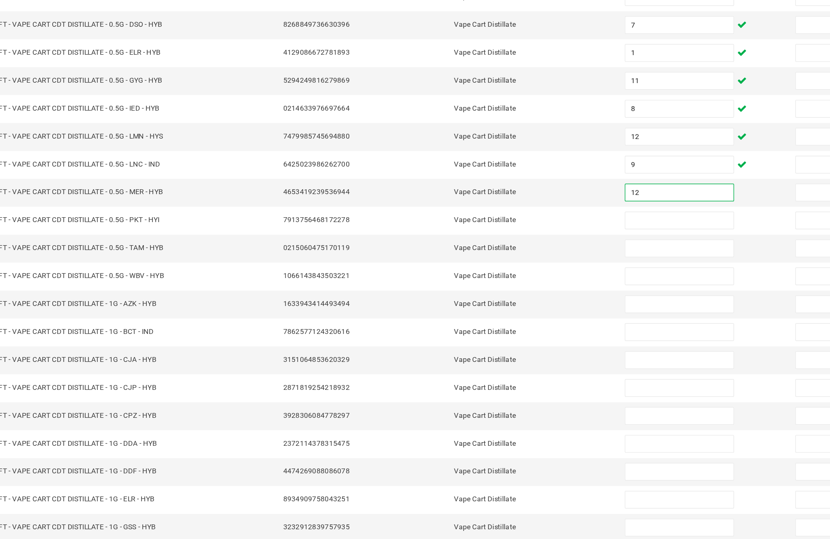
click at [470, 287] on input at bounding box center [507, 292] width 74 height 11
click at [470, 306] on input at bounding box center [507, 311] width 74 height 11
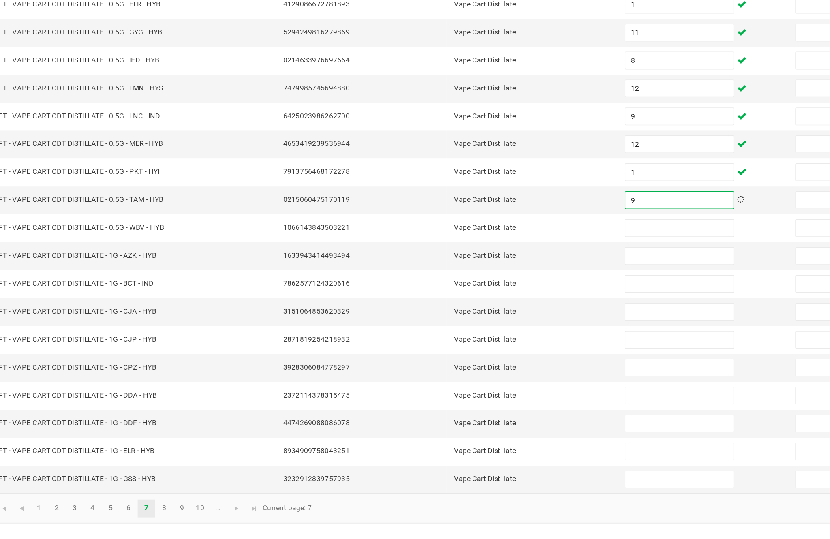
click at [470, 325] on input at bounding box center [507, 330] width 74 height 11
click at [470, 344] on input at bounding box center [507, 349] width 74 height 11
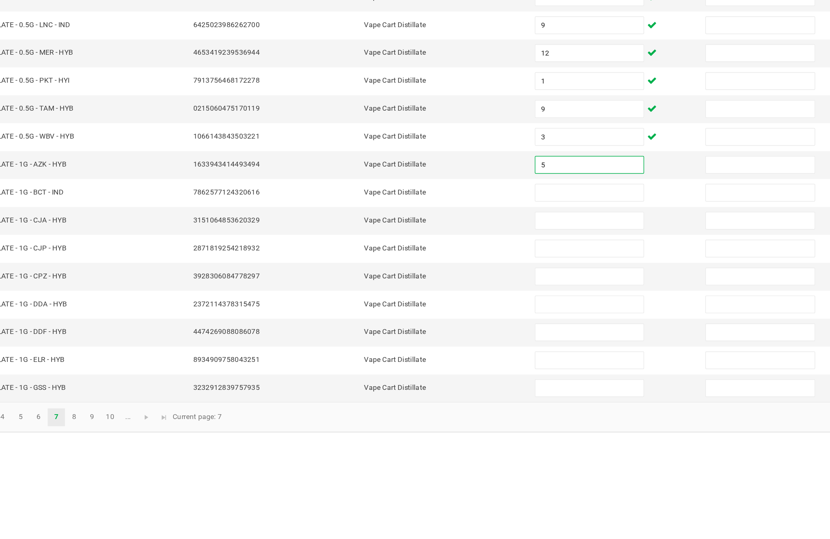
click at [470, 363] on input at bounding box center [507, 368] width 74 height 11
click at [470, 382] on input at bounding box center [507, 387] width 74 height 11
click at [470, 401] on input at bounding box center [507, 406] width 74 height 11
click at [470, 420] on input at bounding box center [507, 425] width 74 height 11
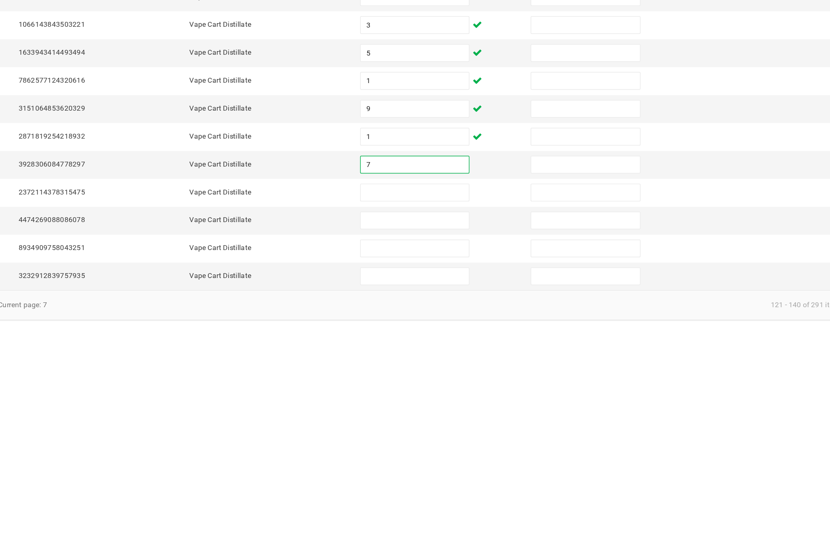
click at [470, 440] on input at bounding box center [507, 445] width 74 height 11
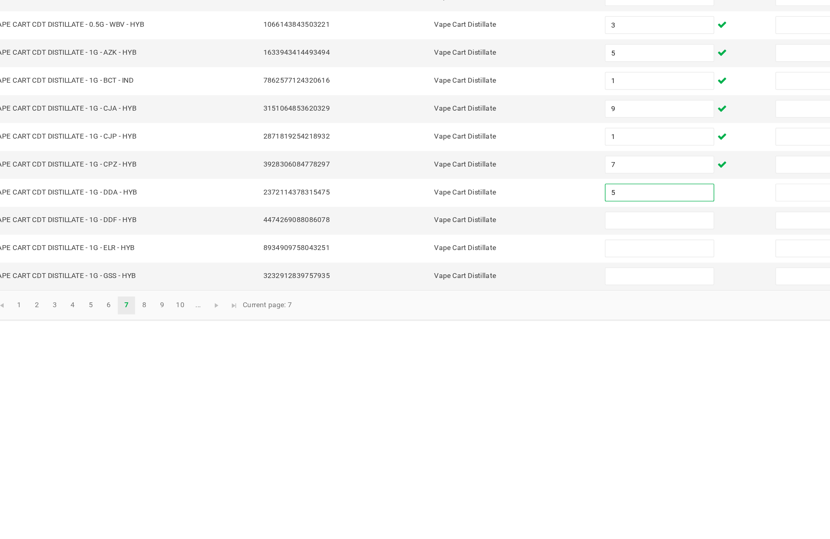
click at [470, 459] on input at bounding box center [507, 464] width 74 height 11
click at [470, 478] on input at bounding box center [507, 483] width 74 height 11
click at [470, 497] on input at bounding box center [507, 502] width 74 height 11
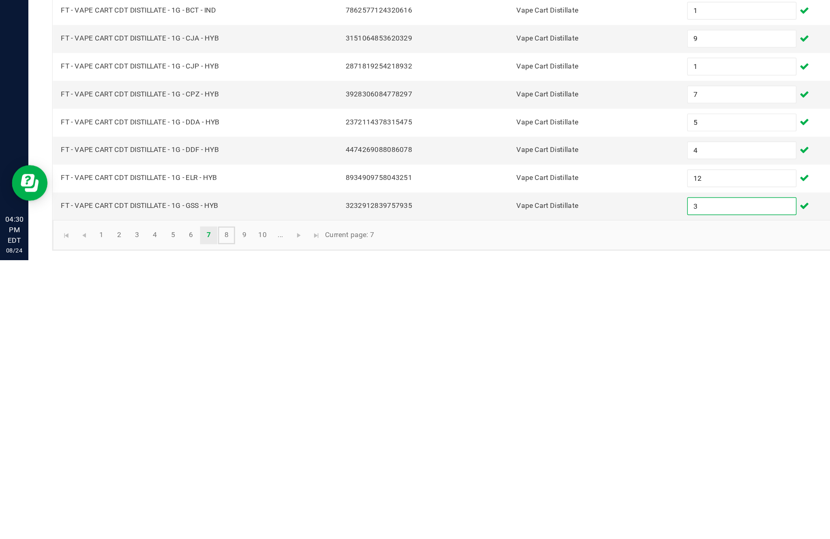
click at [161, 516] on link "8" at bounding box center [155, 522] width 12 height 12
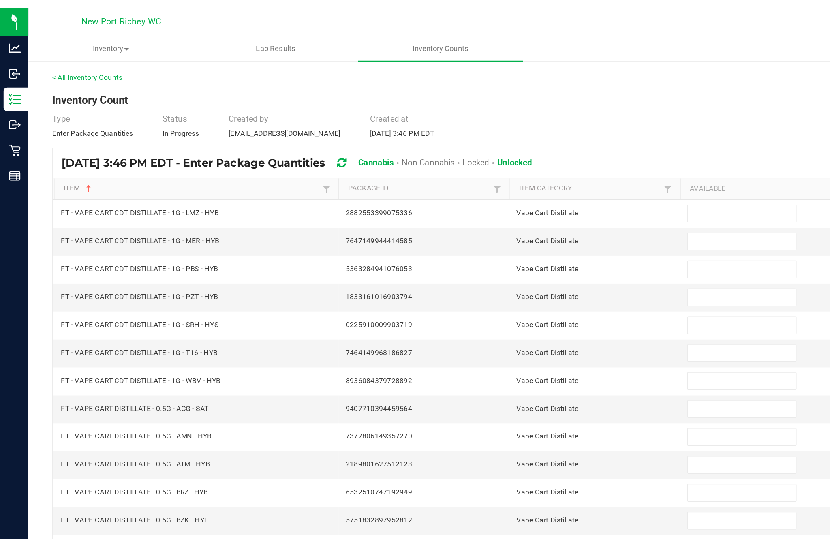
scroll to position [0, 0]
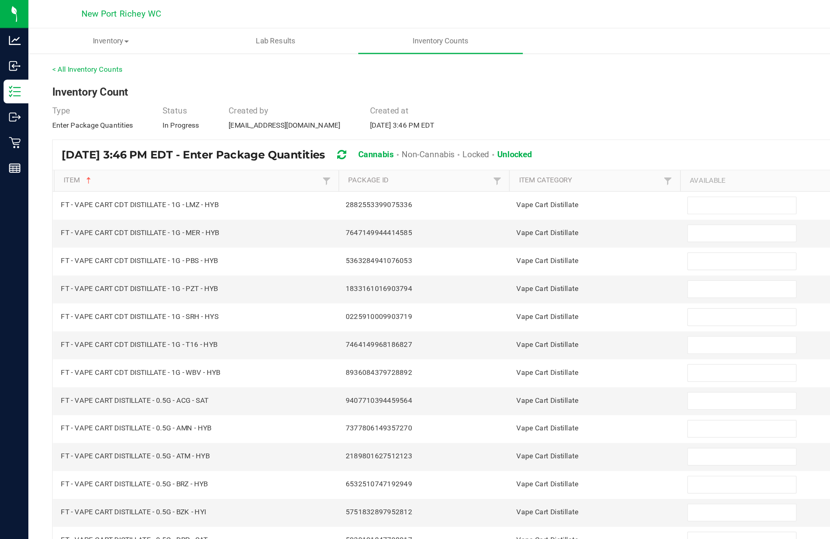
click at [497, 146] on input at bounding box center [507, 140] width 74 height 11
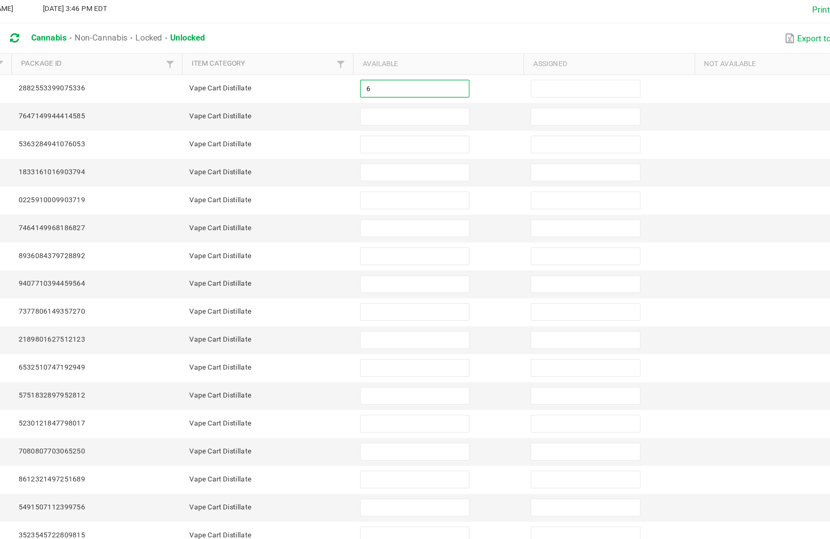
click at [470, 154] on input at bounding box center [507, 159] width 74 height 11
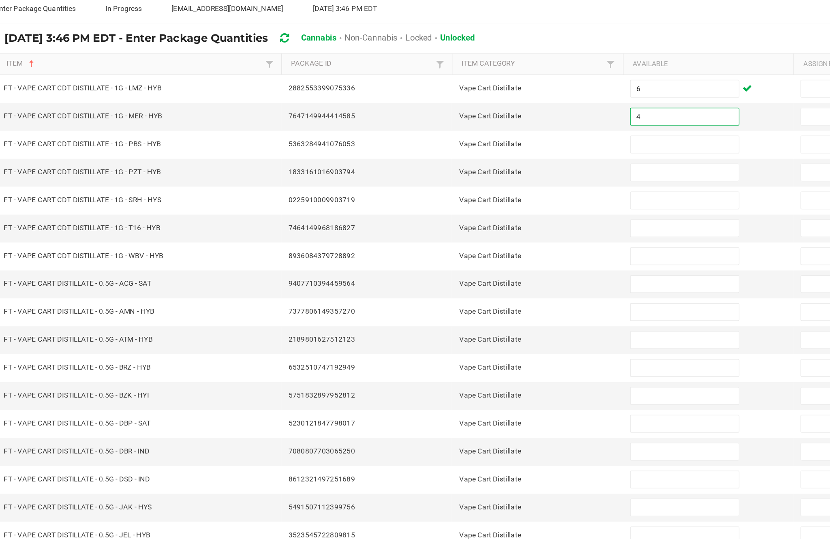
click at [473, 173] on input at bounding box center [507, 178] width 74 height 11
click at [464, 207] on td at bounding box center [522, 216] width 116 height 19
click at [470, 192] on input at bounding box center [507, 197] width 74 height 11
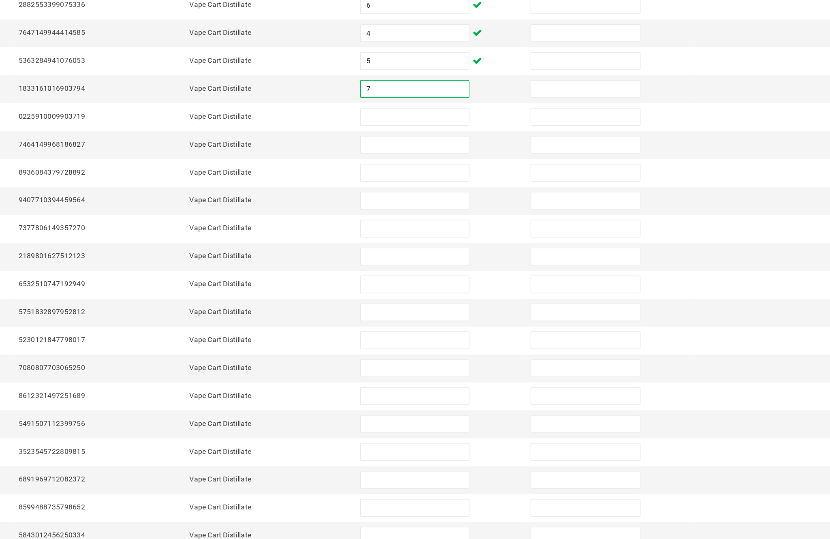
click at [470, 211] on input at bounding box center [507, 216] width 74 height 11
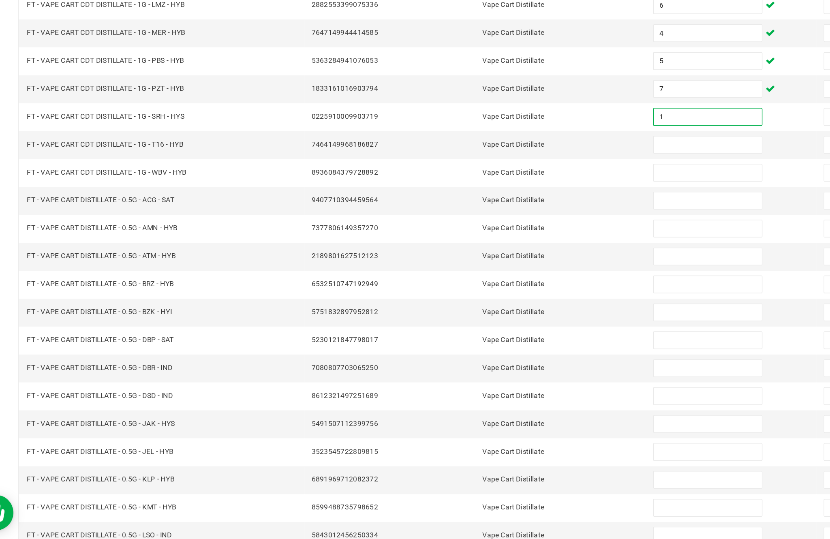
click at [495, 230] on input at bounding box center [507, 235] width 74 height 11
click at [479, 249] on input at bounding box center [507, 254] width 74 height 11
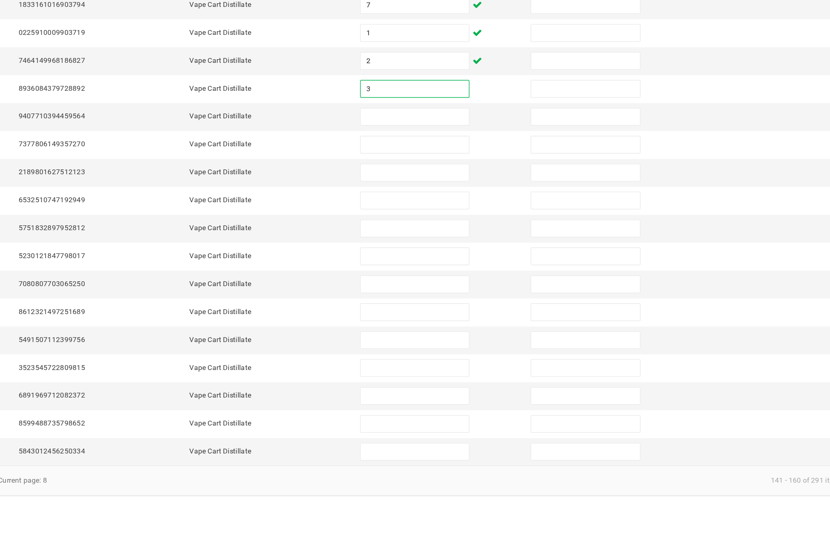
click at [470, 249] on input "3" at bounding box center [507, 254] width 74 height 11
click at [586, 287] on input at bounding box center [623, 292] width 74 height 11
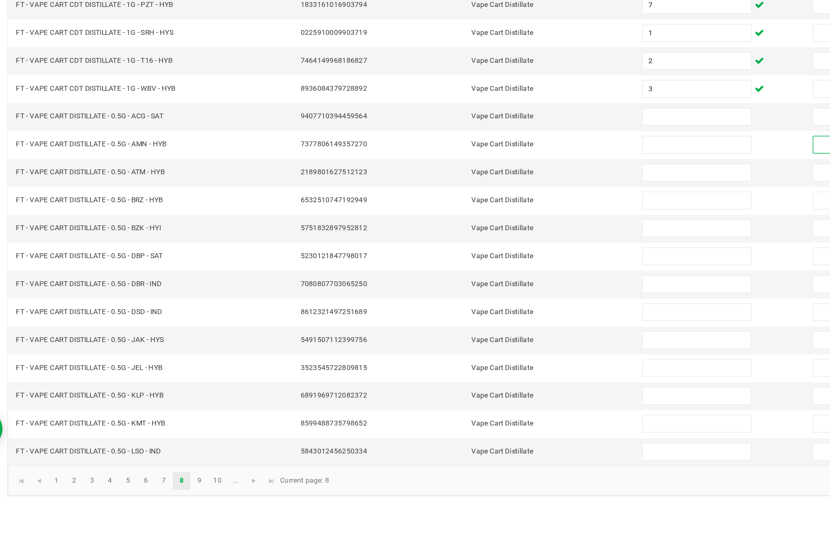
click at [470, 268] on input at bounding box center [507, 273] width 74 height 11
click at [472, 287] on input at bounding box center [507, 292] width 74 height 11
click at [473, 306] on input at bounding box center [507, 311] width 74 height 11
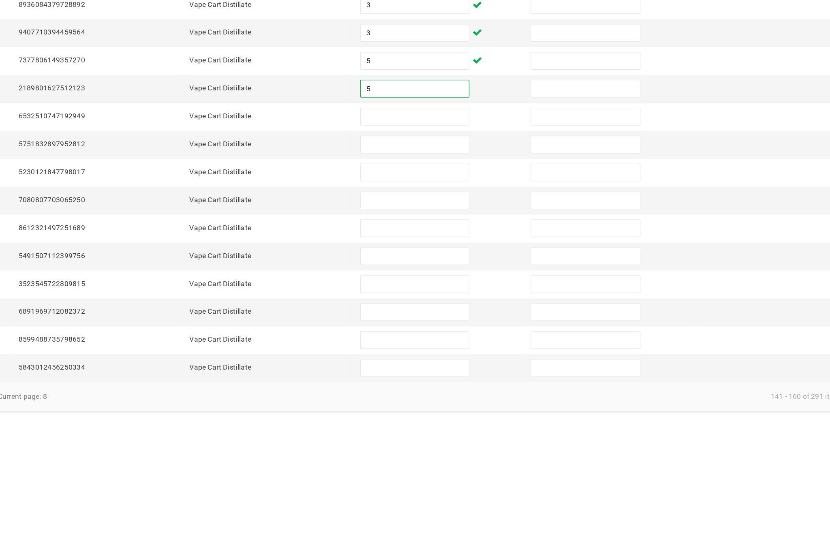
click at [470, 325] on input at bounding box center [507, 330] width 74 height 11
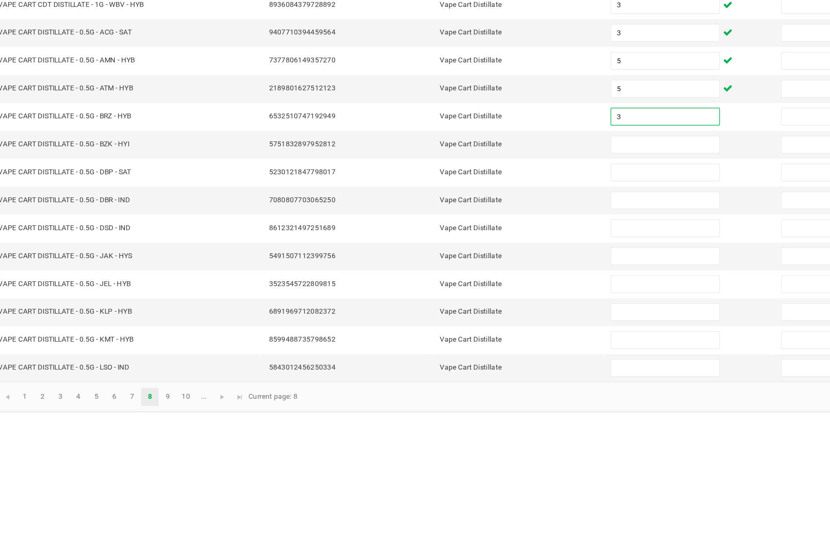
click at [470, 344] on input at bounding box center [507, 349] width 74 height 11
click at [470, 363] on input at bounding box center [507, 368] width 74 height 11
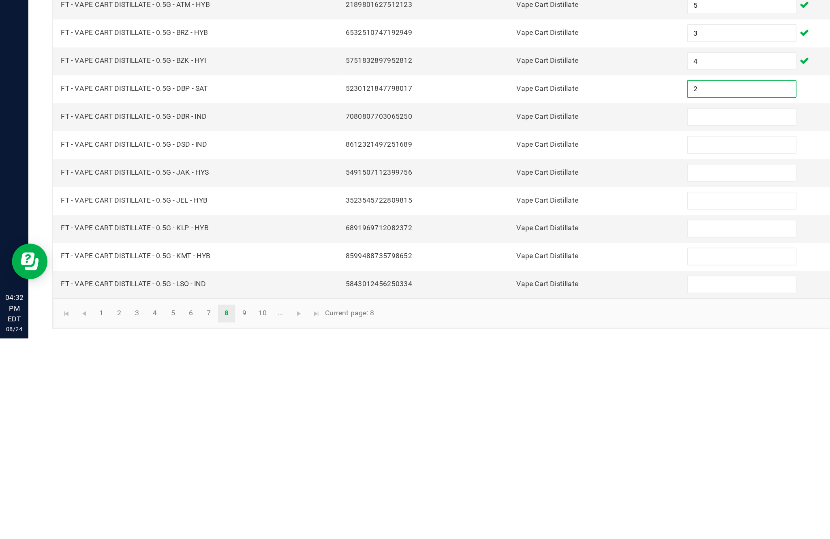
click at [504, 382] on input at bounding box center [507, 387] width 74 height 11
click at [489, 401] on input at bounding box center [507, 406] width 74 height 11
click at [498, 420] on input at bounding box center [507, 425] width 74 height 11
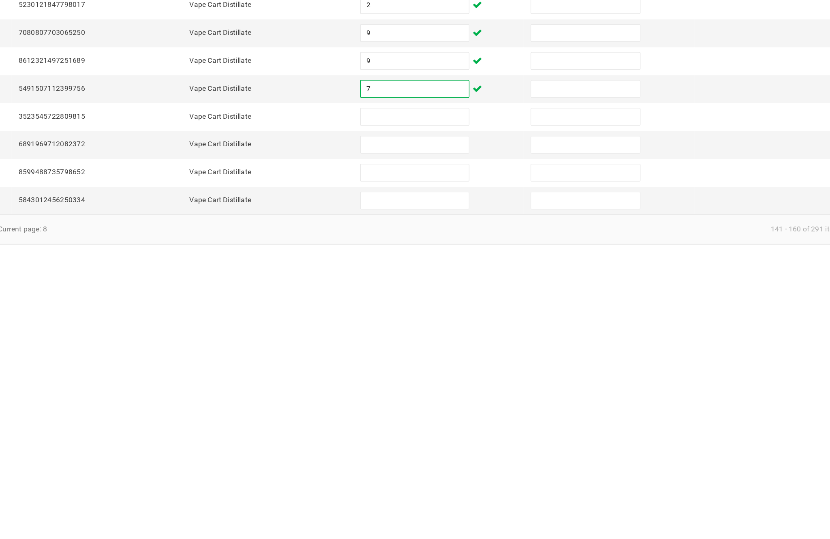
click at [470, 440] on input at bounding box center [507, 445] width 74 height 11
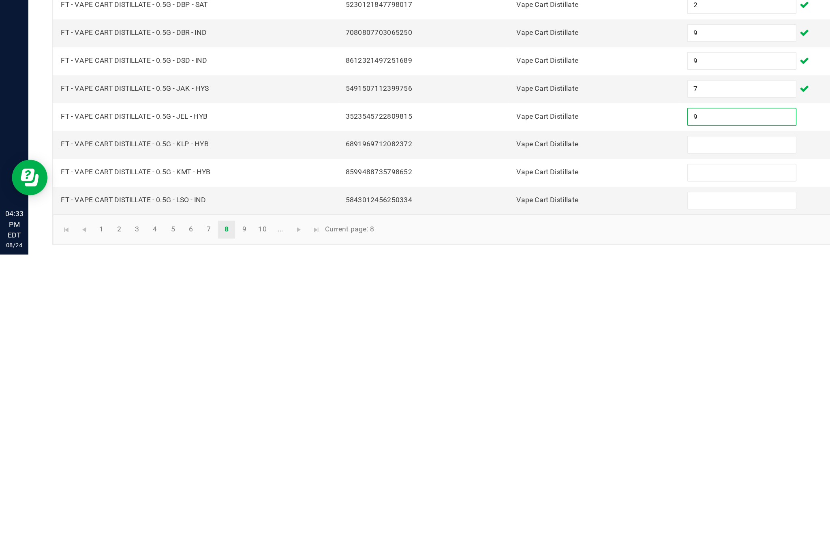
click at [508, 459] on input at bounding box center [507, 464] width 74 height 11
click at [487, 478] on input at bounding box center [507, 483] width 74 height 11
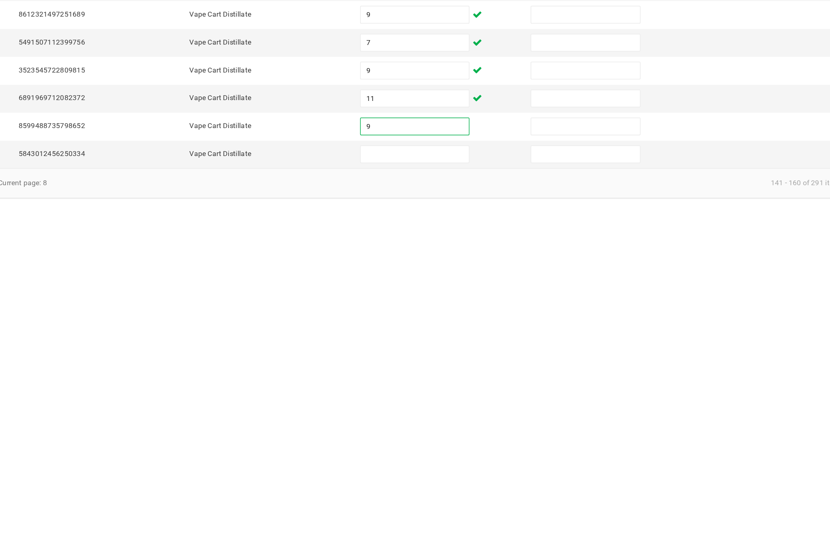
click at [470, 497] on input at bounding box center [507, 502] width 74 height 11
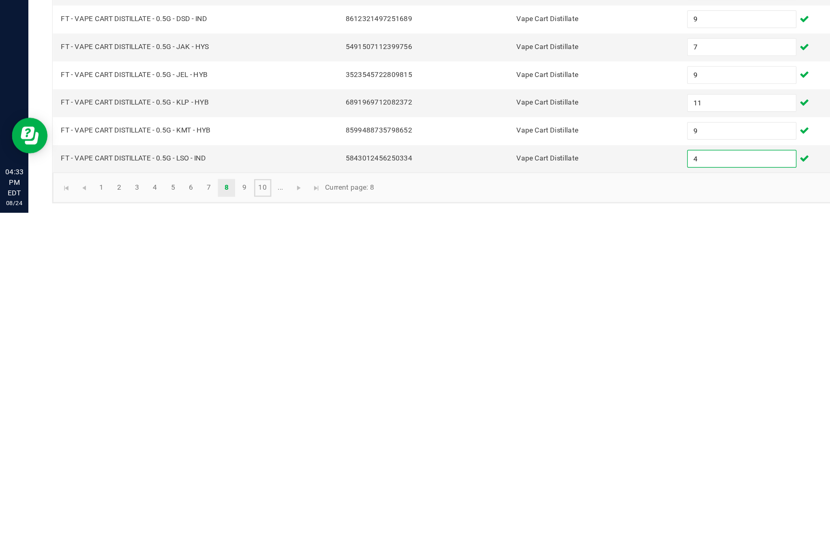
click at [183, 516] on link "10" at bounding box center [180, 522] width 12 height 12
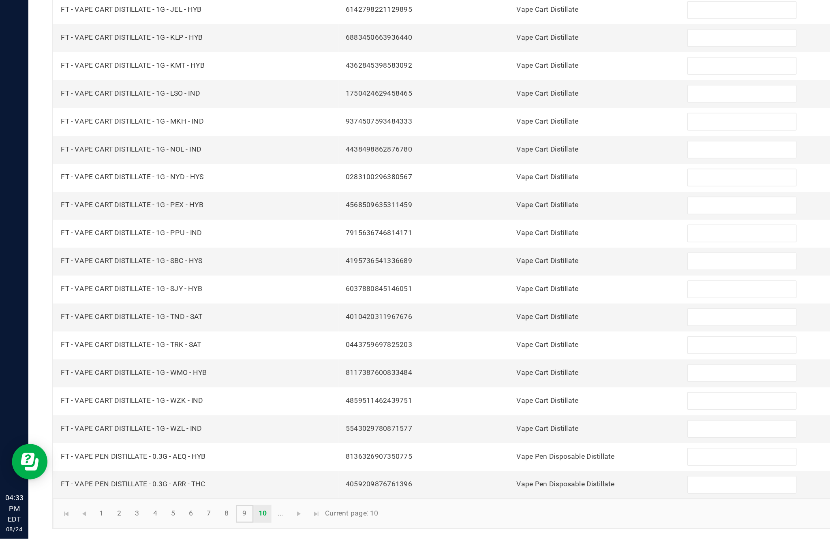
click at [173, 516] on link "9" at bounding box center [167, 522] width 12 height 12
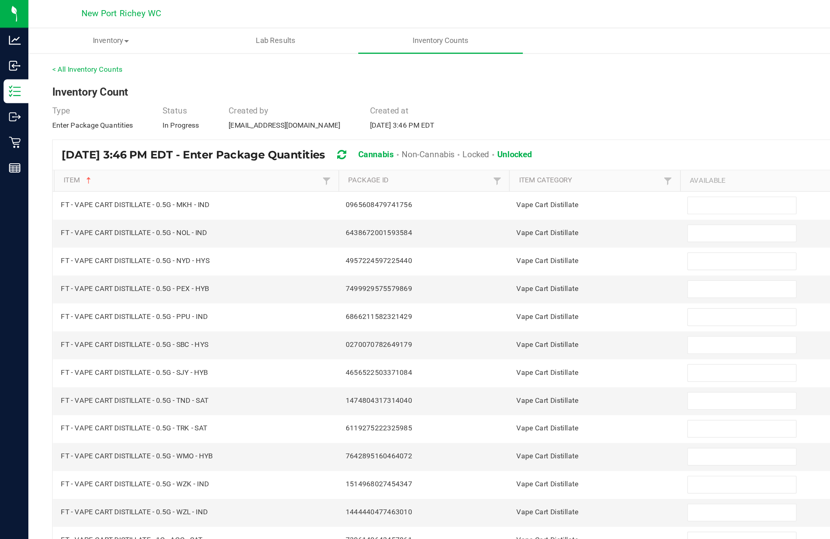
scroll to position [0, 0]
click at [485, 146] on input at bounding box center [507, 140] width 74 height 11
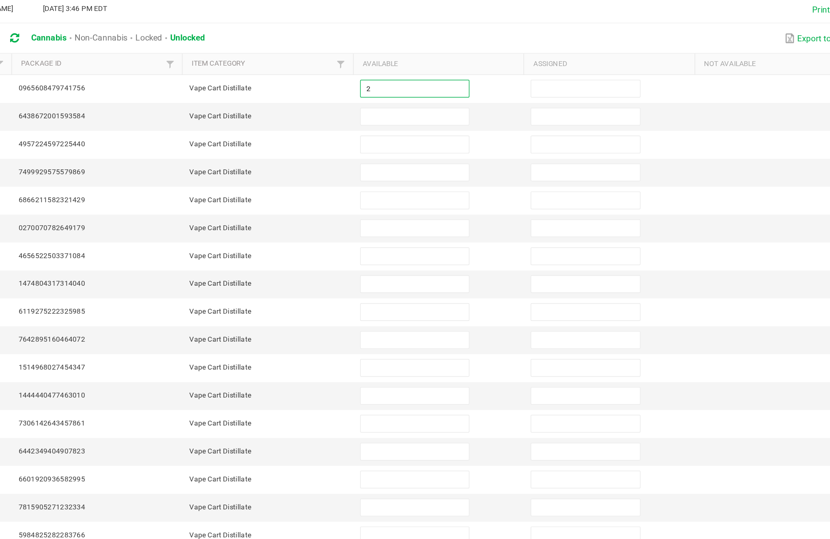
click at [470, 154] on input at bounding box center [507, 159] width 74 height 11
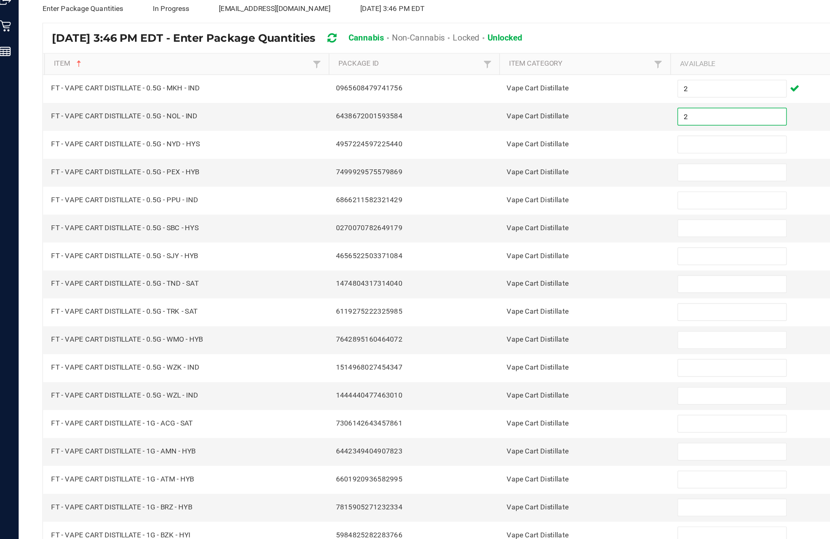
click at [499, 173] on input at bounding box center [507, 178] width 74 height 11
click at [489, 192] on input at bounding box center [507, 197] width 74 height 11
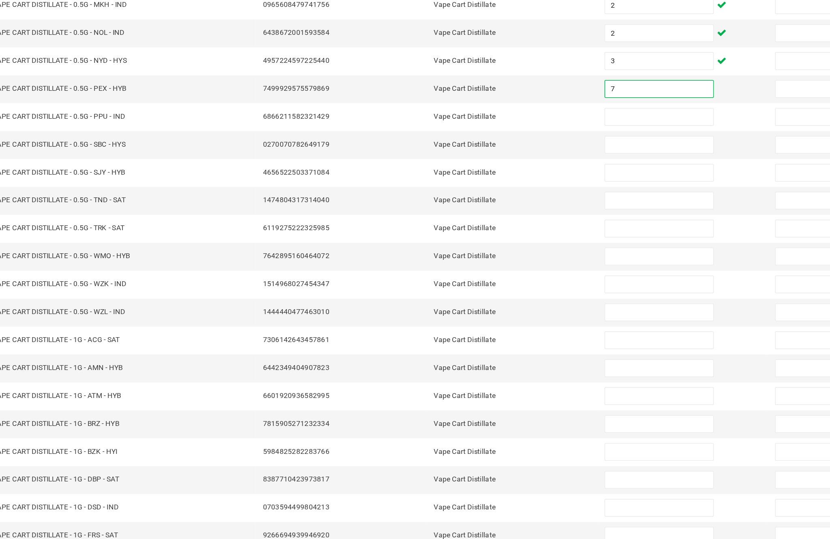
click at [470, 211] on input at bounding box center [507, 216] width 74 height 11
click at [470, 230] on input at bounding box center [507, 235] width 74 height 11
click at [470, 249] on input at bounding box center [507, 254] width 74 height 11
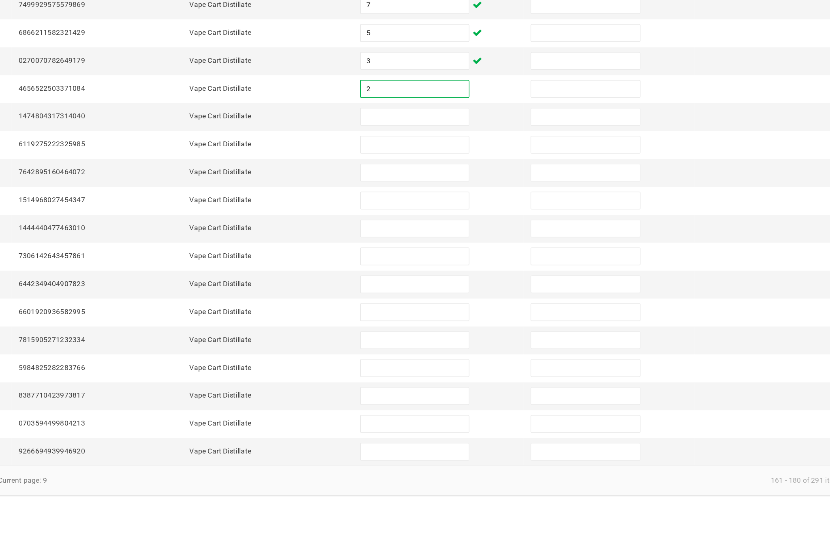
click at [470, 268] on input at bounding box center [507, 273] width 74 height 11
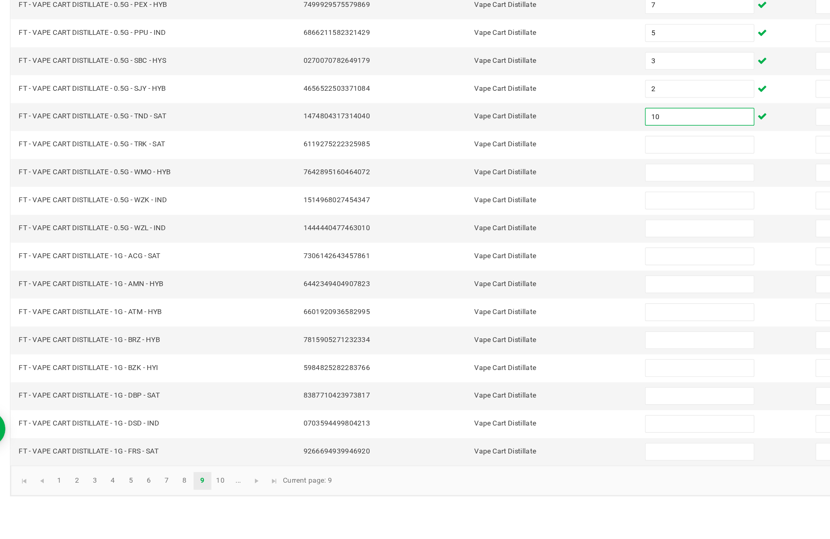
click at [476, 287] on input at bounding box center [507, 292] width 74 height 11
click at [470, 306] on input at bounding box center [507, 311] width 74 height 11
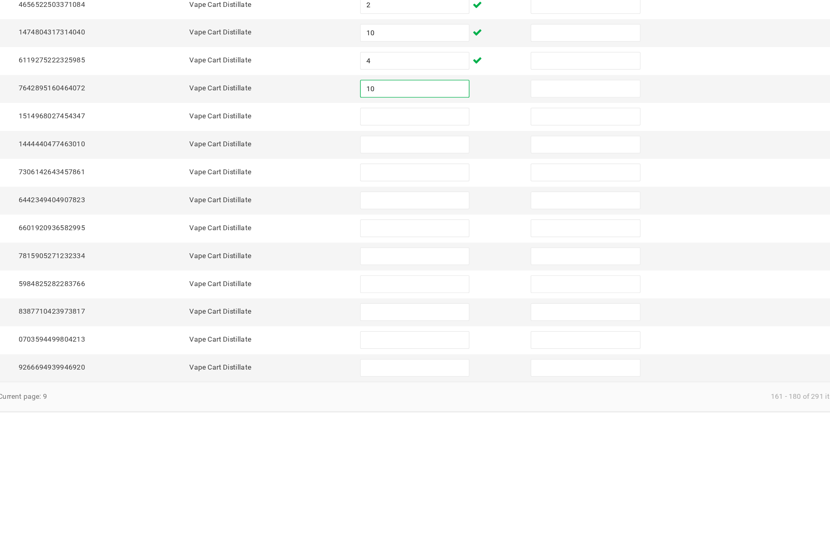
click at [470, 325] on input at bounding box center [507, 330] width 74 height 11
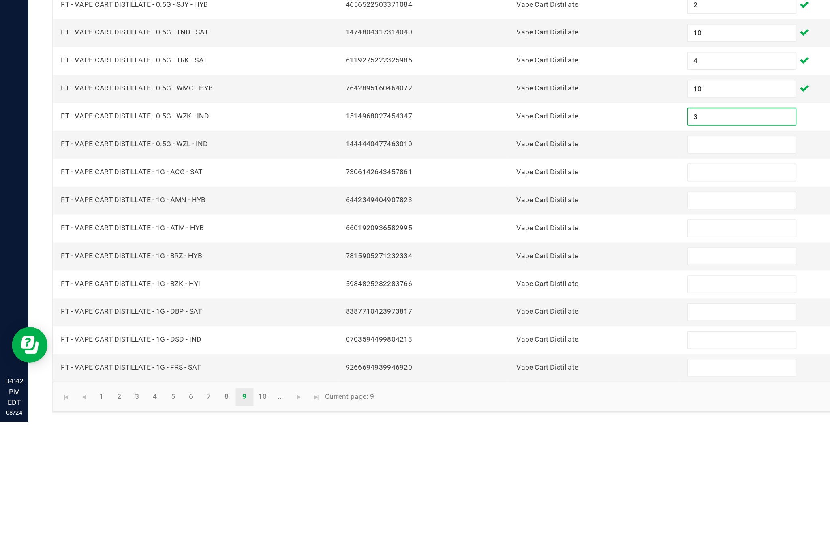
click at [490, 344] on input at bounding box center [507, 349] width 74 height 11
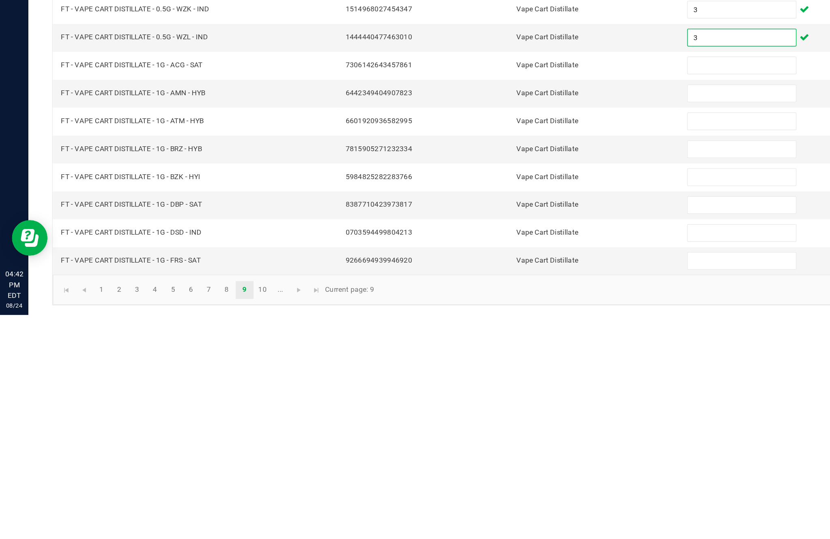
click at [498, 363] on input at bounding box center [507, 368] width 74 height 11
click at [509, 382] on input at bounding box center [507, 387] width 74 height 11
click at [499, 401] on input at bounding box center [507, 406] width 74 height 11
click at [502, 420] on input at bounding box center [507, 425] width 74 height 11
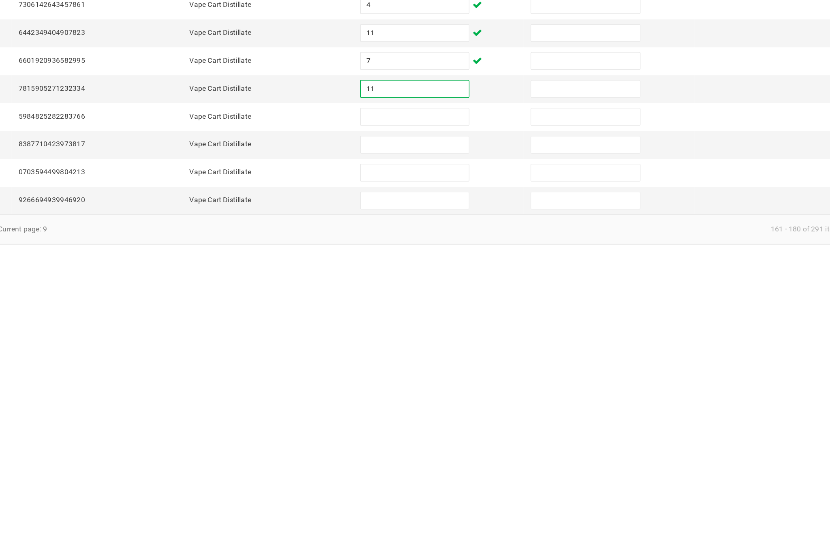
click at [470, 440] on input at bounding box center [507, 445] width 74 height 11
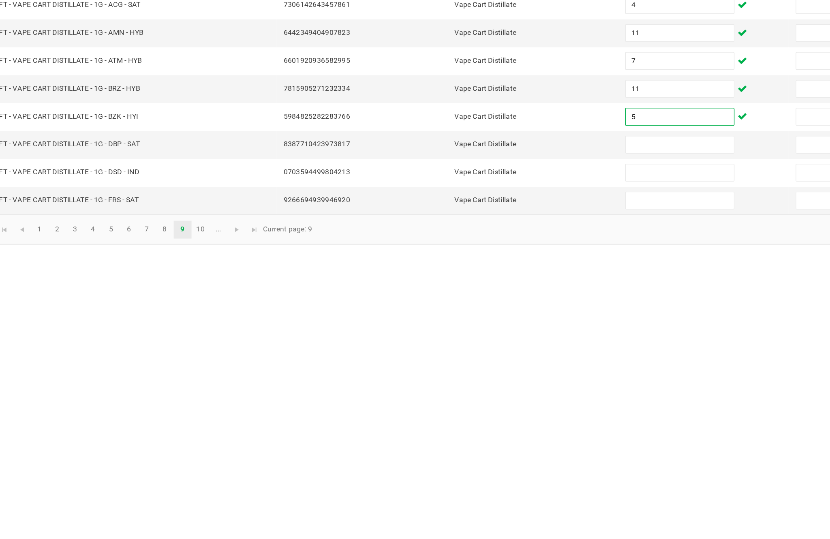
click at [470, 459] on input at bounding box center [507, 464] width 74 height 11
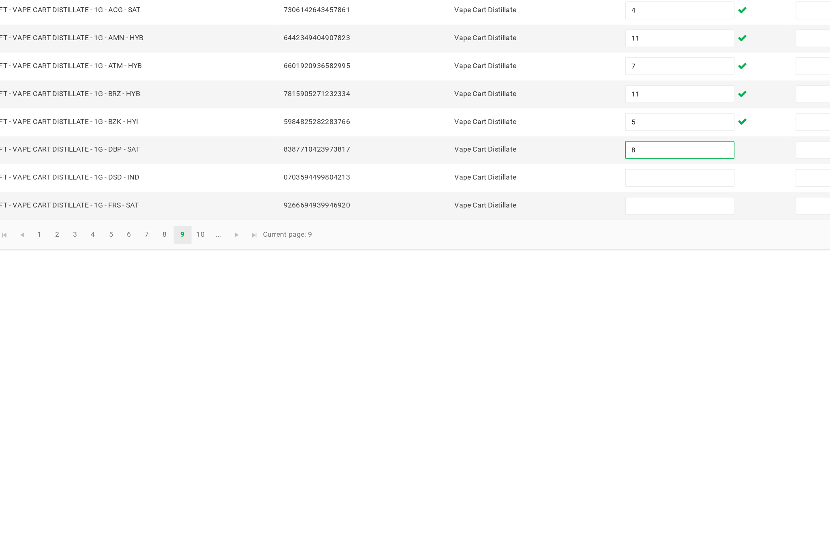
scroll to position [40, 0]
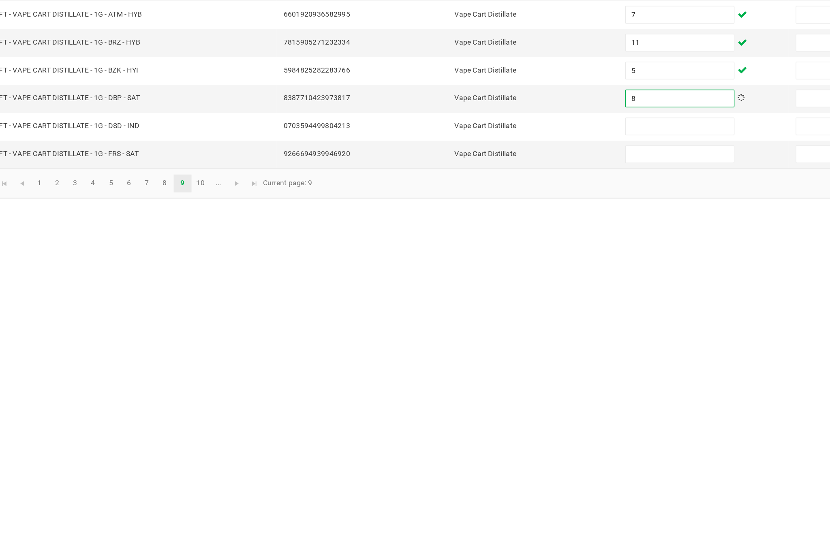
click at [470, 478] on input at bounding box center [507, 483] width 74 height 11
click at [470, 497] on input at bounding box center [507, 502] width 74 height 11
click at [174, 516] on link "10" at bounding box center [180, 522] width 12 height 12
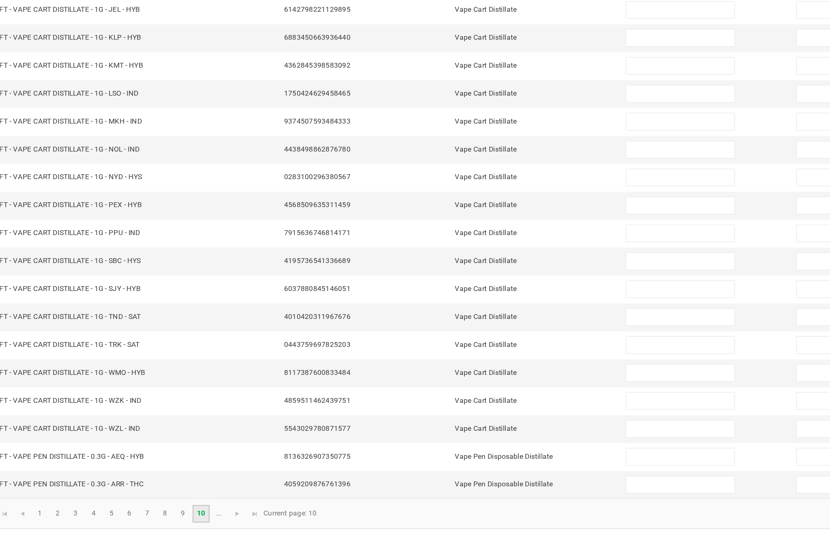
scroll to position [51, 0]
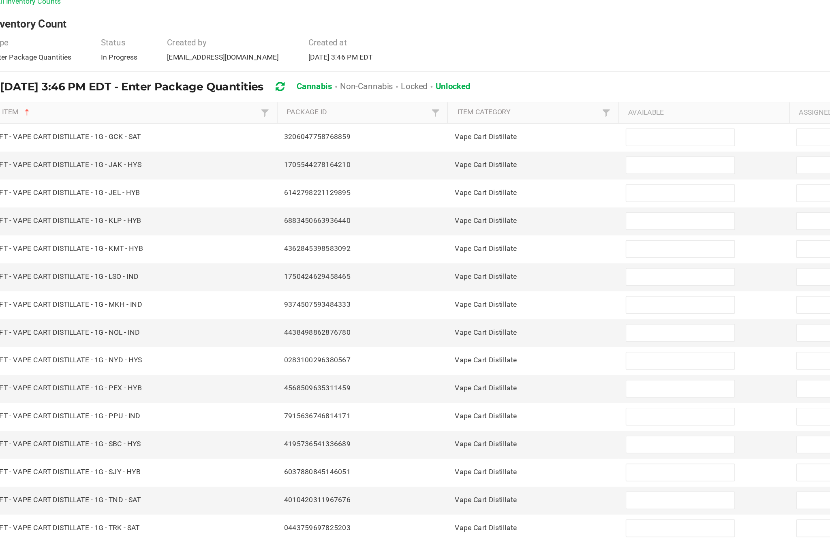
click at [470, 135] on input at bounding box center [507, 140] width 74 height 11
click at [484, 154] on input at bounding box center [507, 159] width 74 height 11
click at [474, 173] on input at bounding box center [507, 178] width 74 height 11
click at [470, 192] on input at bounding box center [507, 197] width 74 height 11
click at [470, 211] on input at bounding box center [507, 216] width 74 height 11
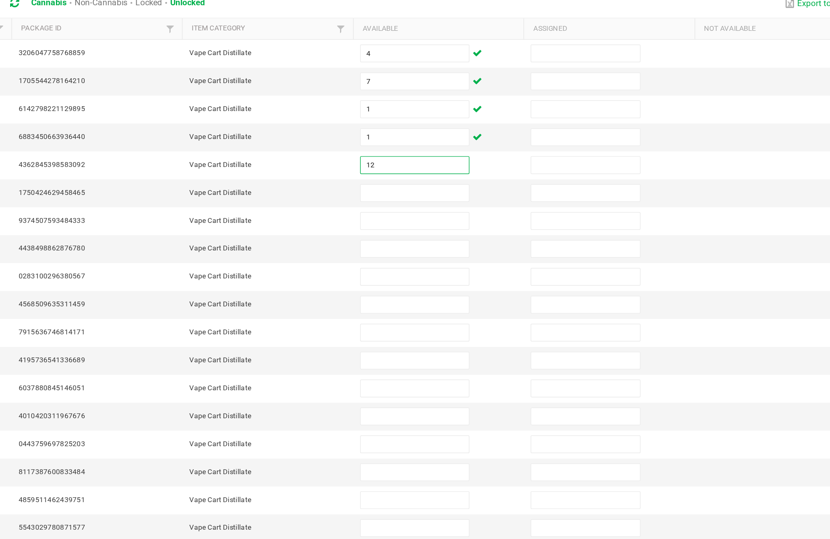
click at [470, 230] on input at bounding box center [507, 235] width 74 height 11
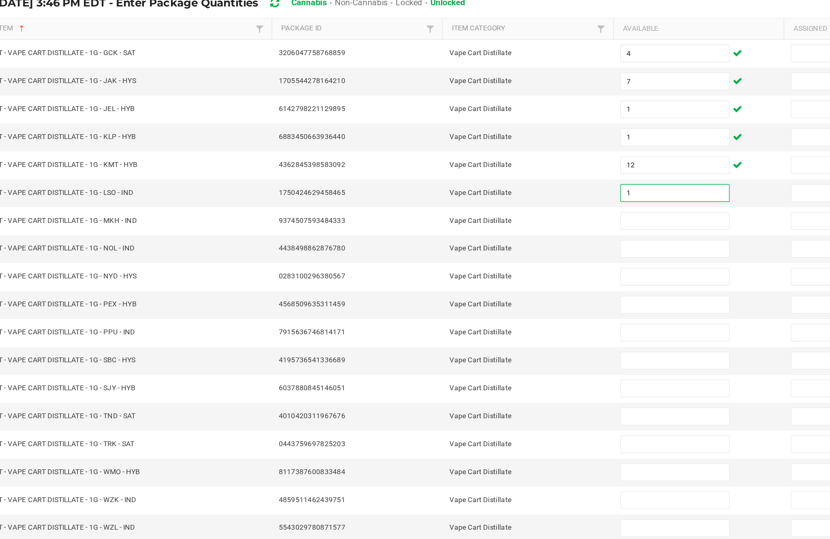
click at [470, 249] on input at bounding box center [507, 254] width 74 height 11
click at [470, 268] on input at bounding box center [507, 273] width 74 height 11
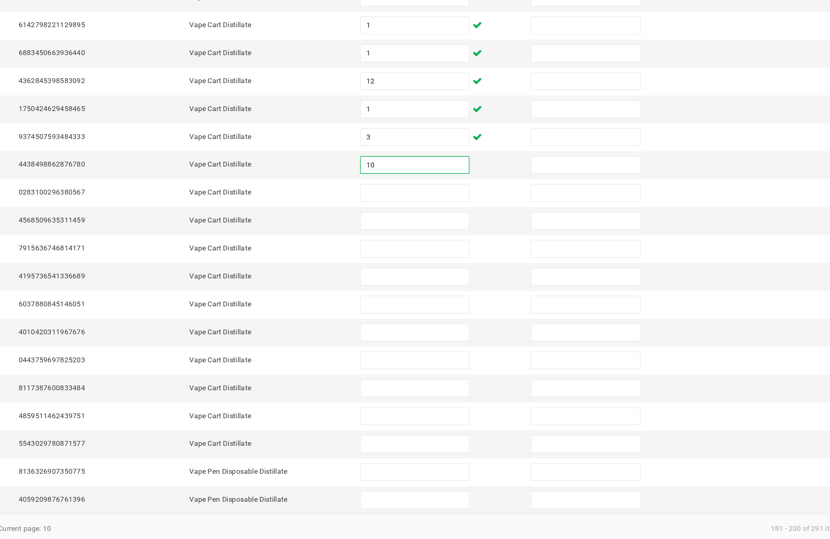
click at [470, 287] on input at bounding box center [507, 292] width 74 height 11
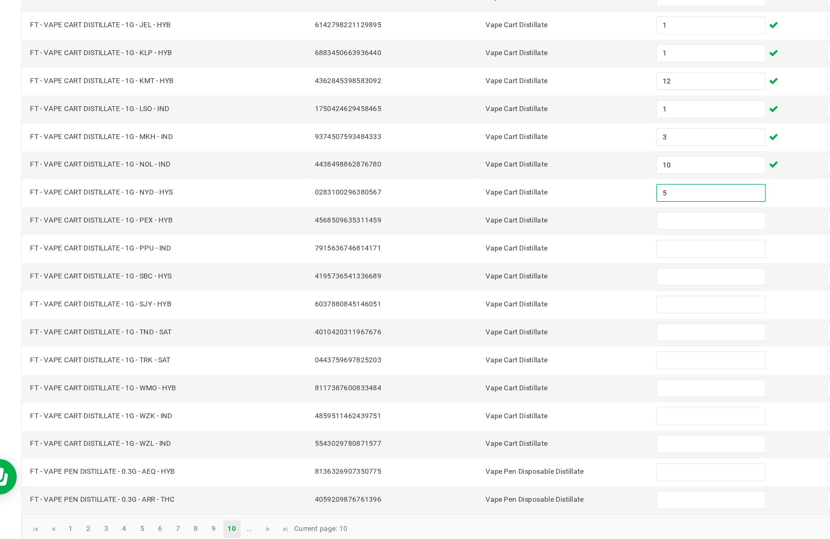
click at [470, 306] on input at bounding box center [507, 311] width 74 height 11
click at [470, 325] on input at bounding box center [507, 330] width 74 height 11
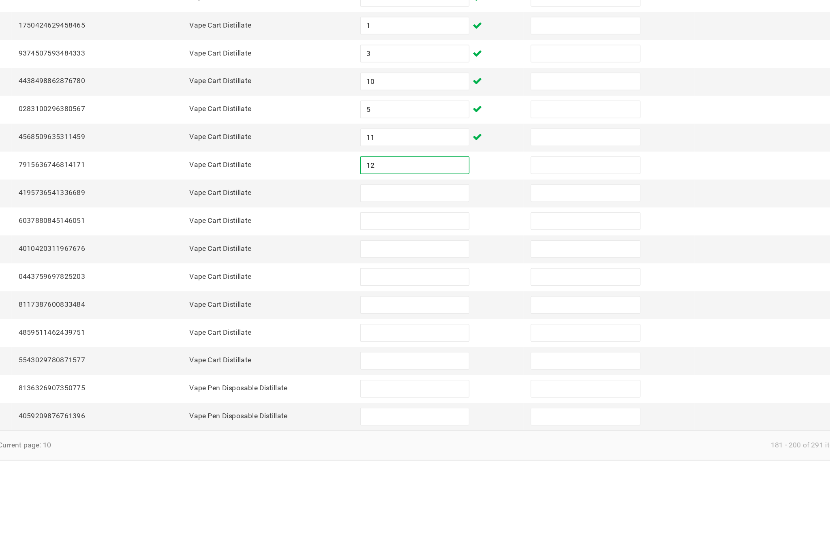
click at [470, 344] on input at bounding box center [507, 349] width 74 height 11
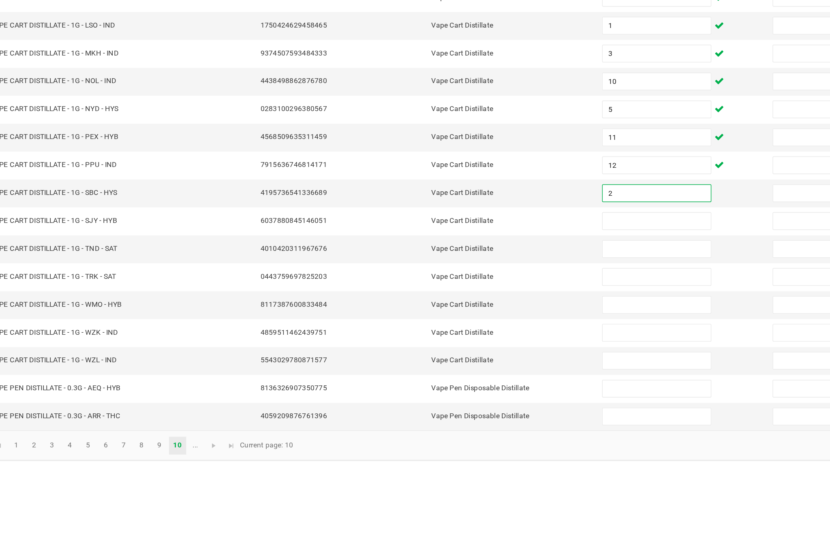
click at [470, 363] on input at bounding box center [507, 368] width 74 height 11
click at [470, 382] on input at bounding box center [507, 387] width 74 height 11
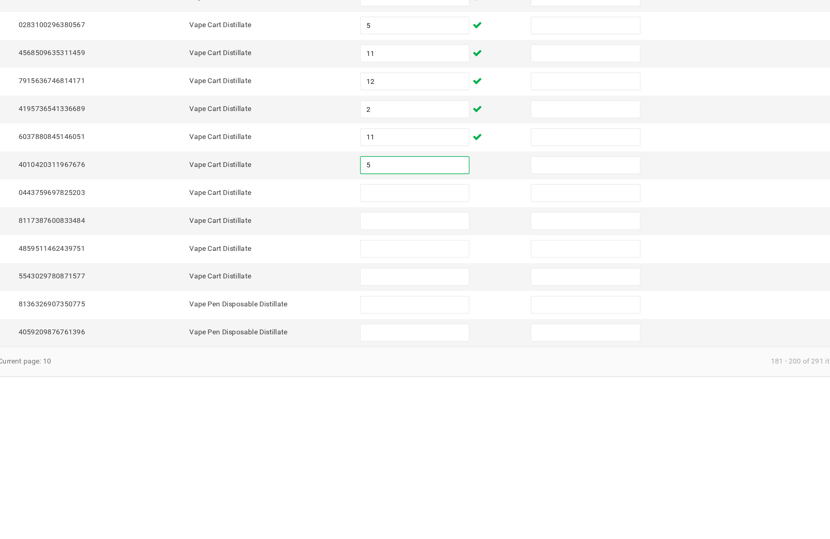
click at [470, 401] on input at bounding box center [507, 406] width 74 height 11
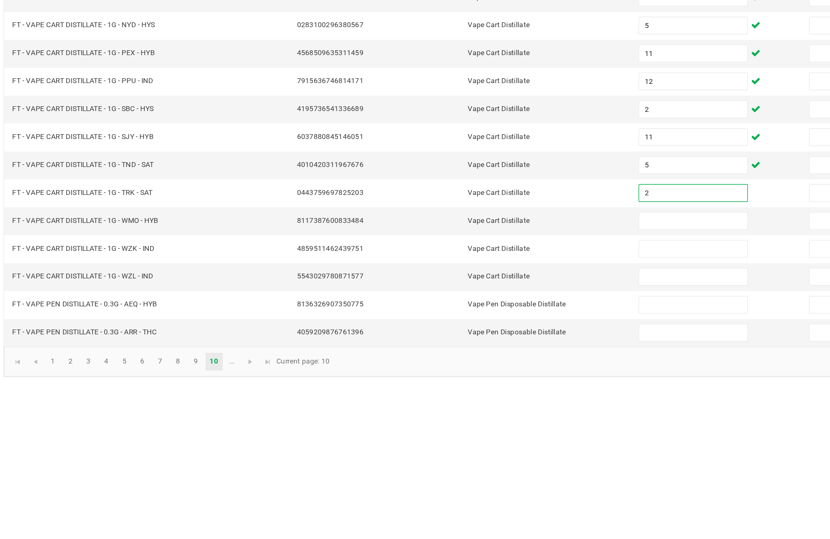
click at [470, 420] on input at bounding box center [507, 425] width 74 height 11
click at [470, 440] on input at bounding box center [507, 445] width 74 height 11
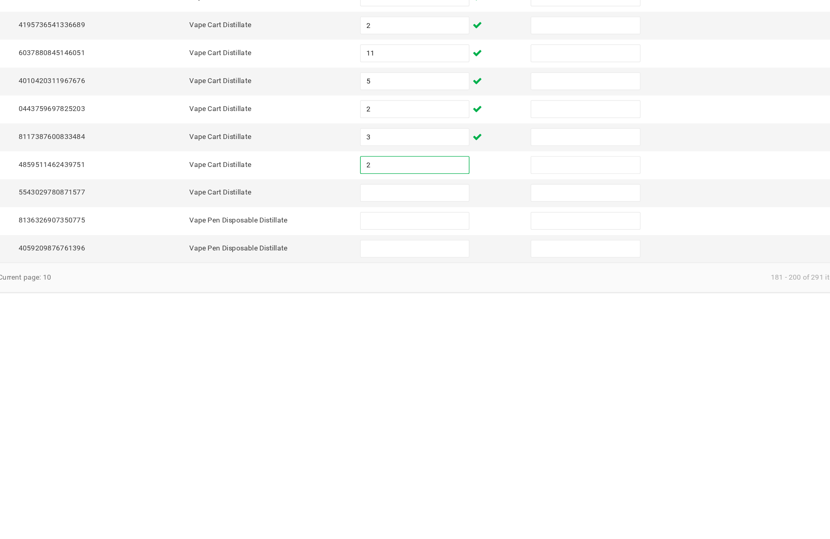
click at [470, 459] on input at bounding box center [507, 464] width 74 height 11
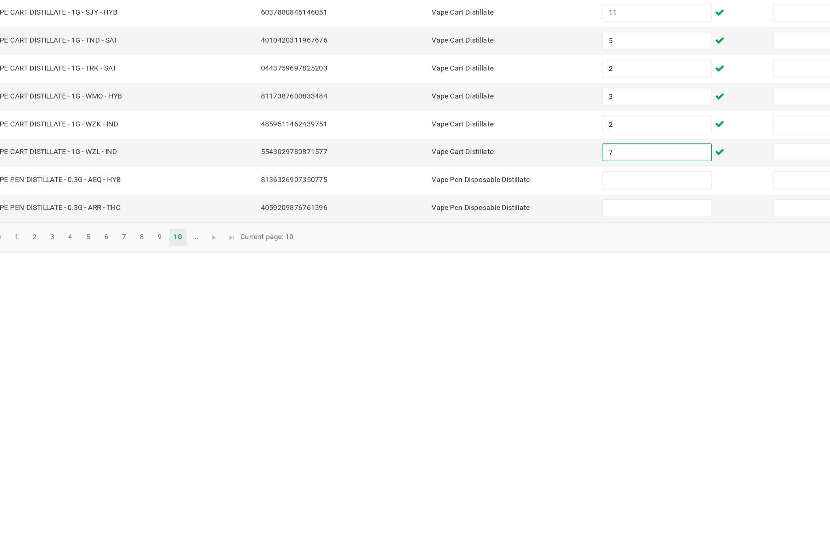
click at [470, 478] on input at bounding box center [507, 483] width 74 height 11
click at [443, 515] on kendo-pager-info "181 - 200 of 291 items" at bounding box center [534, 521] width 542 height 13
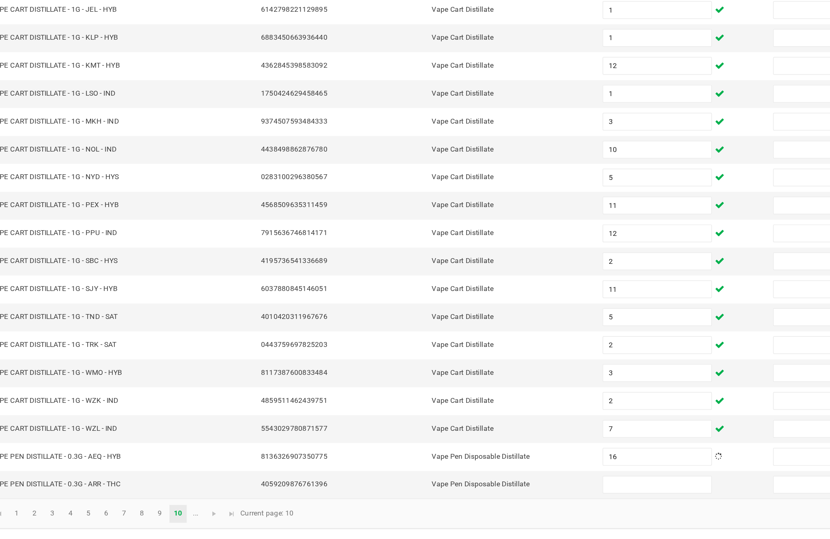
scroll to position [52, 0]
click at [470, 497] on input at bounding box center [507, 502] width 74 height 11
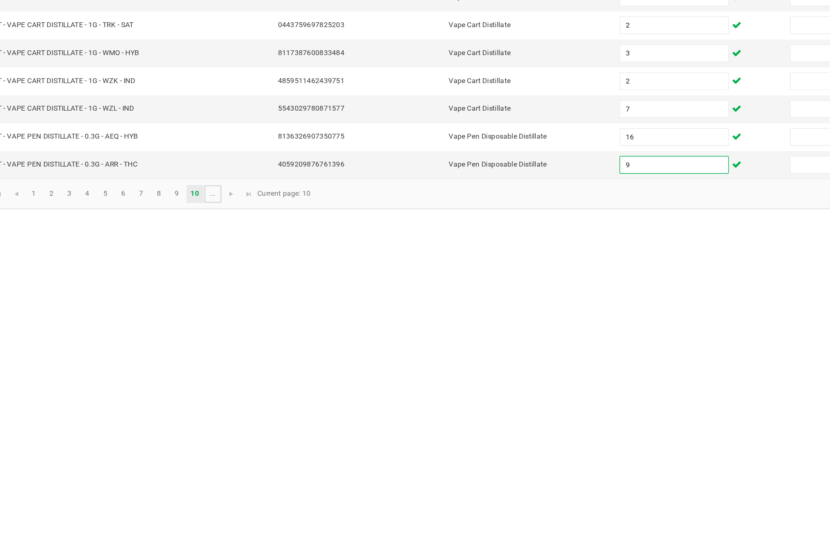
click at [186, 516] on link "..." at bounding box center [192, 522] width 12 height 12
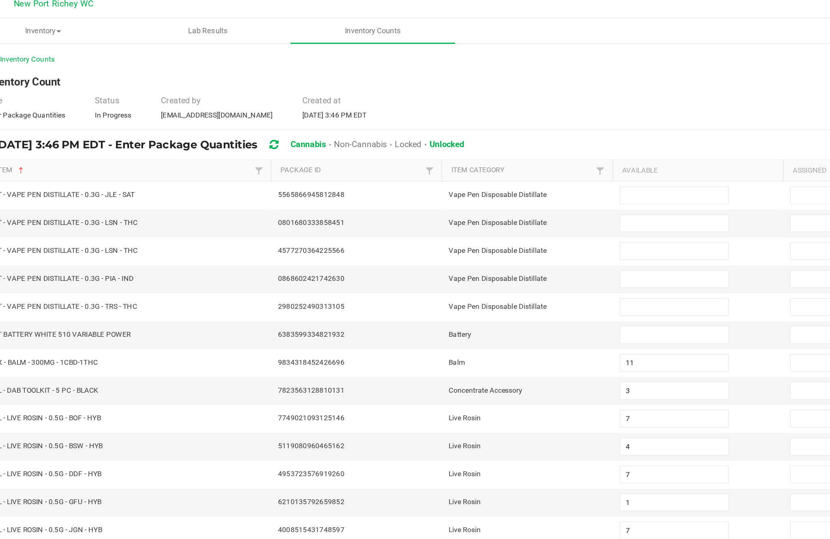
click at [470, 135] on input at bounding box center [507, 140] width 74 height 11
click at [470, 154] on input at bounding box center [507, 159] width 74 height 11
click at [470, 173] on input at bounding box center [507, 178] width 74 height 11
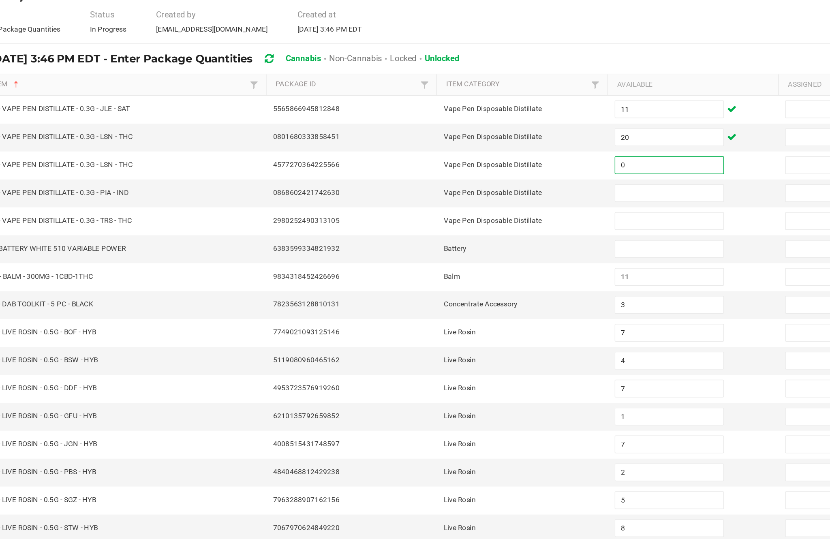
click at [470, 192] on input at bounding box center [507, 197] width 74 height 11
click at [470, 211] on input at bounding box center [507, 216] width 74 height 11
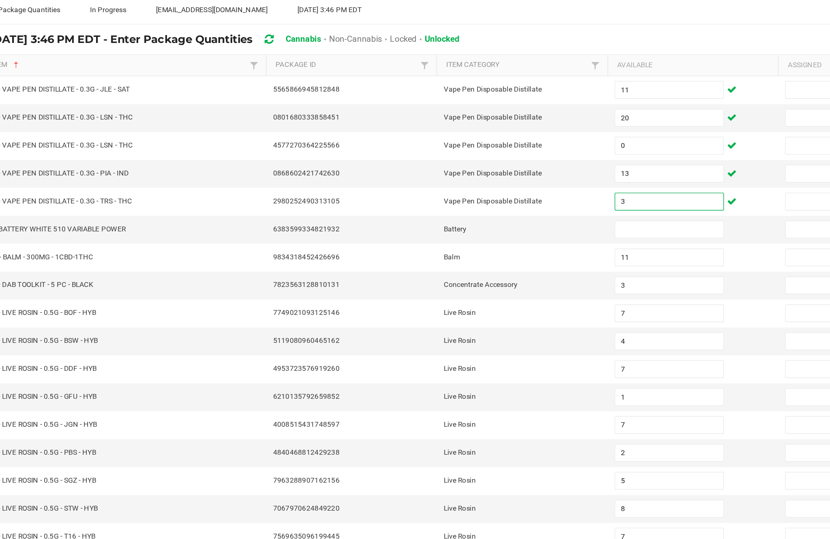
click at [470, 230] on input at bounding box center [507, 235] width 74 height 11
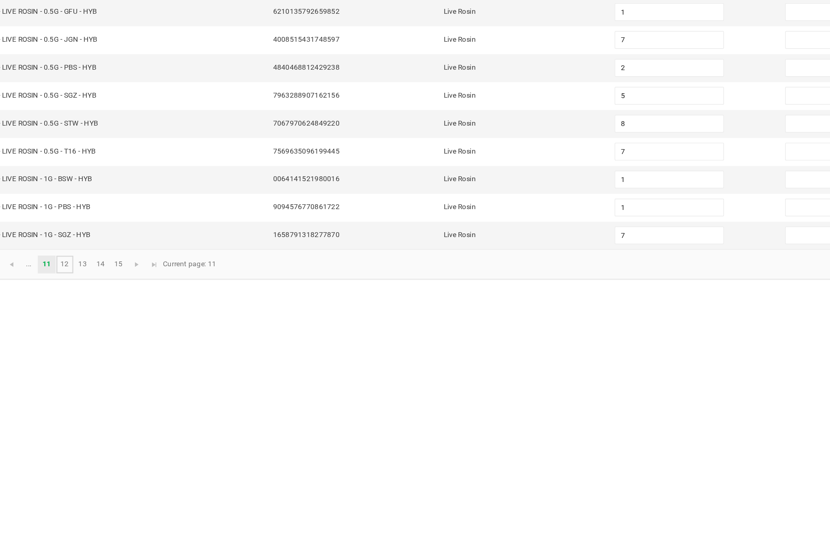
click at [88, 516] on link "12" at bounding box center [94, 522] width 12 height 12
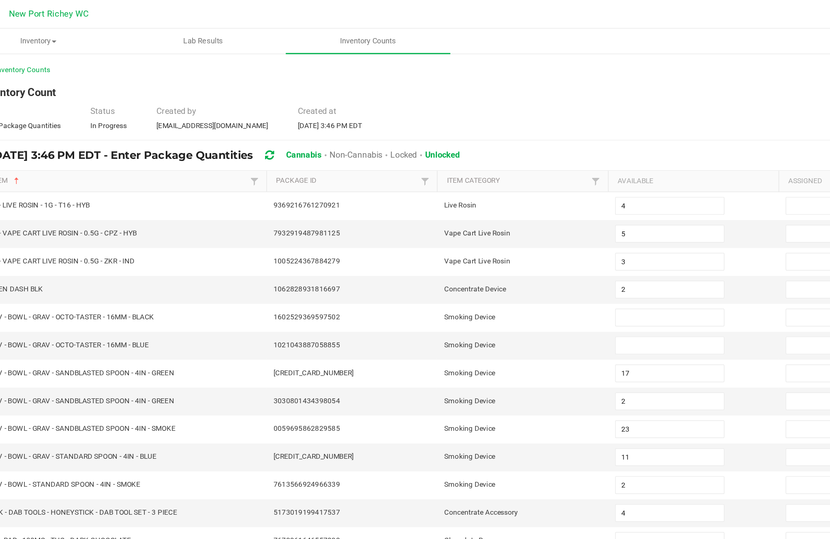
click at [470, 211] on input at bounding box center [507, 216] width 74 height 11
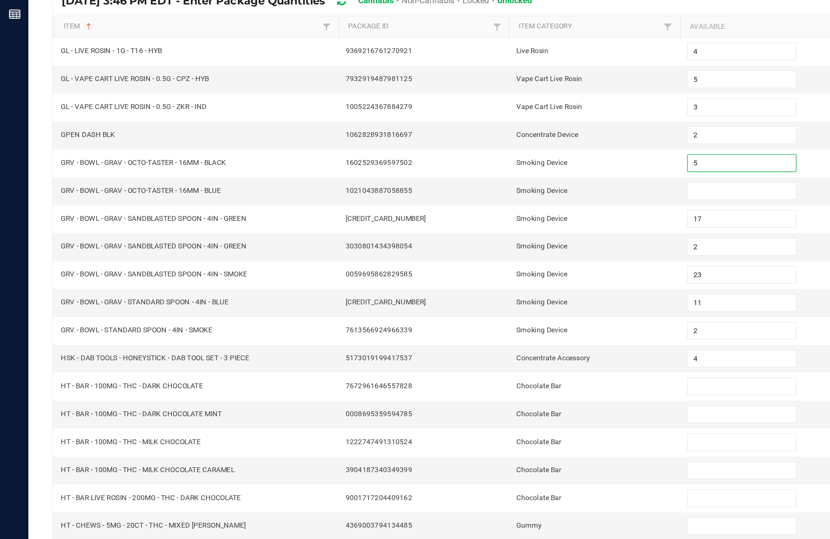
click at [495, 230] on input at bounding box center [507, 235] width 74 height 11
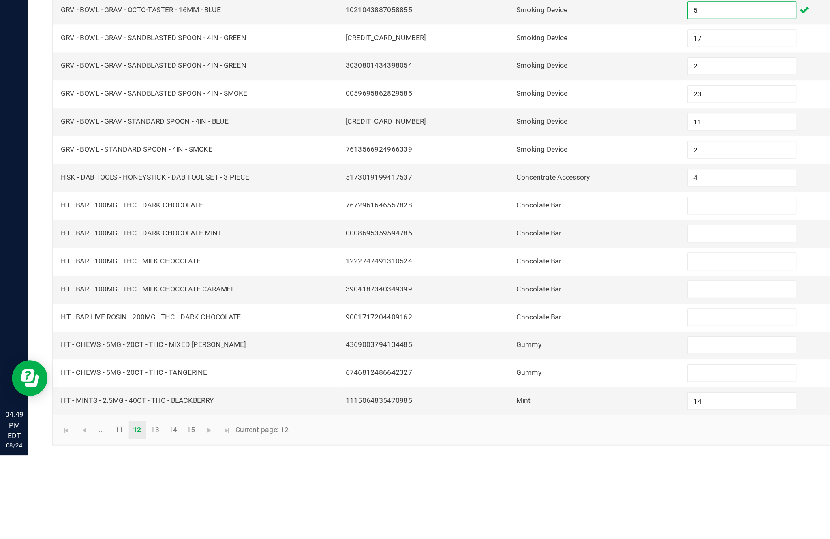
click at [489, 363] on input at bounding box center [507, 368] width 74 height 11
click at [496, 382] on input at bounding box center [507, 387] width 74 height 11
click at [502, 401] on input at bounding box center [507, 406] width 74 height 11
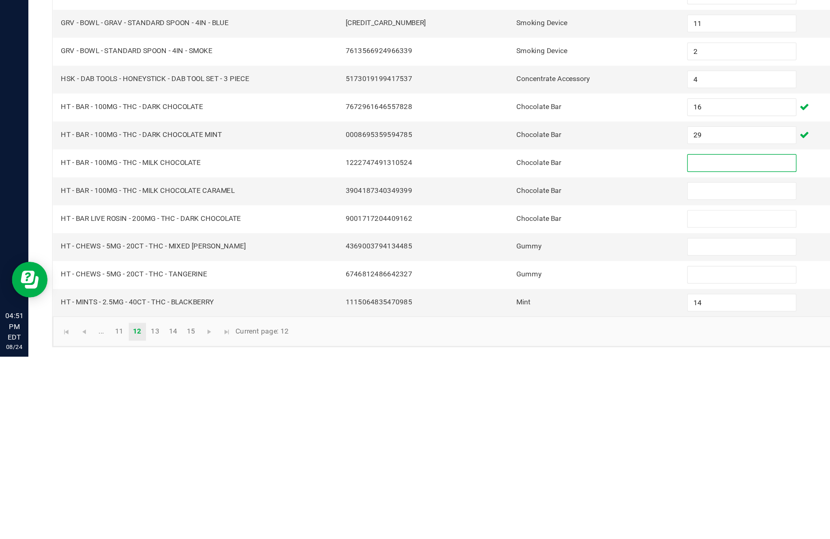
click at [489, 440] on input at bounding box center [507, 445] width 74 height 11
click at [500, 401] on input at bounding box center [507, 406] width 74 height 11
click at [498, 420] on input at bounding box center [507, 425] width 74 height 11
click at [498, 459] on input at bounding box center [507, 464] width 74 height 11
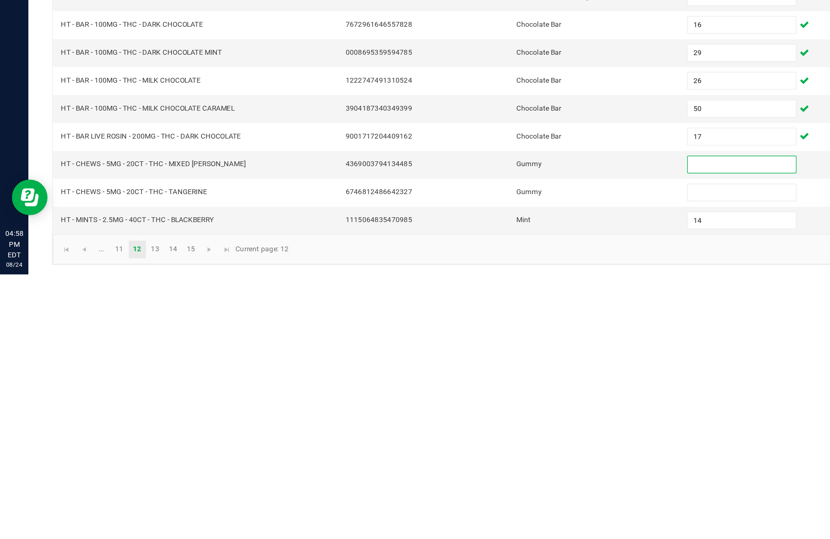
click at [498, 478] on input at bounding box center [507, 483] width 74 height 11
click at [504, 478] on input "4" at bounding box center [507, 483] width 74 height 11
click at [500, 459] on input at bounding box center [507, 464] width 74 height 11
click at [112, 516] on link "13" at bounding box center [106, 522] width 12 height 12
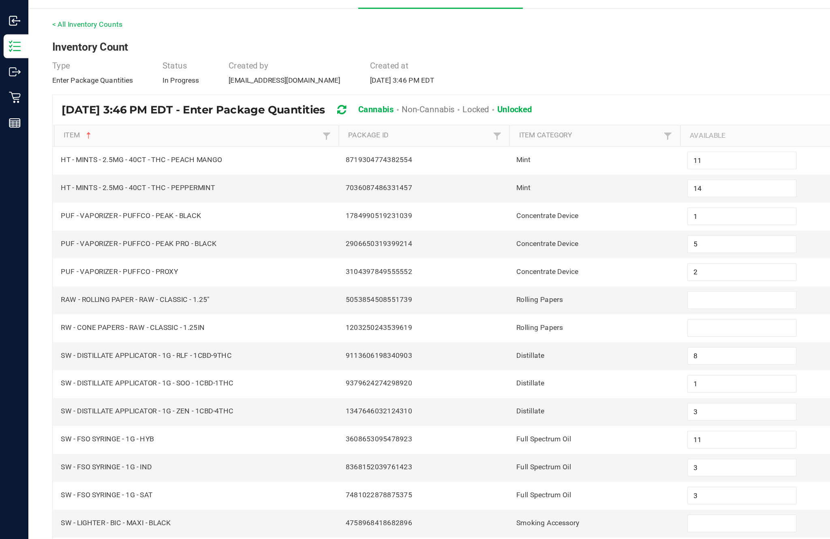
scroll to position [26, 0]
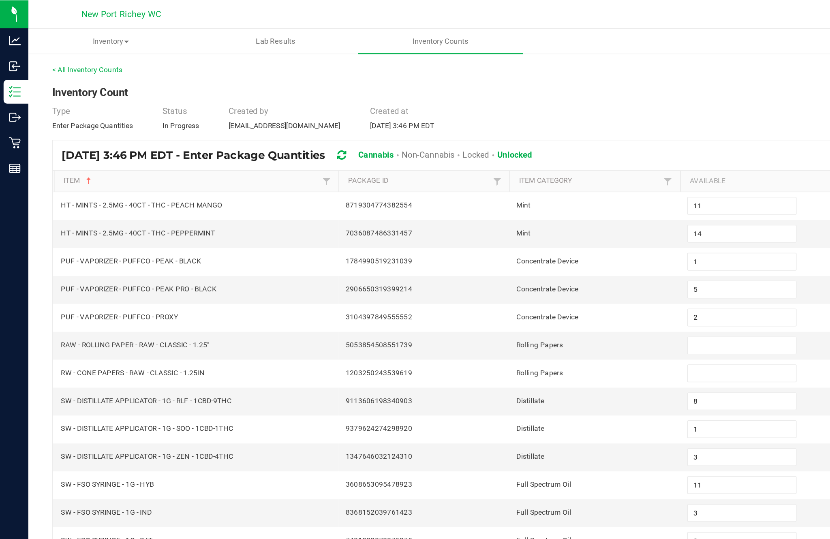
click at [491, 230] on input at bounding box center [507, 235] width 74 height 11
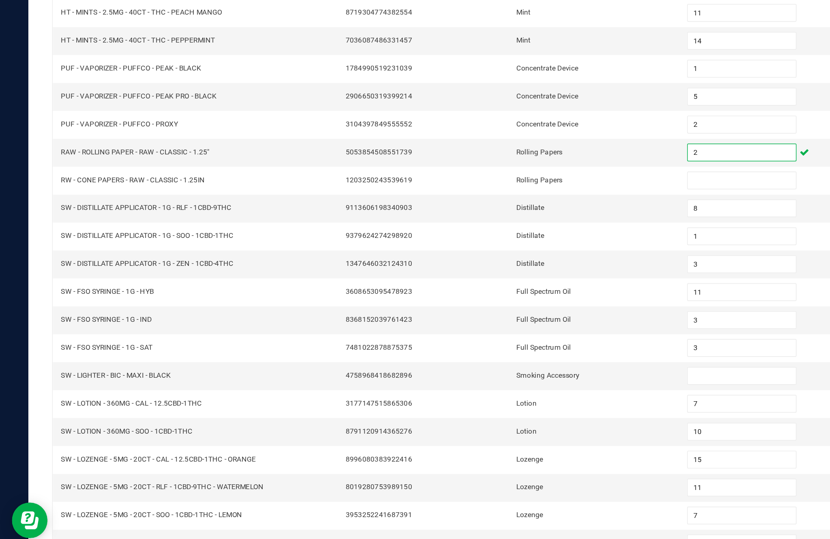
click at [496, 249] on input at bounding box center [507, 254] width 74 height 11
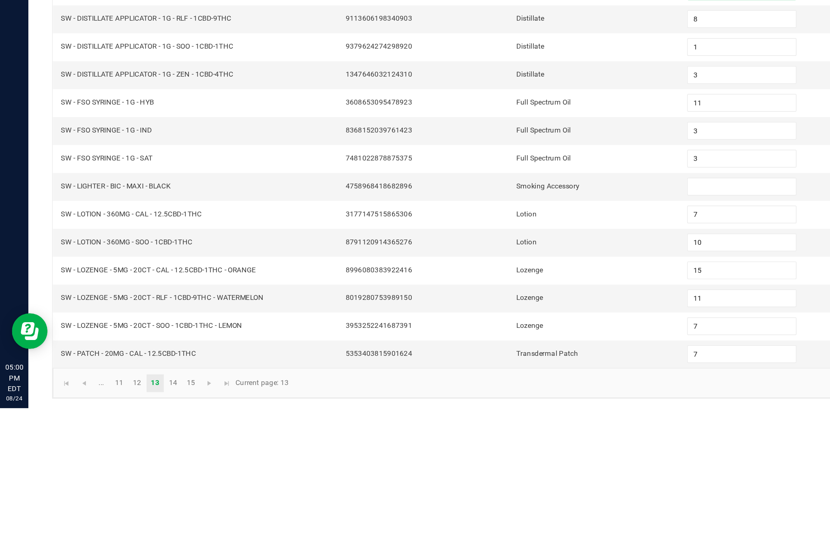
click at [494, 382] on input at bounding box center [507, 387] width 74 height 11
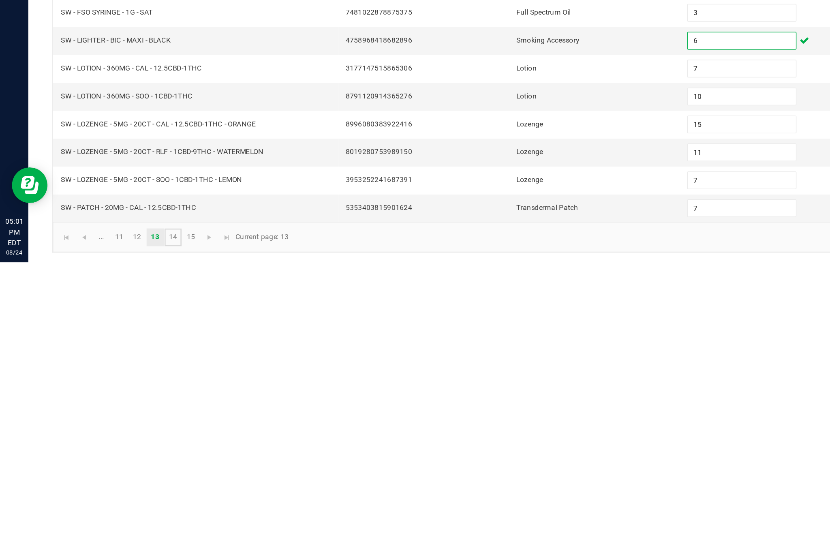
click at [124, 516] on link "14" at bounding box center [118, 522] width 12 height 12
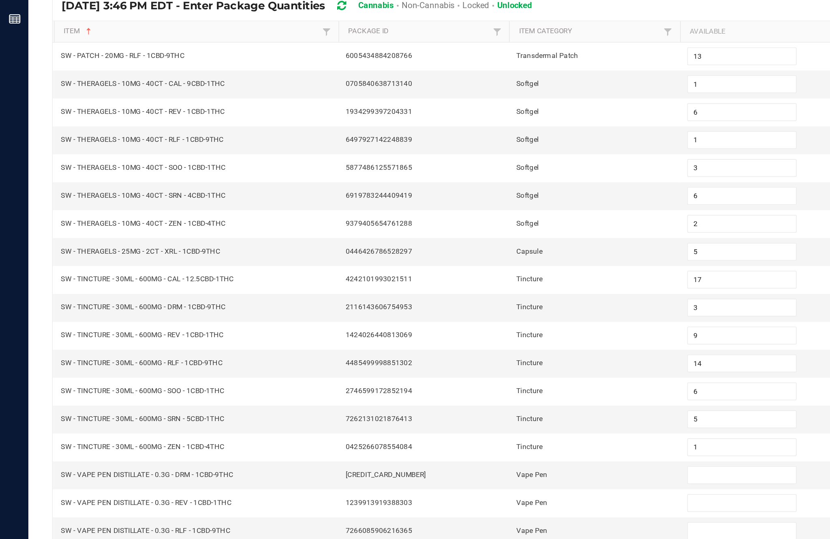
scroll to position [52, 0]
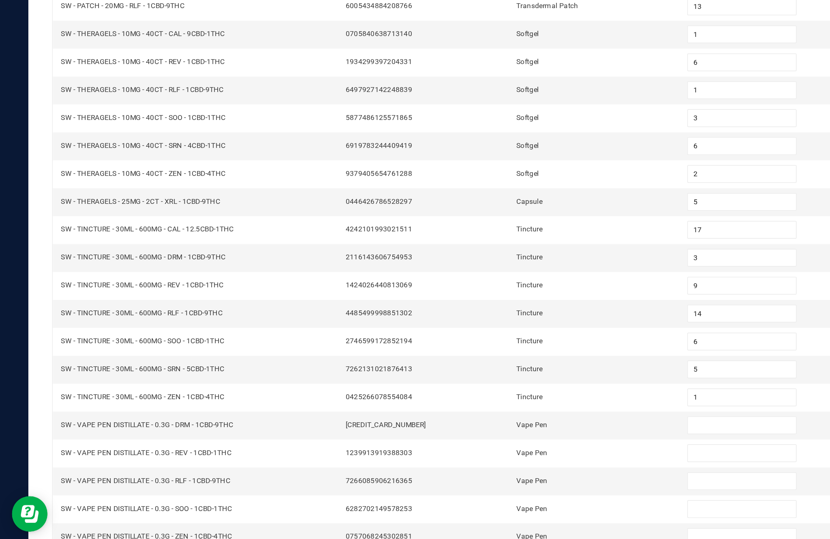
click at [488, 420] on input at bounding box center [507, 425] width 74 height 11
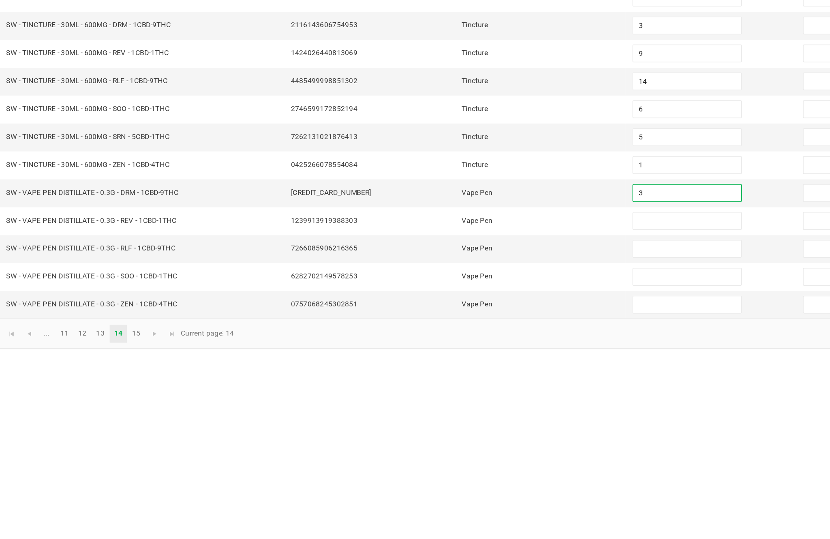
click at [470, 459] on input at bounding box center [507, 464] width 74 height 11
click at [470, 440] on input at bounding box center [507, 445] width 74 height 11
click at [470, 459] on input at bounding box center [507, 464] width 74 height 11
click at [470, 478] on input at bounding box center [507, 483] width 74 height 11
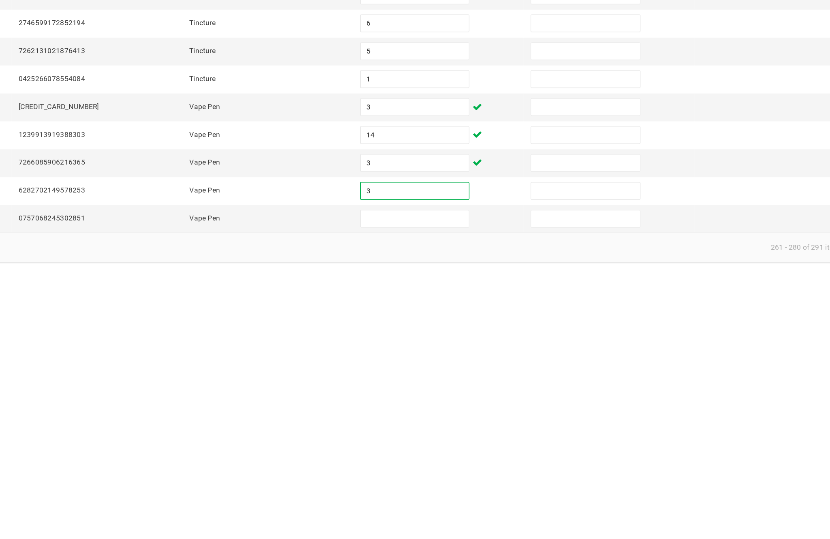
click at [470, 497] on input at bounding box center [507, 502] width 74 height 11
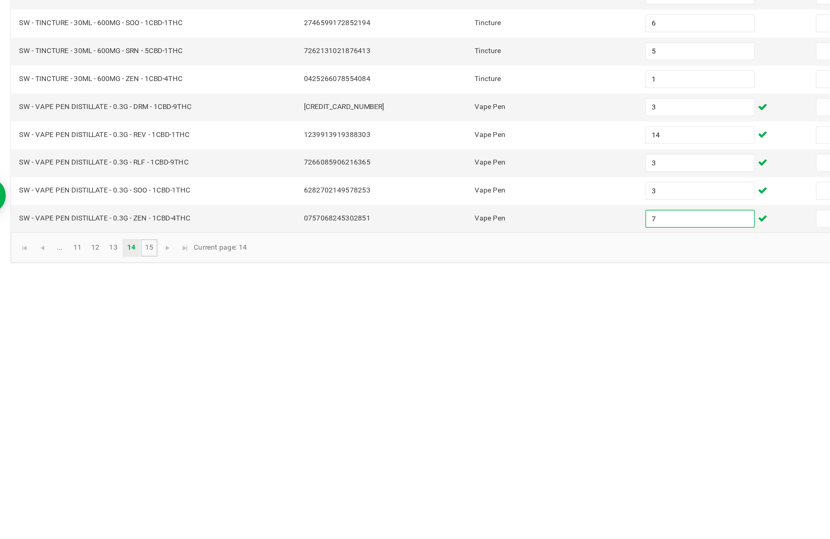
click at [124, 516] on link "15" at bounding box center [130, 522] width 12 height 12
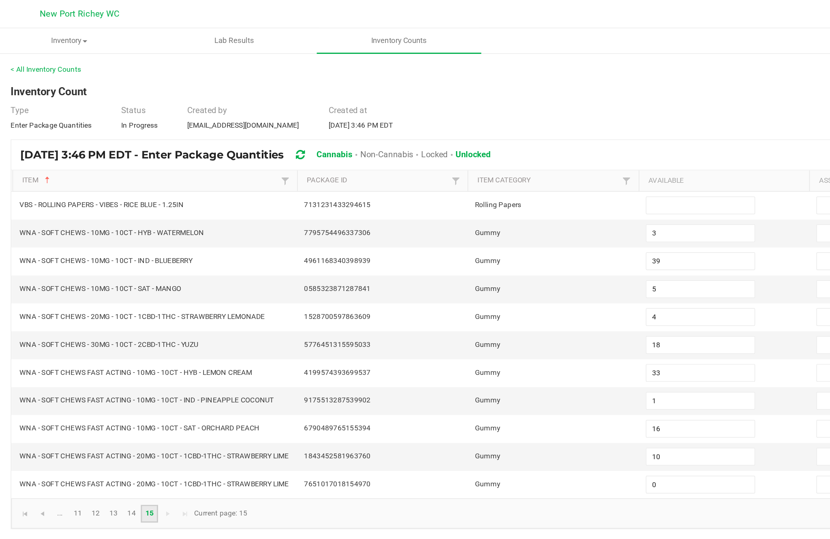
scroll to position [10, 0]
click at [470, 141] on input at bounding box center [507, 140] width 74 height 11
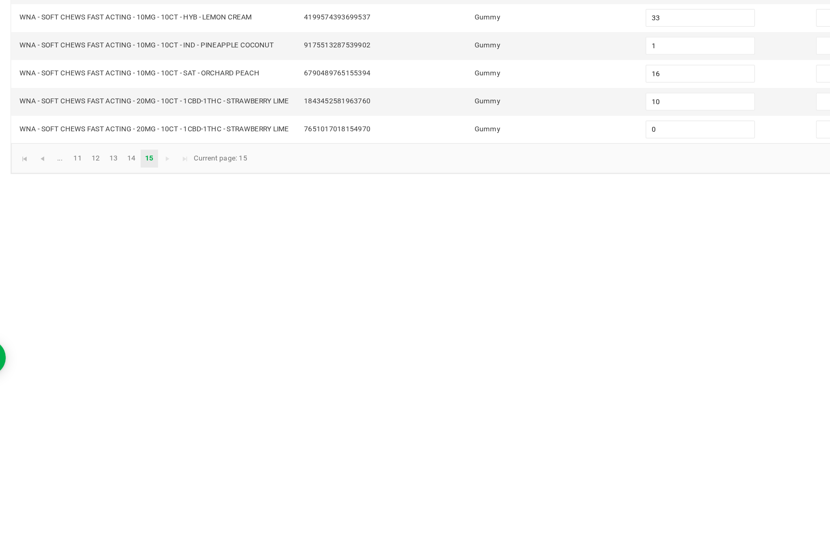
scroll to position [52, 0]
